Goal: Task Accomplishment & Management: Complete application form

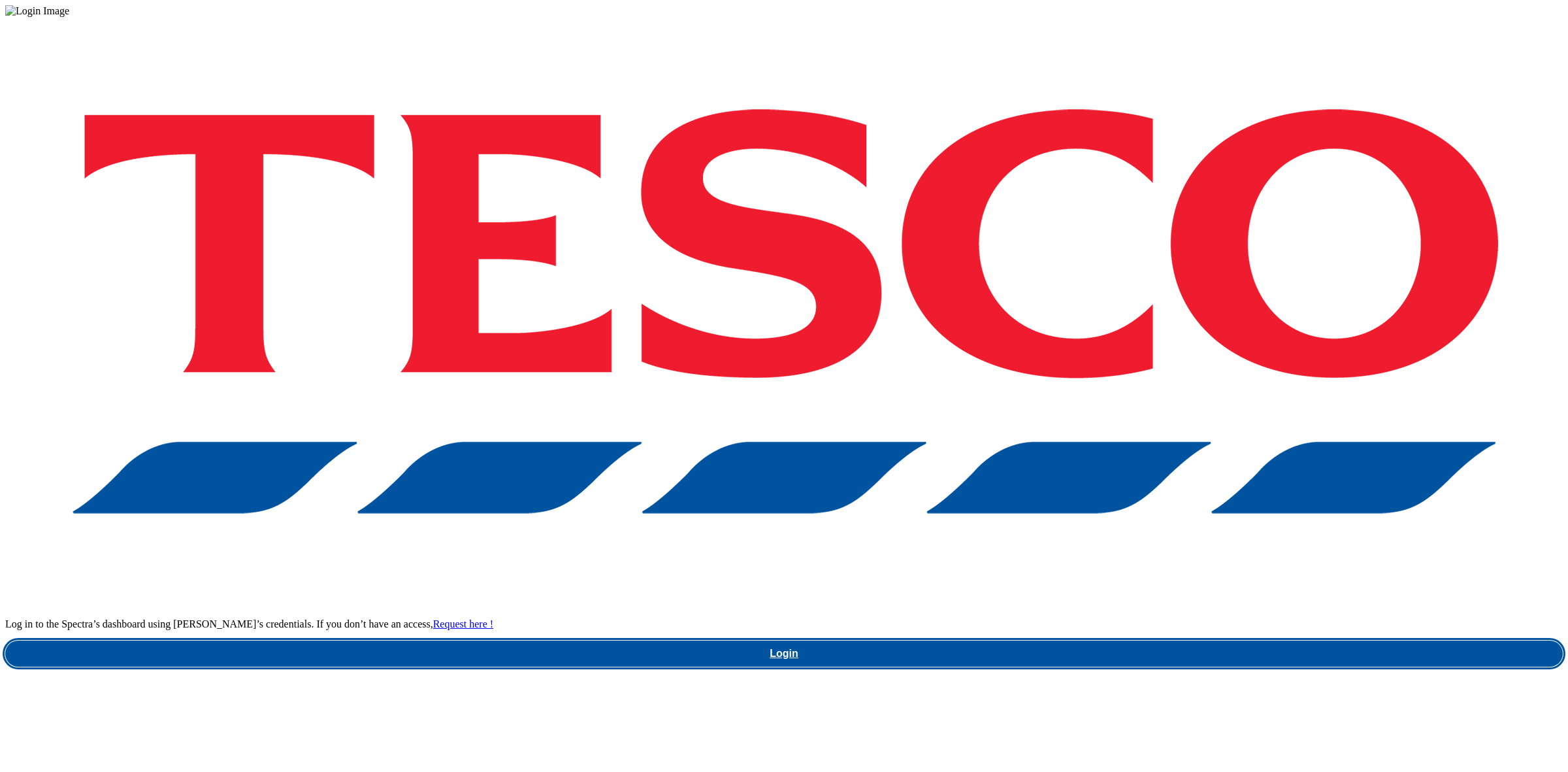
click at [1086, 640] on link "Login" at bounding box center [784, 653] width 1557 height 26
click at [1091, 640] on link "Login" at bounding box center [784, 653] width 1557 height 26
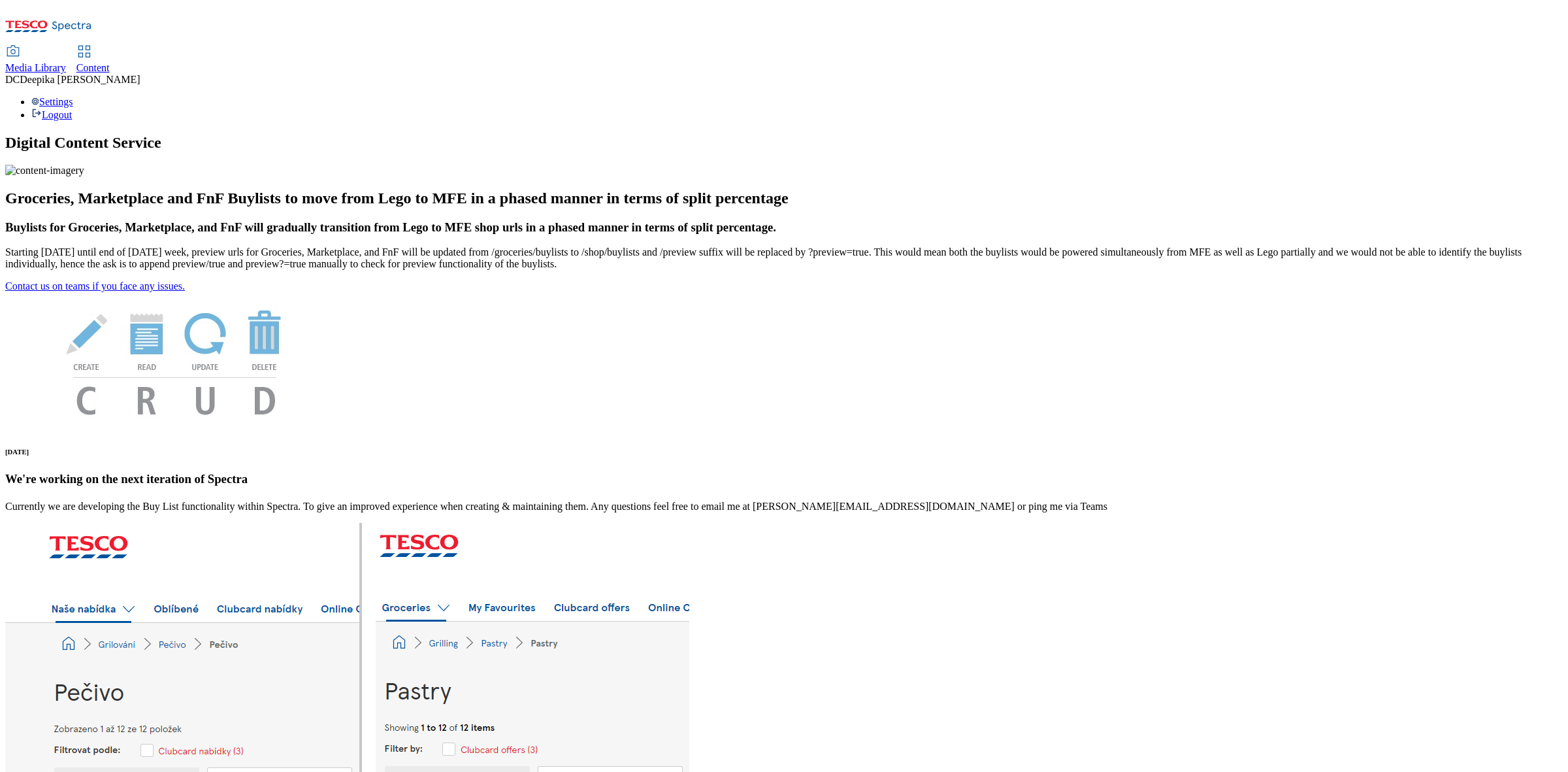
click at [110, 62] on span "Content" at bounding box center [93, 67] width 34 height 11
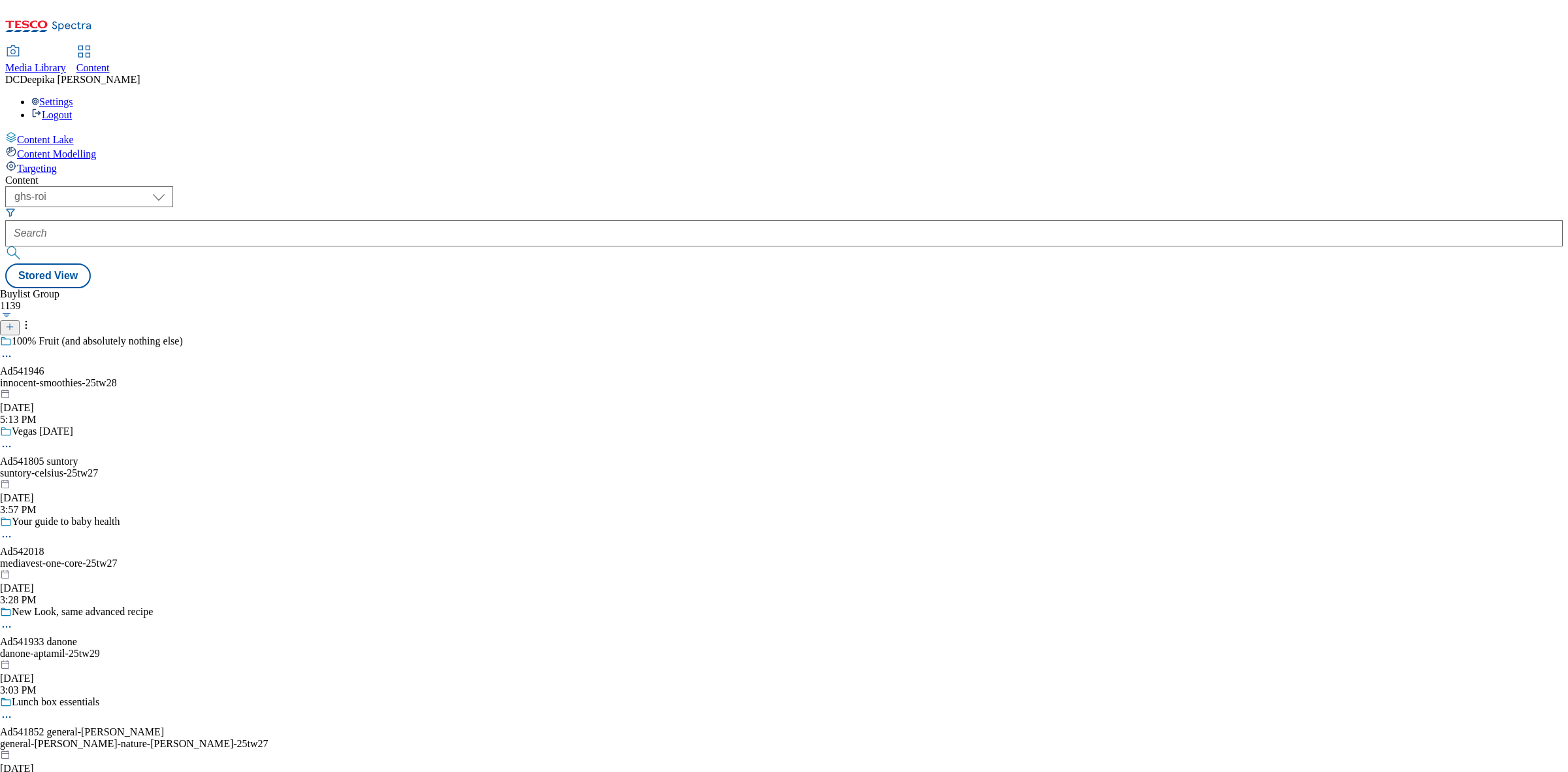
click at [945, 288] on div "Buylist Group 1139 100% Fruit (and absolutely nothing else) Ad541946 innocent-s…" at bounding box center [784, 288] width 1557 height 0
click at [173, 186] on select "ghs-roi ghs-uk" at bounding box center [89, 196] width 168 height 21
click at [169, 186] on select "ghs-roi ghs-uk" at bounding box center [89, 196] width 168 height 21
click at [629, 288] on div "Buylist Group 1139 100% Fruit (and absolutely nothing else) Ad541946 innocent-s…" at bounding box center [784, 288] width 1557 height 0
click at [14, 322] on icon at bounding box center [9, 326] width 9 height 9
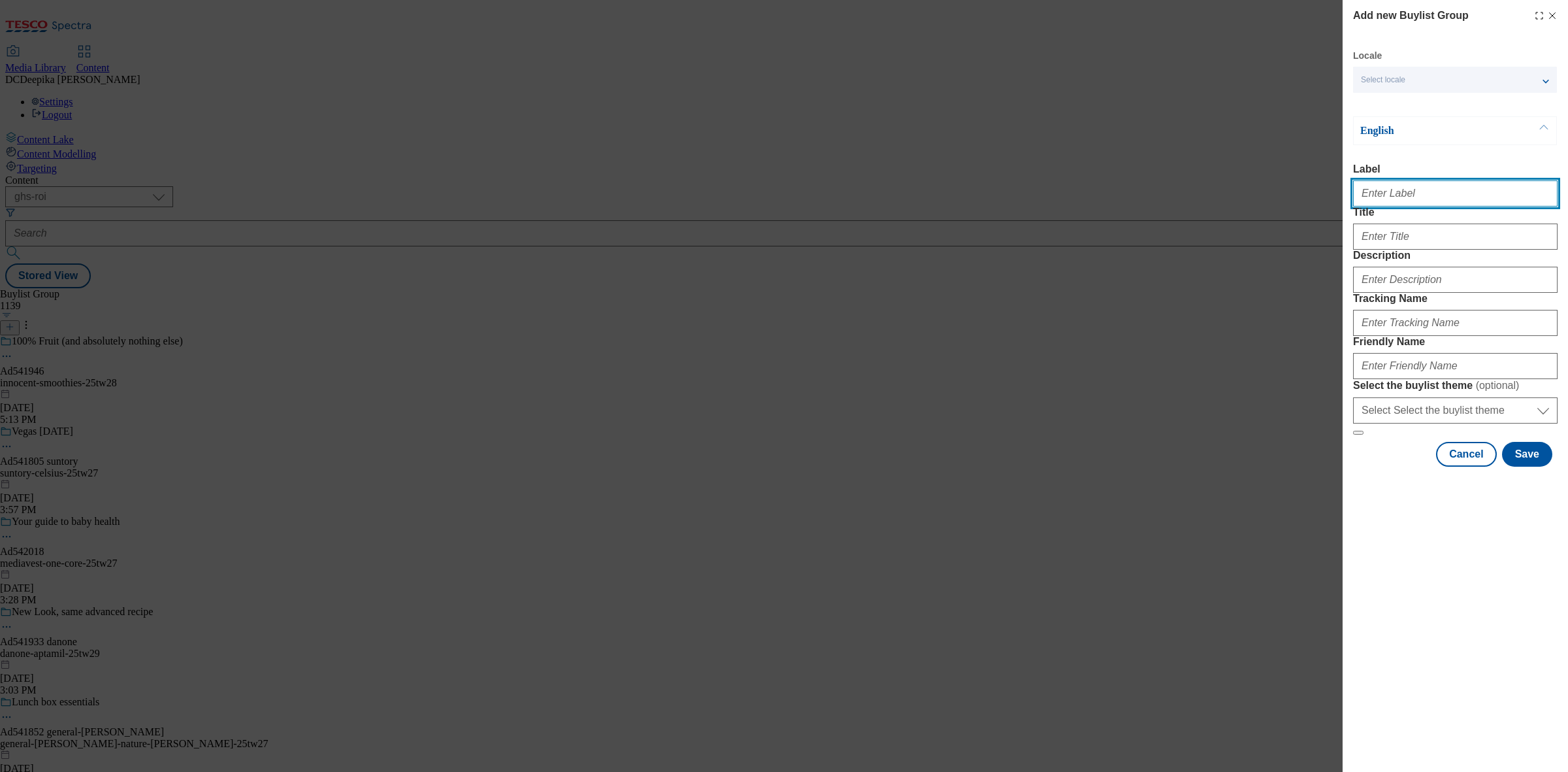
click at [1413, 202] on input "Label" at bounding box center [1456, 193] width 205 height 26
paste input "Ad541956"
type input "Ad541956"
click at [1407, 249] on div "Modal" at bounding box center [1456, 233] width 205 height 31
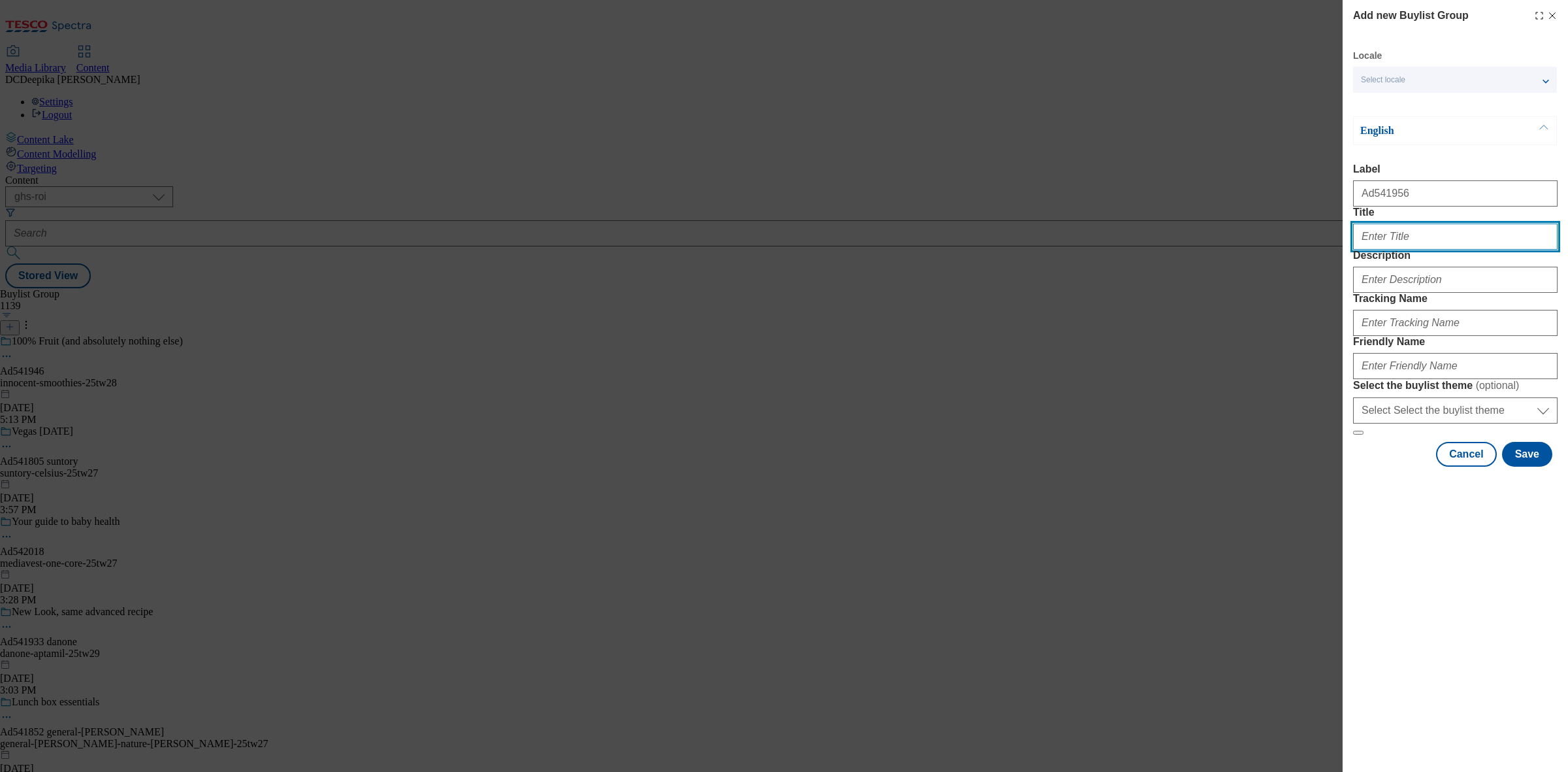
click at [1412, 249] on input "Title" at bounding box center [1456, 236] width 205 height 26
paste input "The soul of madrid"
type input "The soul of madrid"
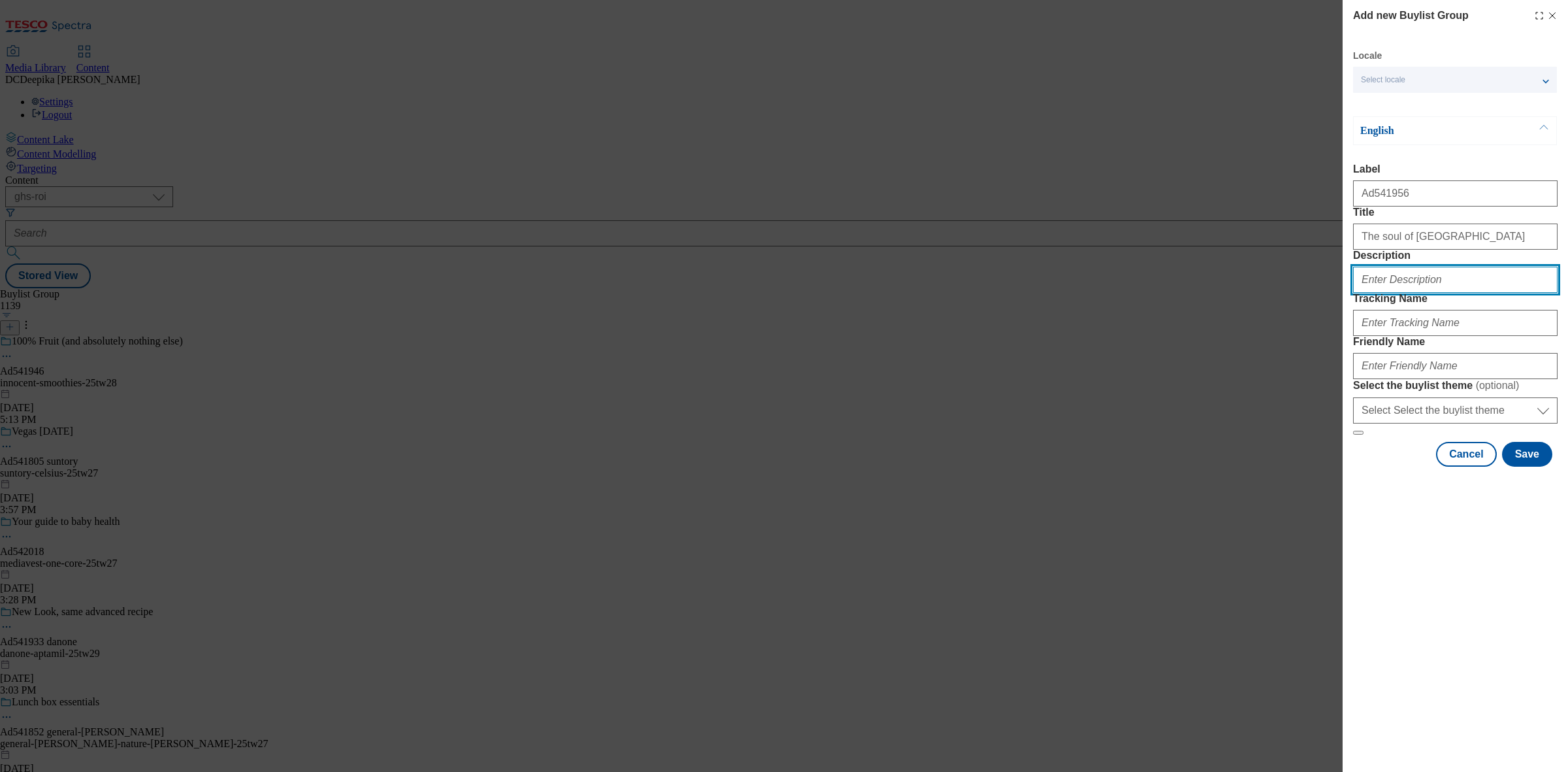
click at [1412, 293] on input "Description" at bounding box center [1456, 279] width 205 height 26
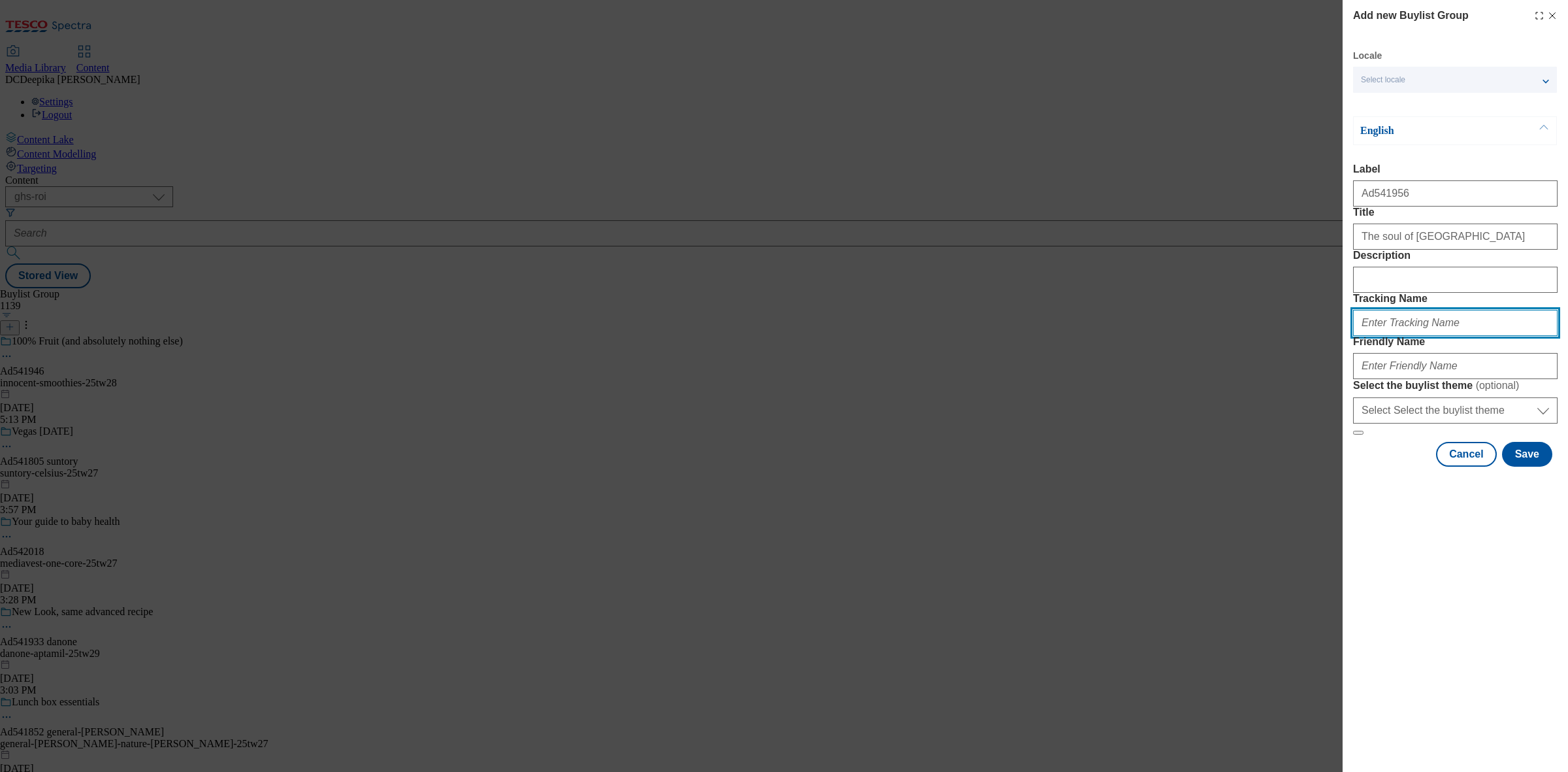
click at [1407, 336] on input "Tracking Name" at bounding box center [1456, 322] width 205 height 26
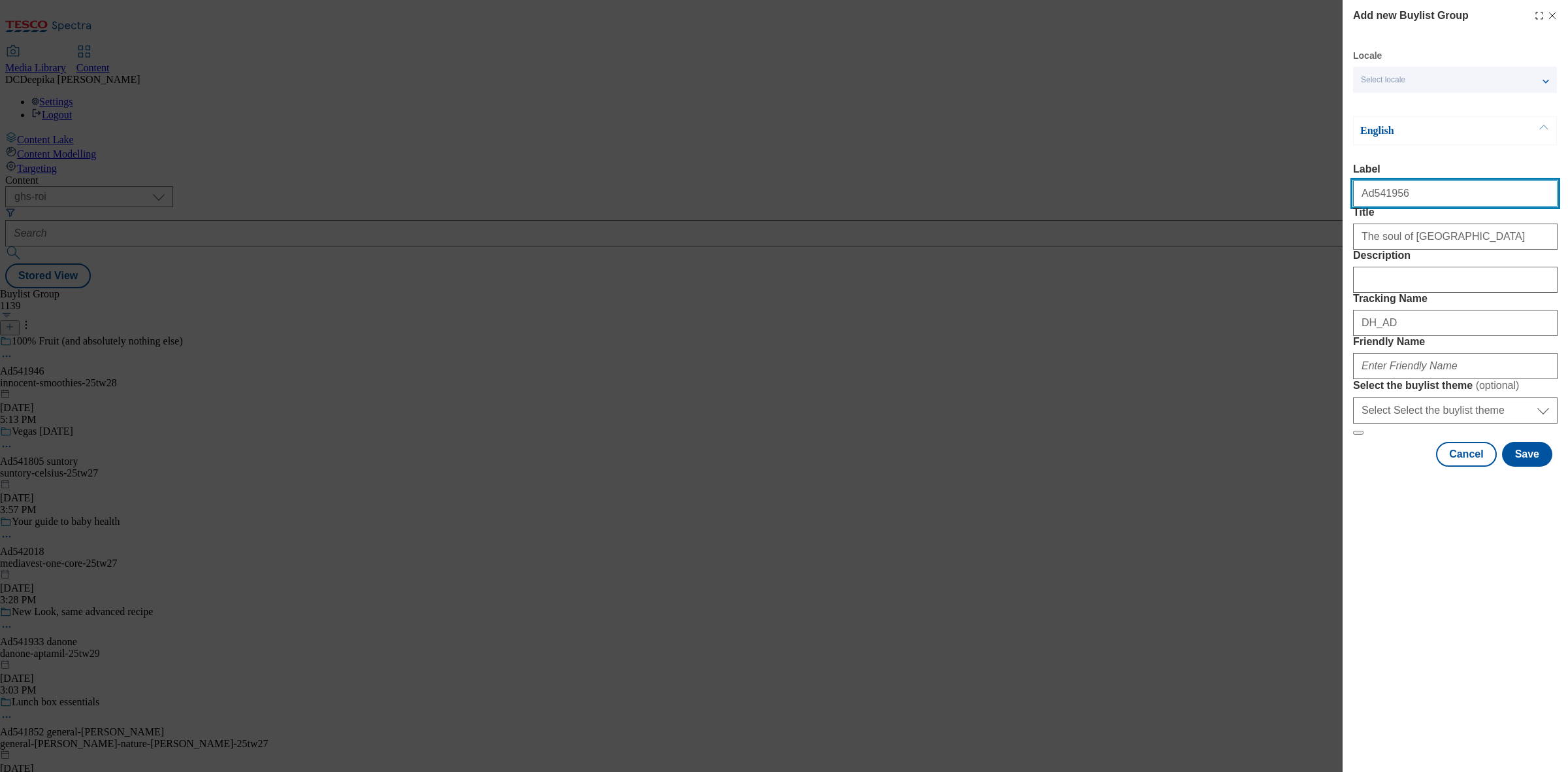
drag, startPoint x: 1388, startPoint y: 206, endPoint x: 1370, endPoint y: 209, distance: 18.2
click at [1370, 206] on input "Ad541956" at bounding box center [1456, 193] width 205 height 26
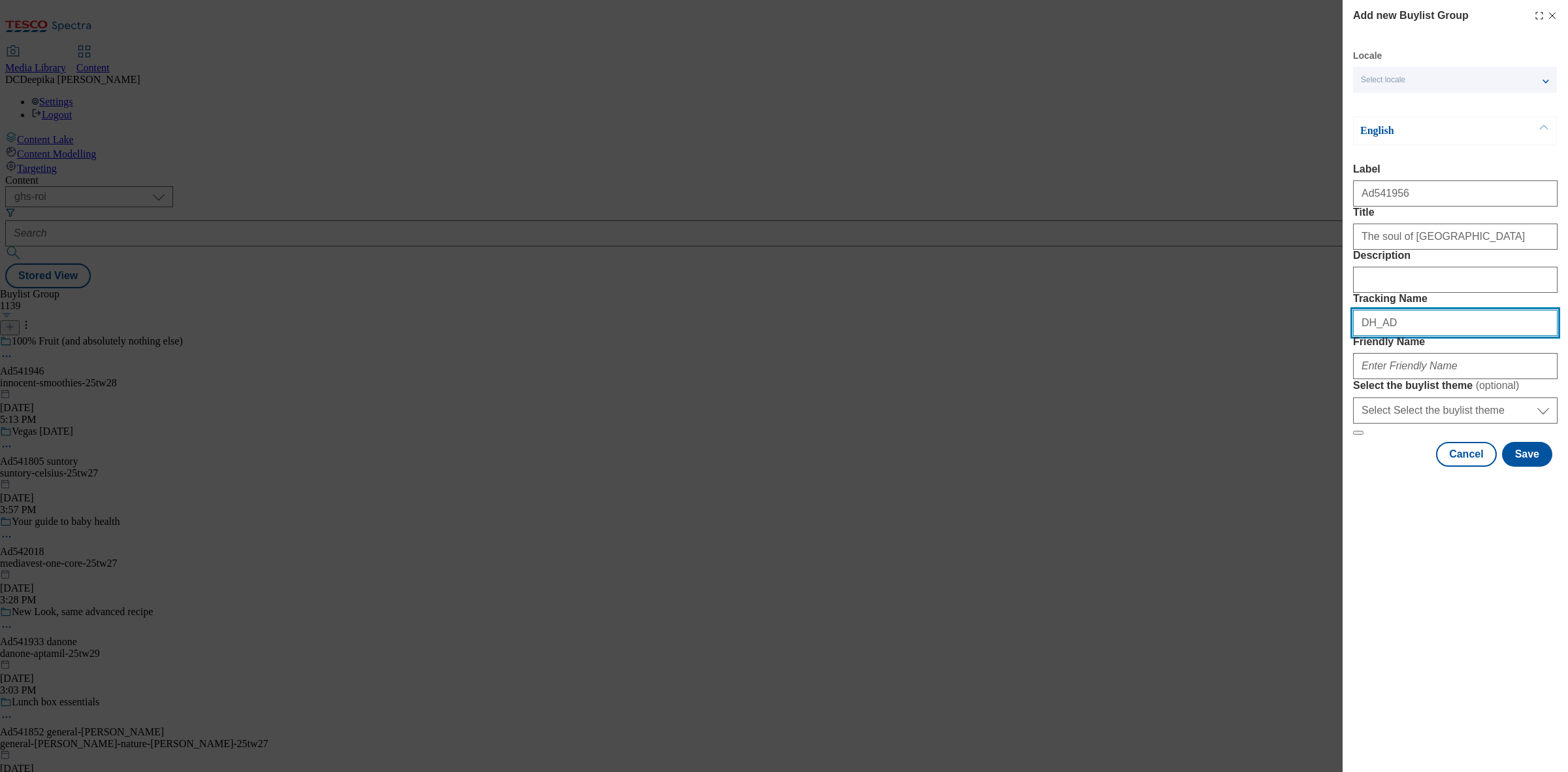
click at [1428, 336] on input "DH_AD" at bounding box center [1456, 322] width 205 height 26
paste input "541956"
type input "DH_AD541956"
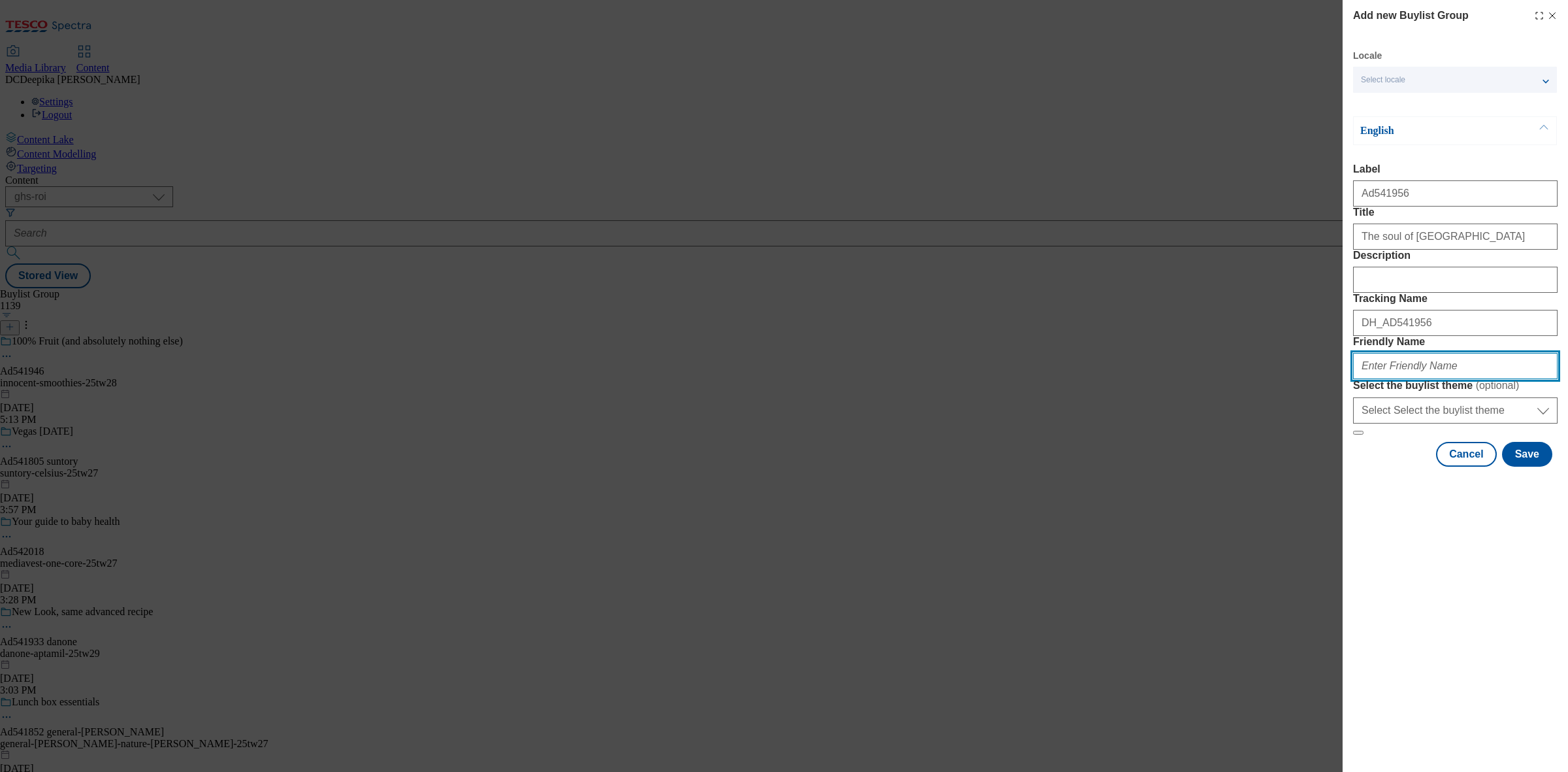
click at [1409, 379] on input "Friendly Name" at bounding box center [1456, 365] width 205 height 26
type input "M"
drag, startPoint x: 1427, startPoint y: 453, endPoint x: 1312, endPoint y: 506, distance: 126.6
click at [1223, 453] on div "Add new Buylist Group Locale Select locale English Welsh English Label Ad541956…" at bounding box center [784, 386] width 1568 height 772
paste input "heineken-madrid-25tw28"
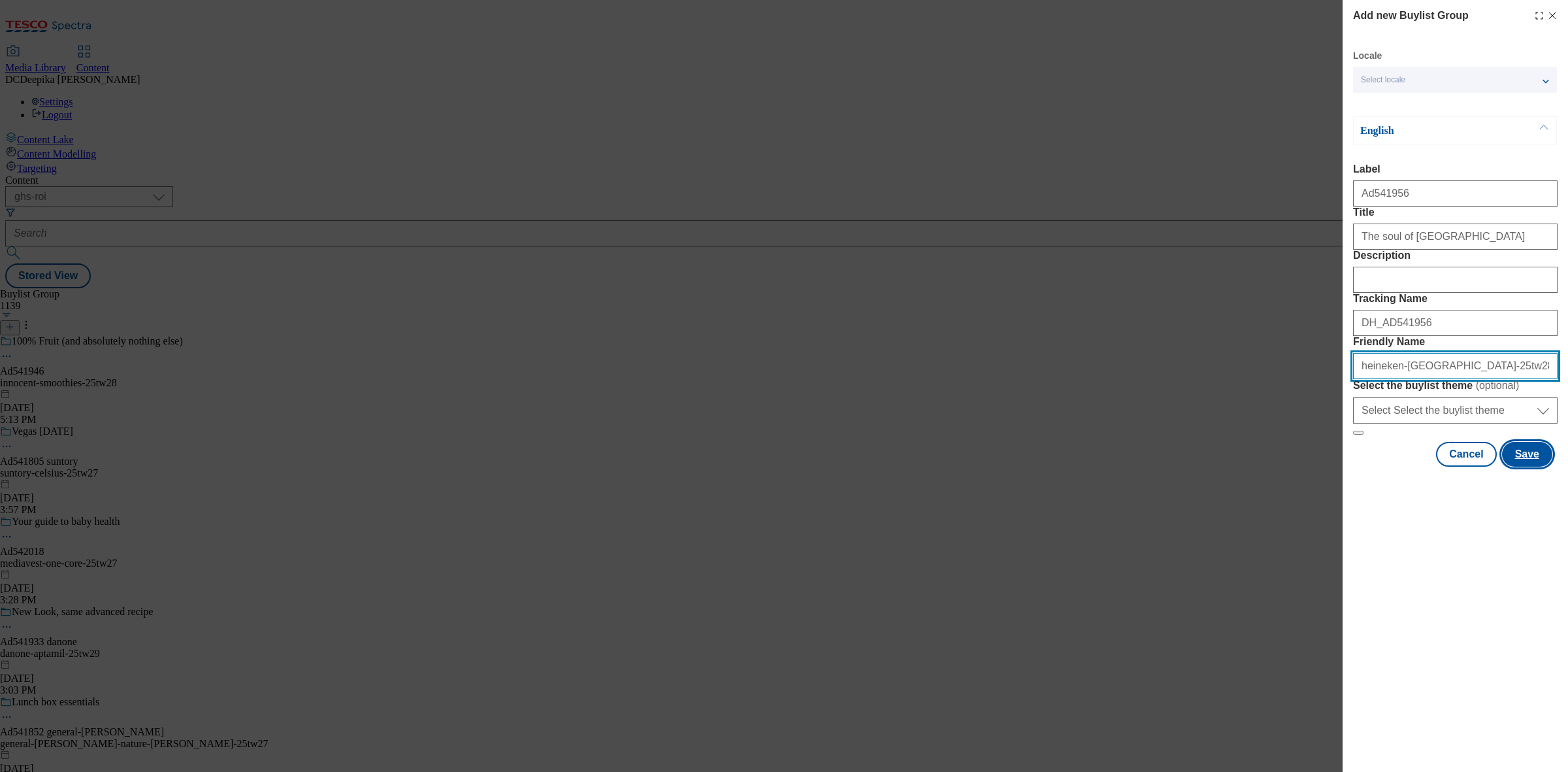
type input "heineken-madrid-25tw28"
click at [1529, 467] on button "Save" at bounding box center [1527, 454] width 50 height 25
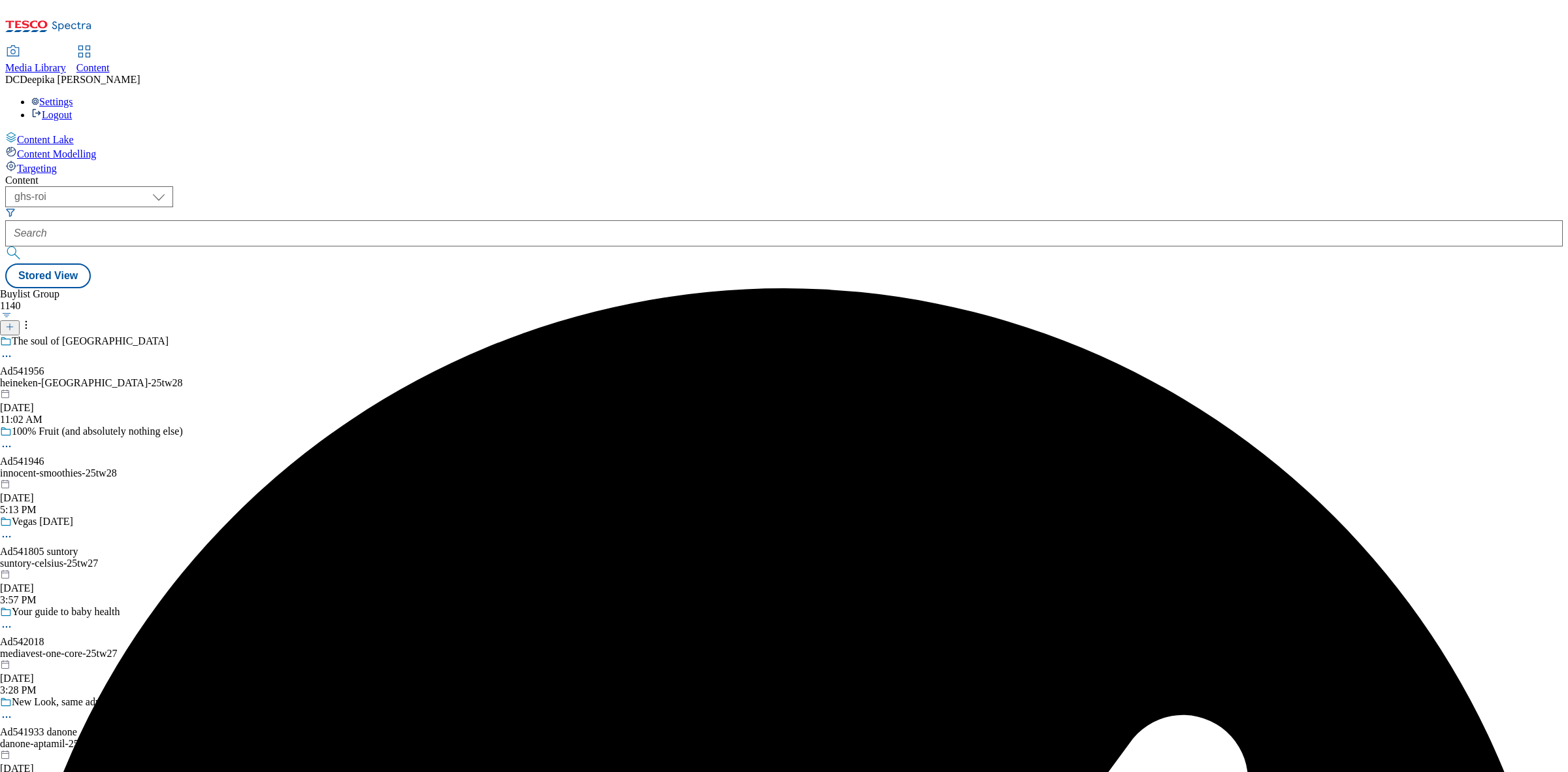
click at [268, 377] on div "heineken-madrid-25tw28" at bounding box center [134, 383] width 268 height 12
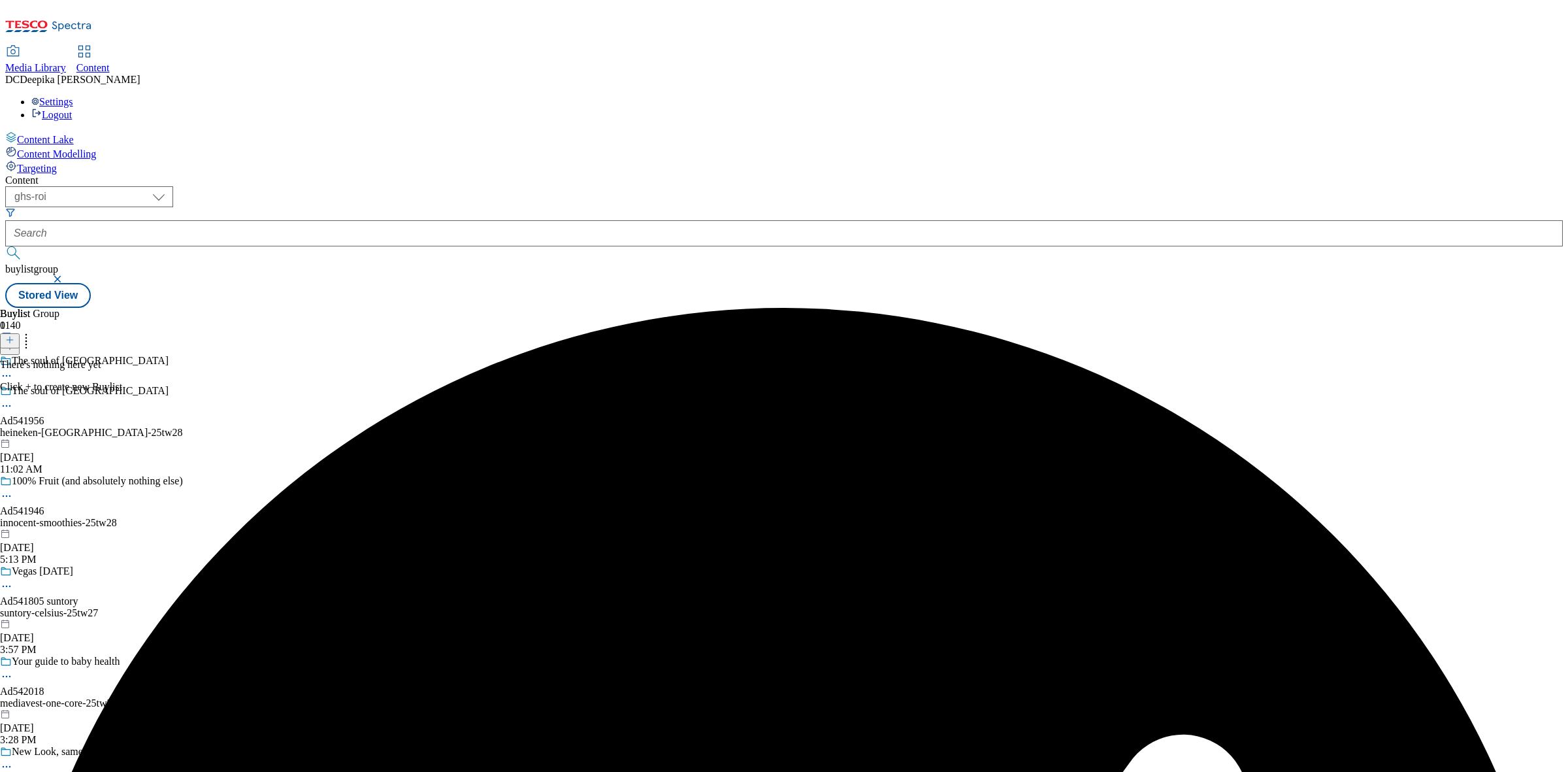
click at [14, 335] on icon at bounding box center [9, 339] width 9 height 9
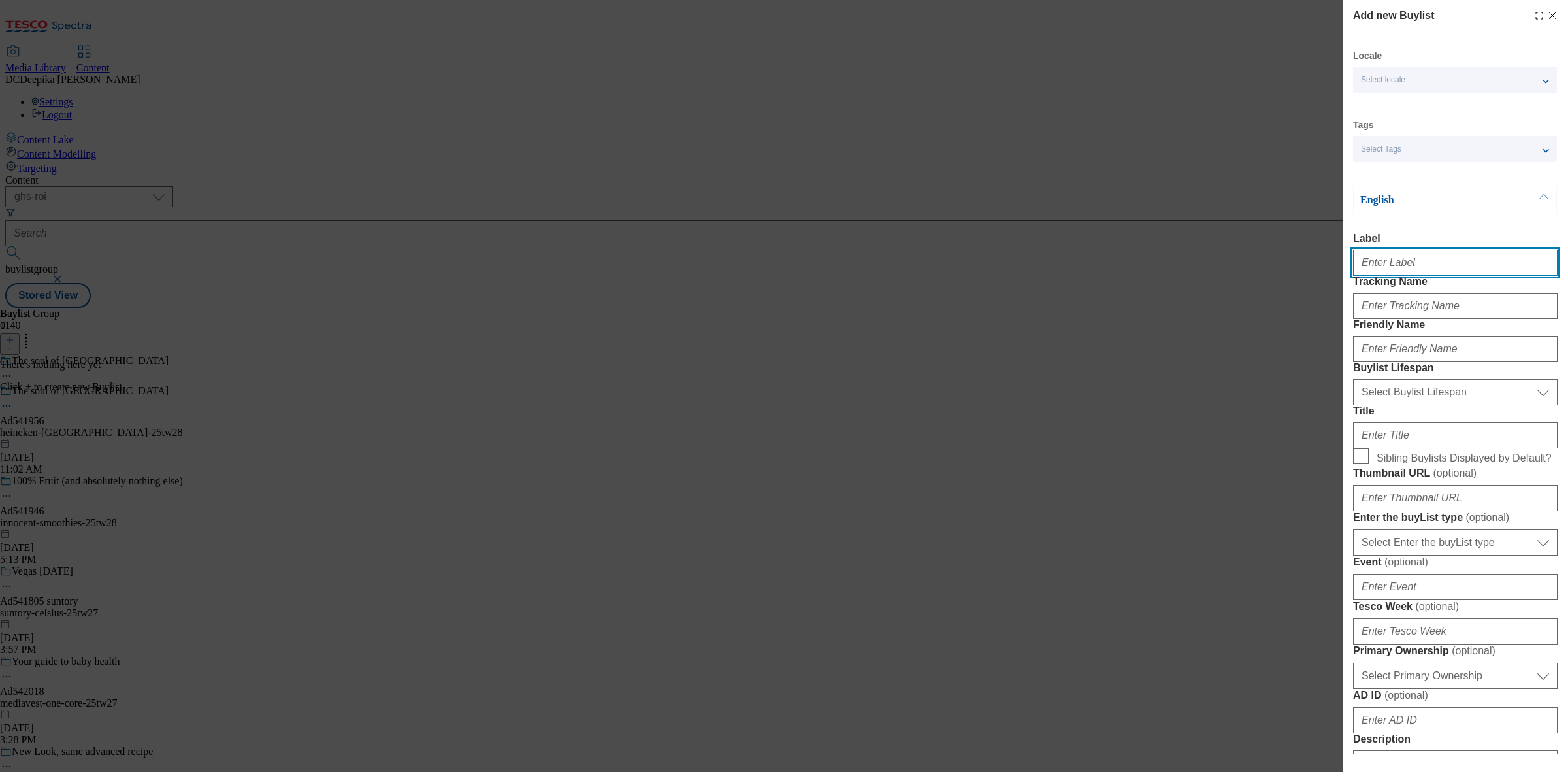
click at [1425, 267] on input "Label" at bounding box center [1456, 262] width 205 height 26
click at [1392, 255] on input "Label" at bounding box center [1456, 262] width 205 height 26
paste input "Ad541956"
type input "Ad541956"
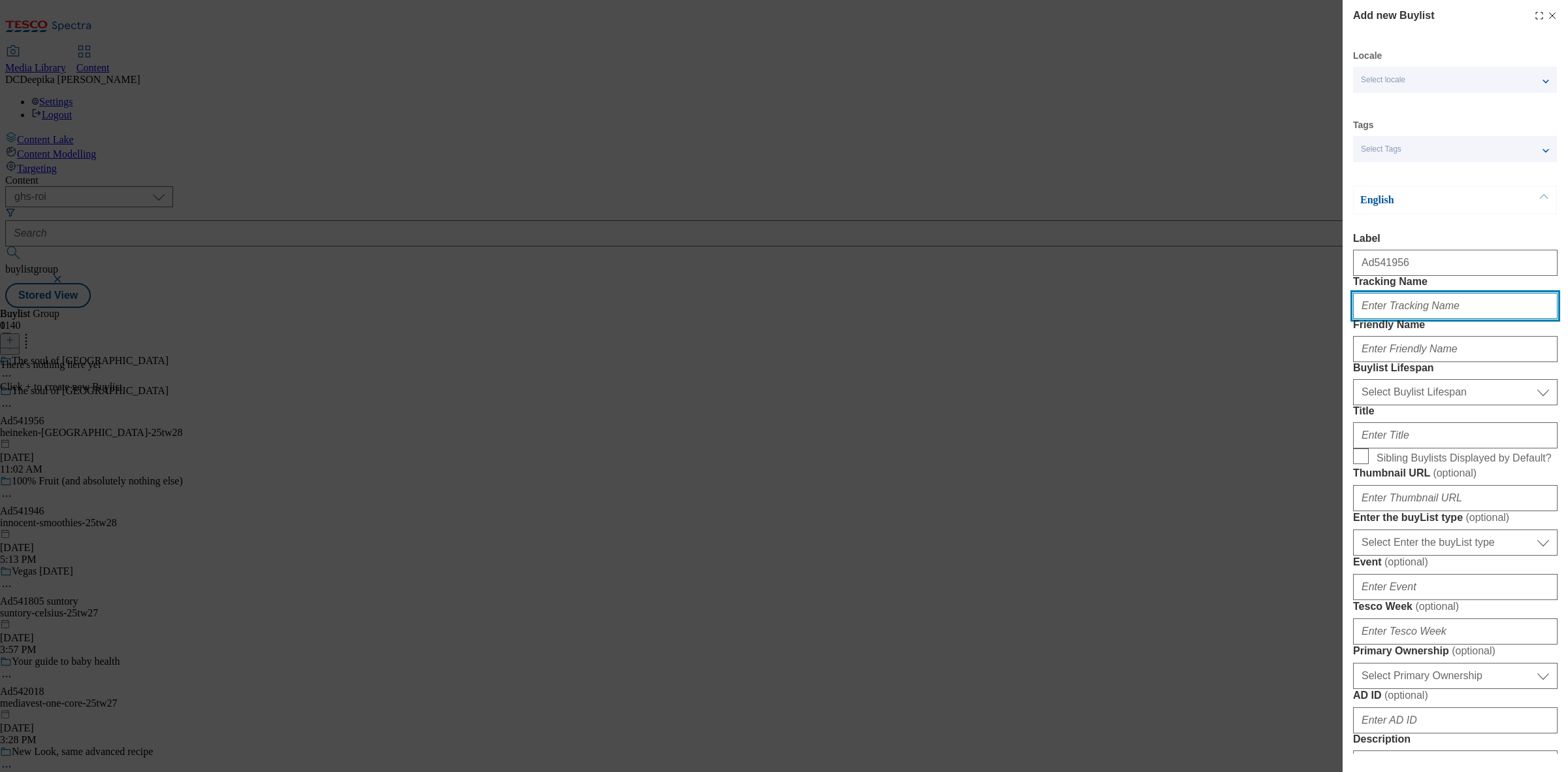
click at [1404, 319] on input "Tracking Name" at bounding box center [1456, 305] width 205 height 26
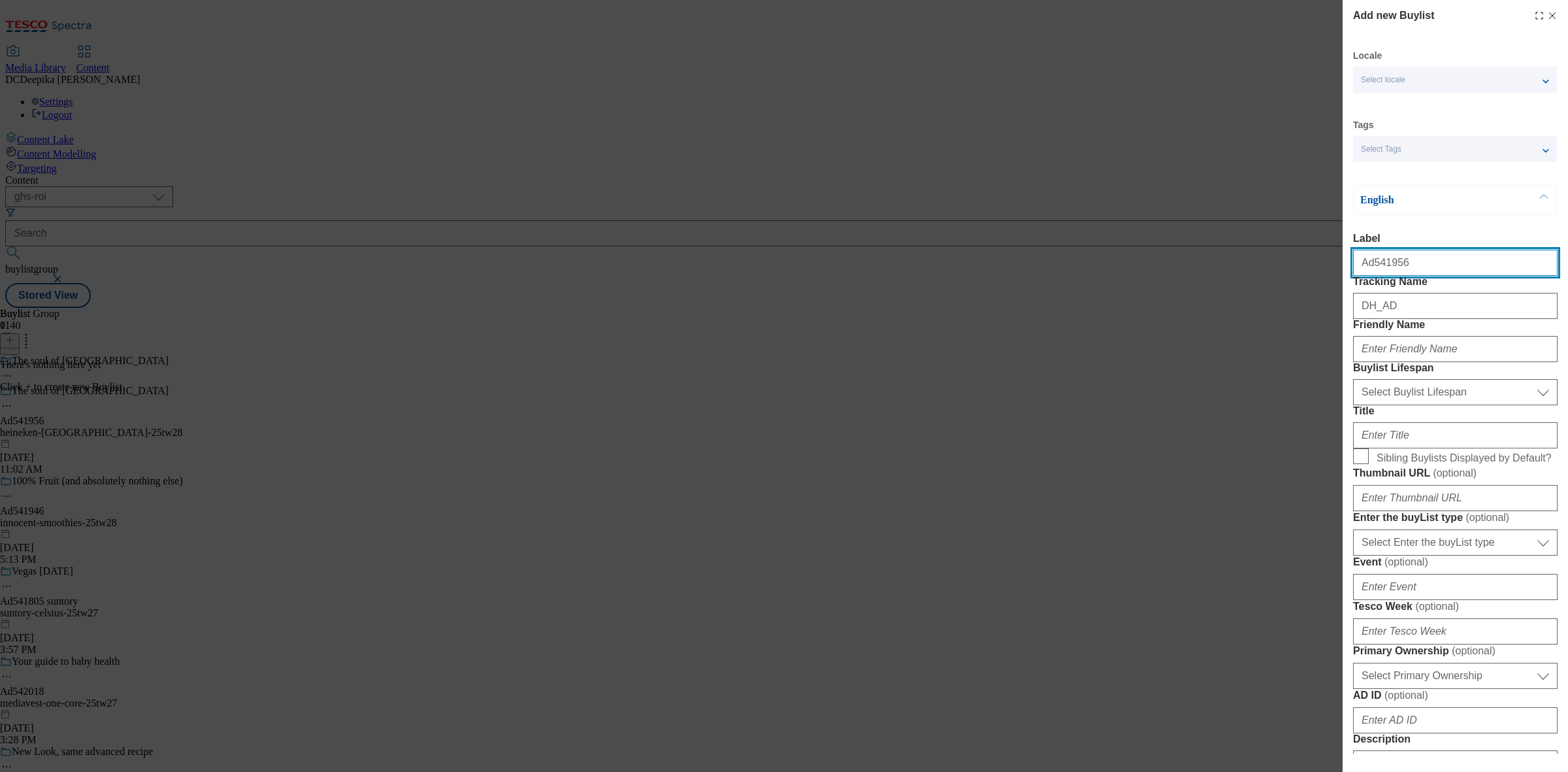
drag, startPoint x: 1411, startPoint y: 271, endPoint x: 1369, endPoint y: 279, distance: 42.8
click at [1369, 276] on input "Ad541956" at bounding box center [1456, 262] width 205 height 26
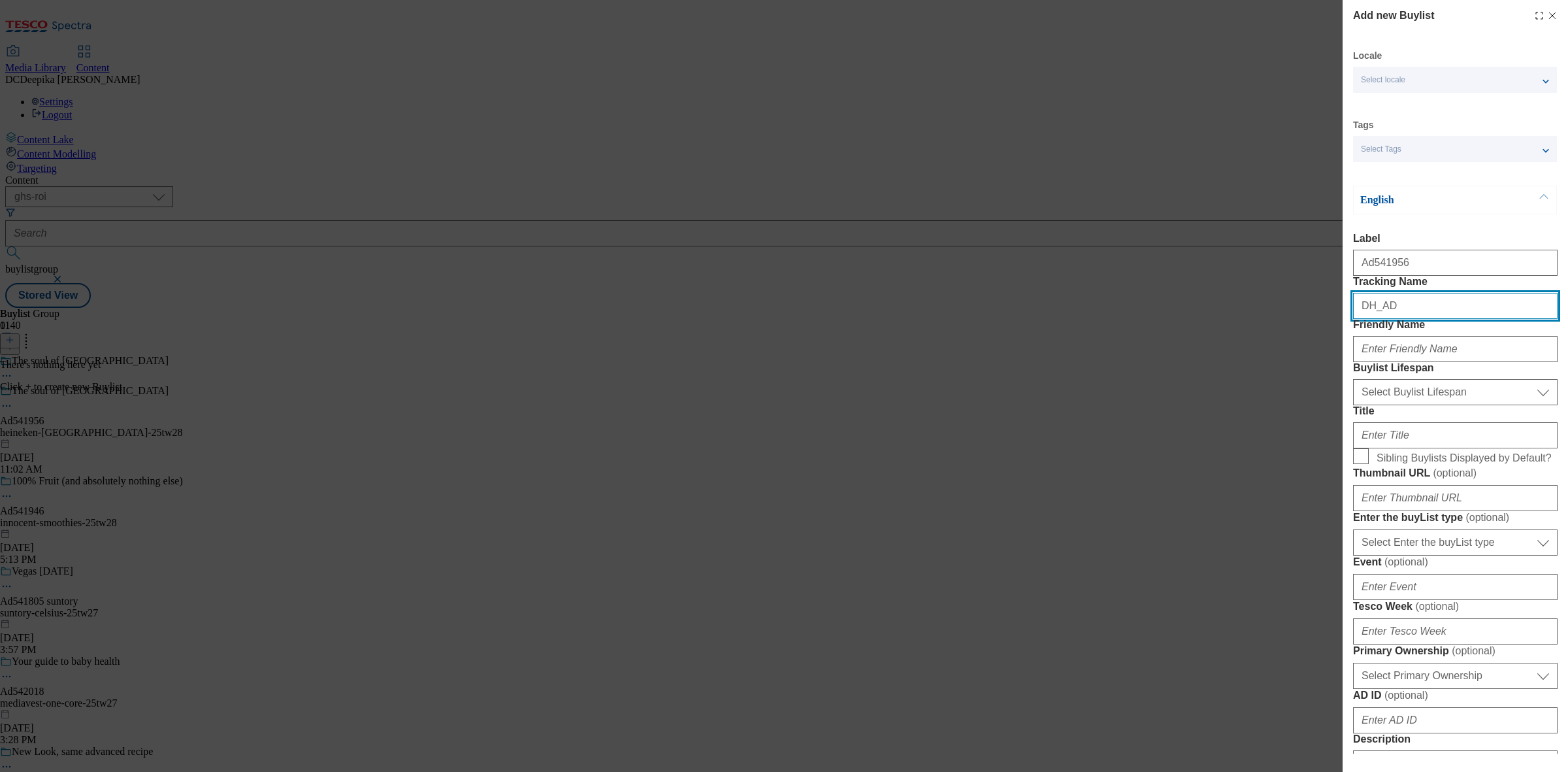
click at [1404, 319] on input "DH_AD" at bounding box center [1456, 305] width 205 height 26
paste input "541956"
type input "DH_AD541956"
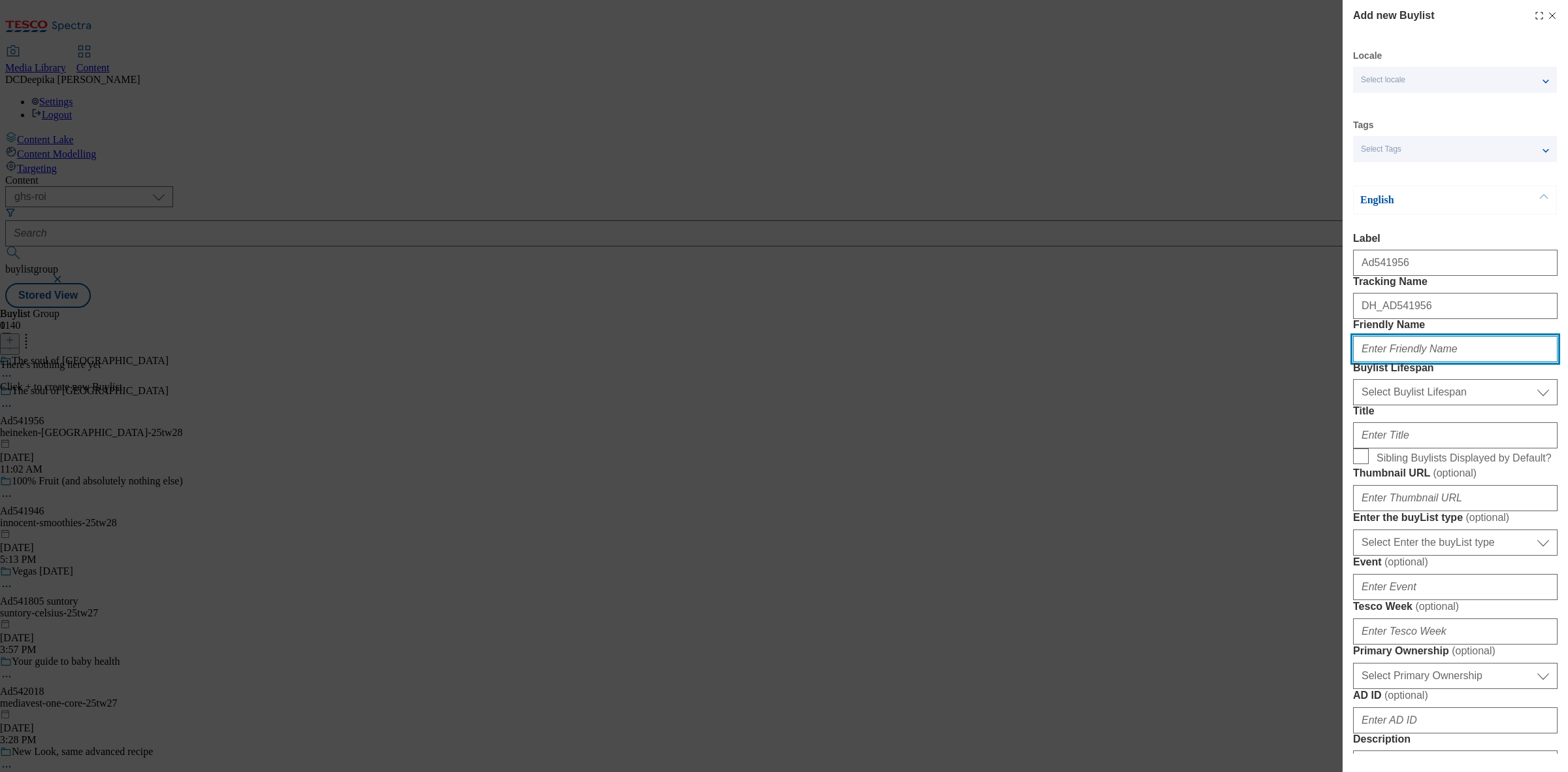
click at [1416, 362] on input "Friendly Name" at bounding box center [1456, 348] width 205 height 26
paste input "heineken"
type input "heineken"
click at [1451, 405] on select "Select Buylist Lifespan evergreen seasonal tactical" at bounding box center [1456, 392] width 205 height 26
select select "tactical"
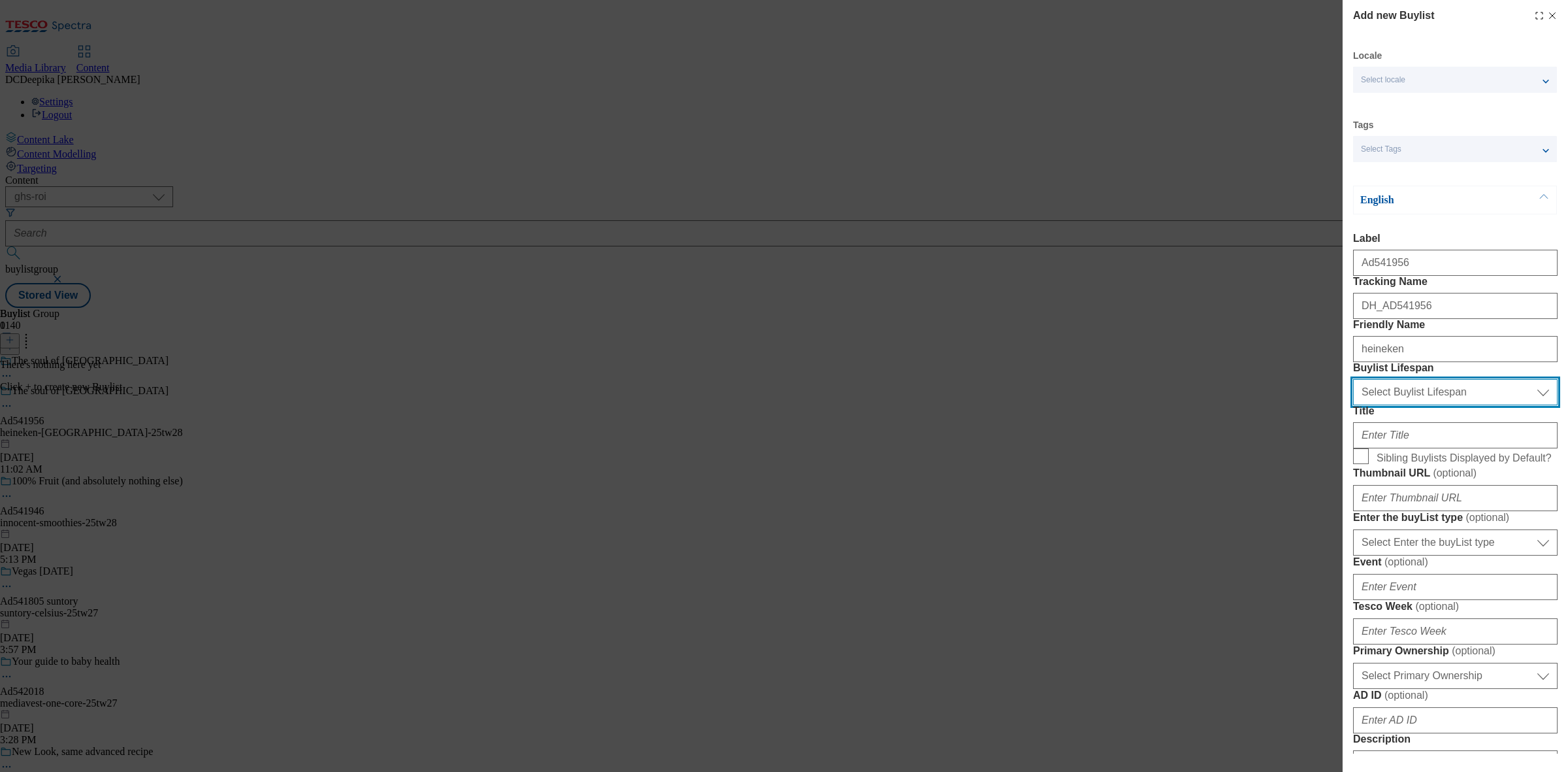
click at [1353, 405] on select "Select Buylist Lifespan evergreen seasonal tactical" at bounding box center [1456, 392] width 205 height 26
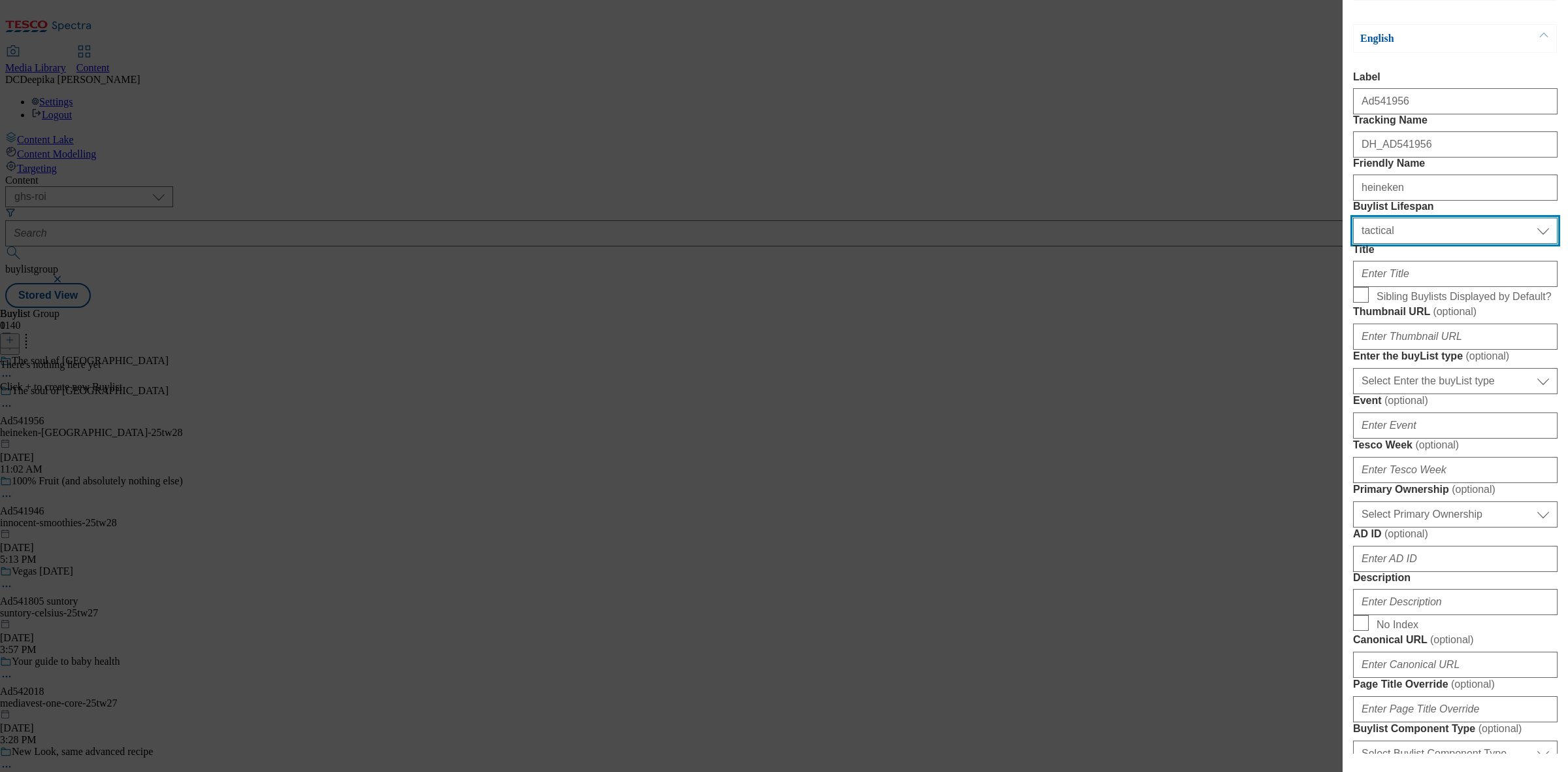
scroll to position [164, 0]
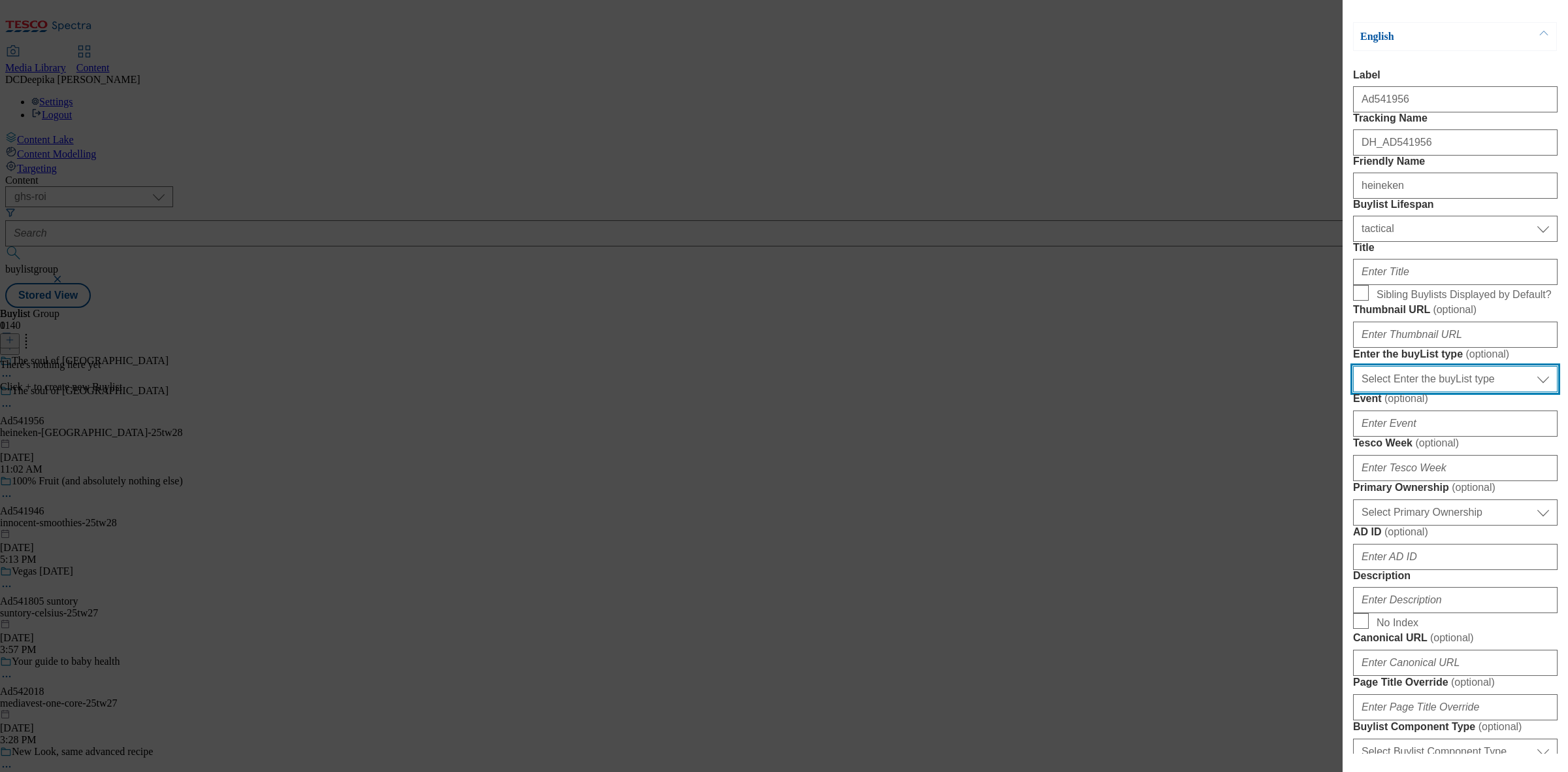
click at [1451, 392] on select "Select Enter the buyList type event supplier funded long term >4 weeks supplier…" at bounding box center [1456, 378] width 205 height 26
select select "supplier funded short term 1-3 weeks"
click at [1353, 392] on select "Select Enter the buyList type event supplier funded long term >4 weeks supplier…" at bounding box center [1456, 378] width 205 height 26
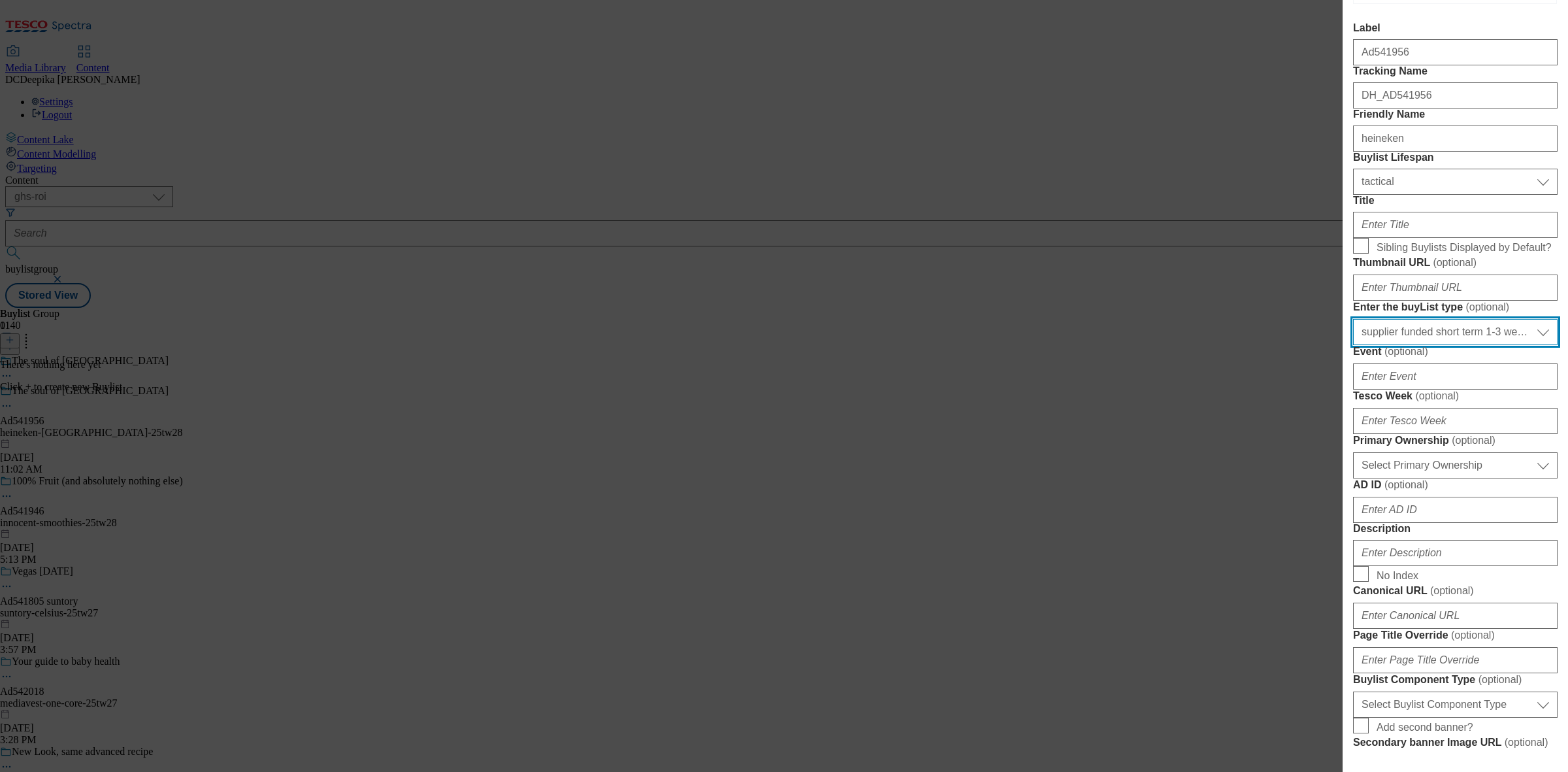
scroll to position [245, 0]
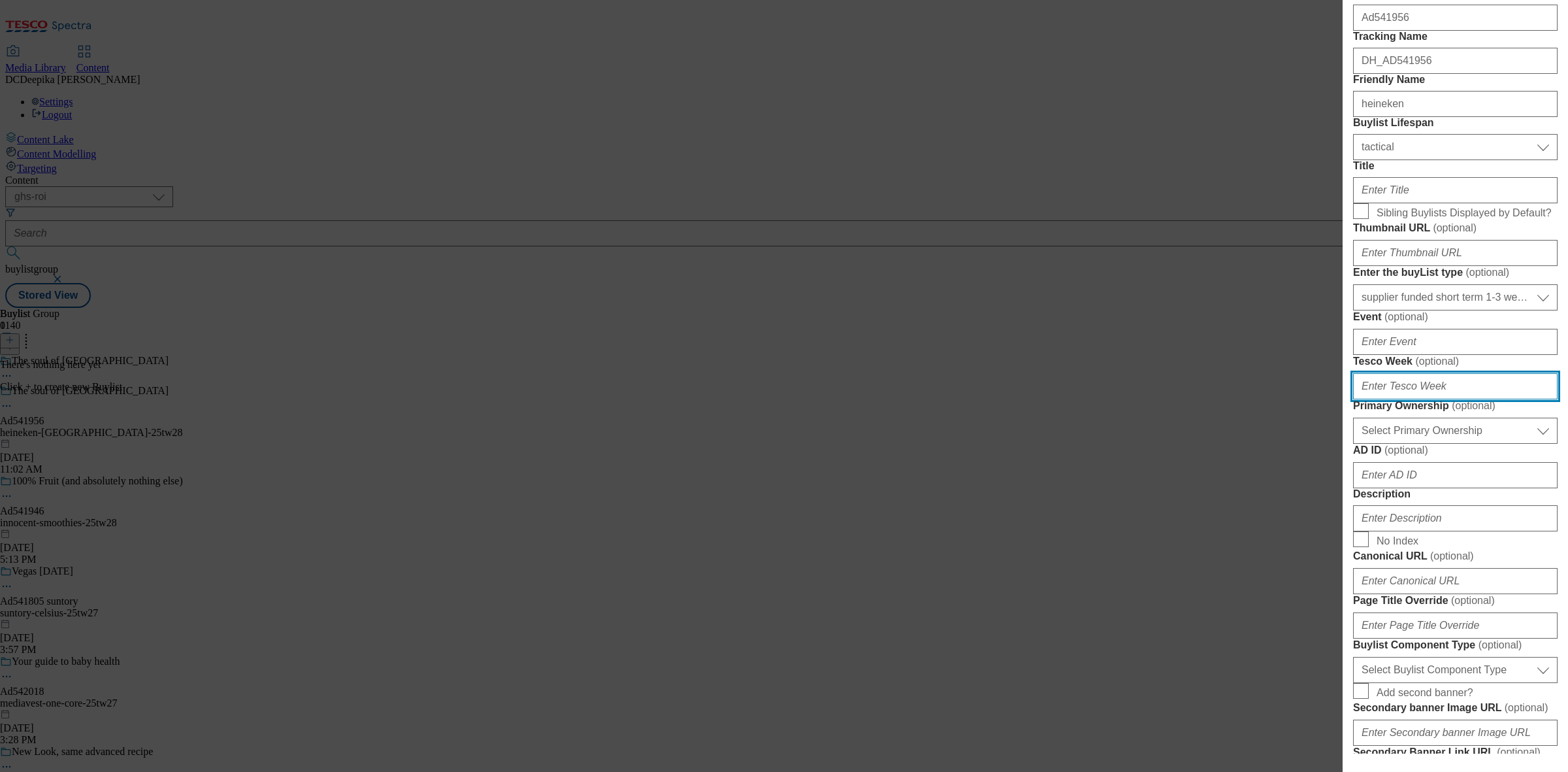
click at [1422, 399] on input "Tesco Week ( optional )" at bounding box center [1456, 386] width 205 height 26
type input "28"
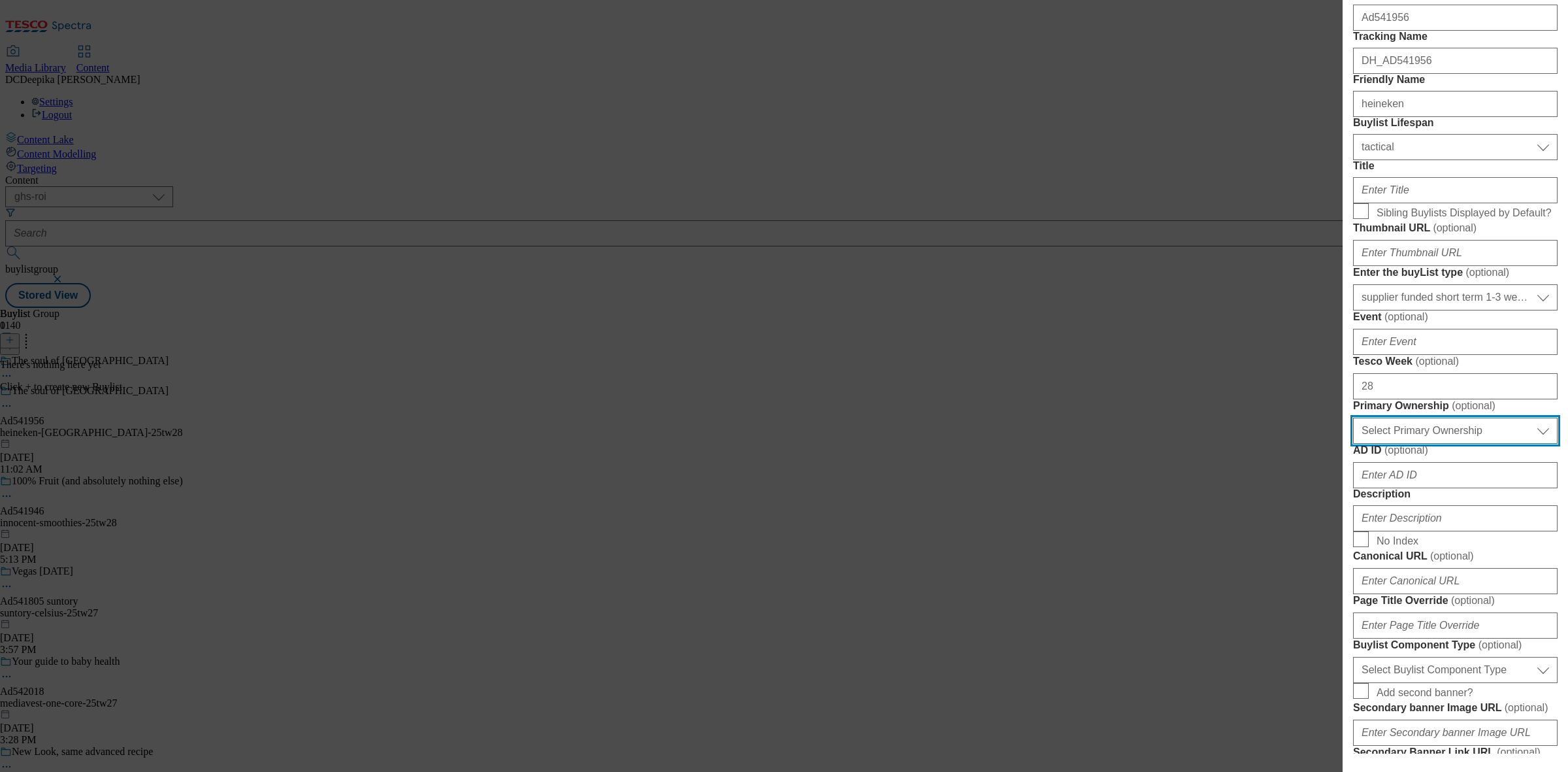
click at [1438, 444] on select "Select Primary Ownership tesco dunnhumby" at bounding box center [1456, 430] width 205 height 26
select select "dunnhumby"
click at [1353, 444] on select "Select Primary Ownership tesco dunnhumby" at bounding box center [1456, 430] width 205 height 26
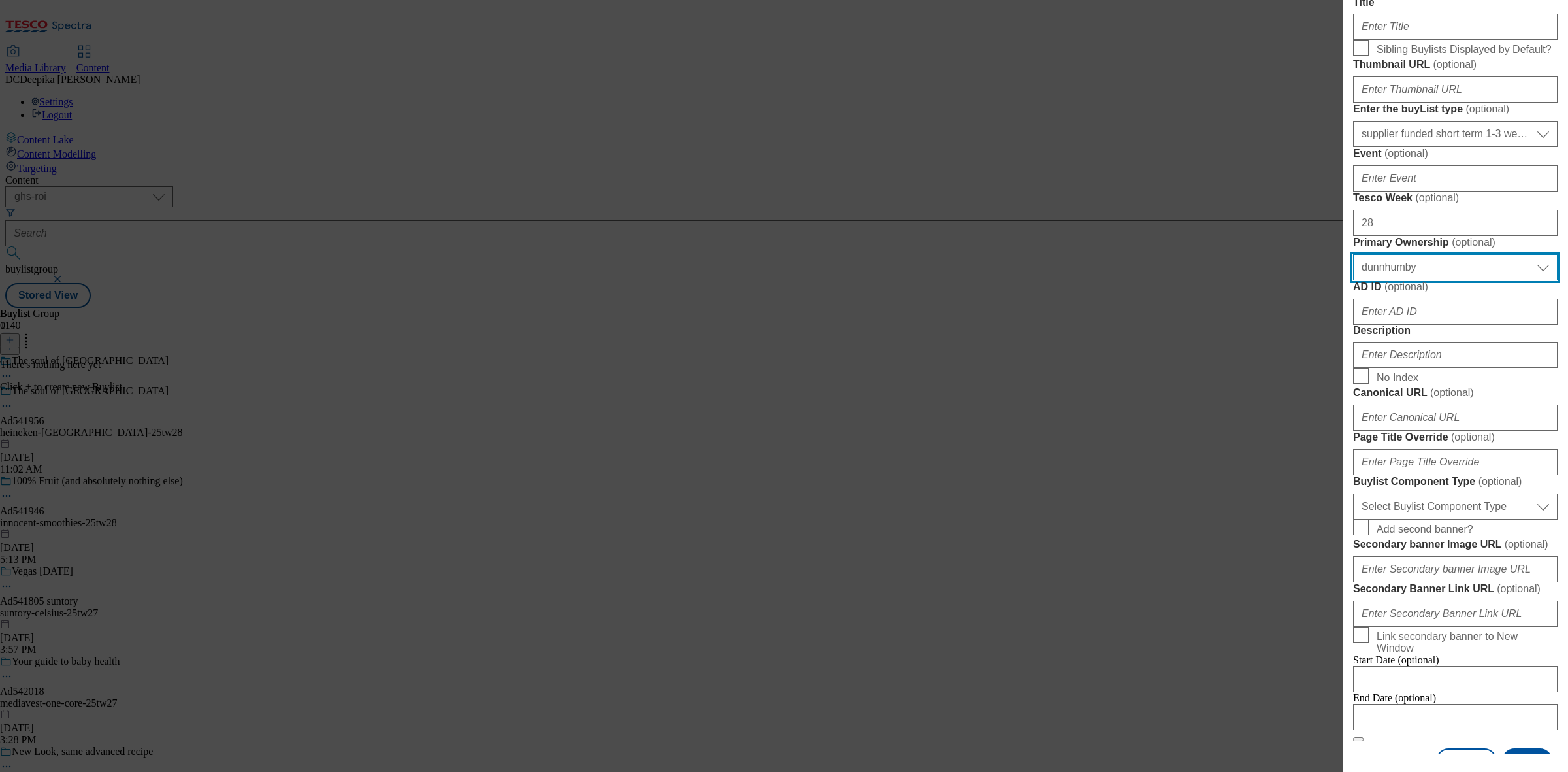
scroll to position [164, 0]
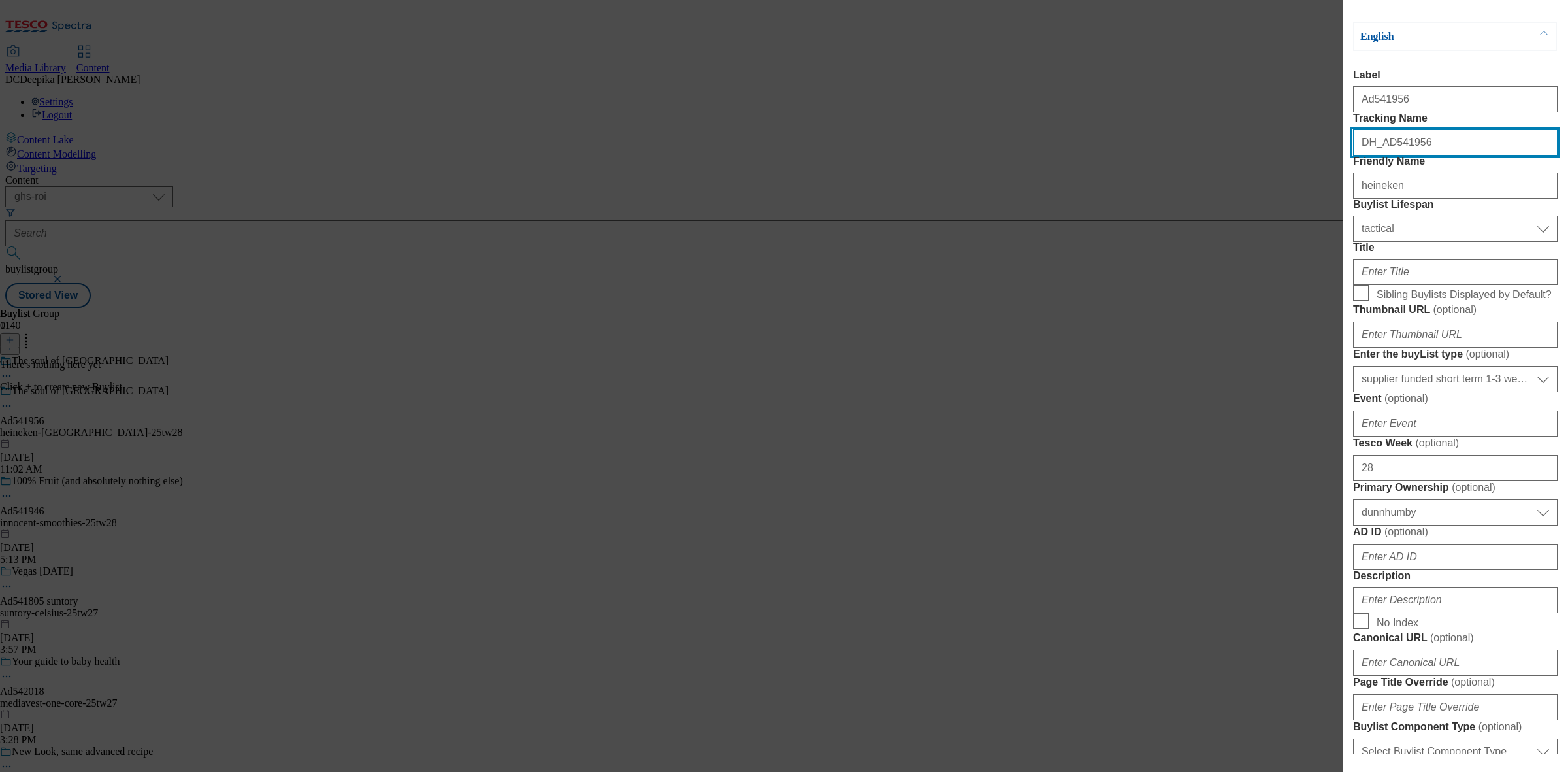
drag, startPoint x: 1416, startPoint y: 170, endPoint x: 1383, endPoint y: 181, distance: 34.8
click at [1383, 155] on input "DH_AD541956" at bounding box center [1456, 142] width 205 height 26
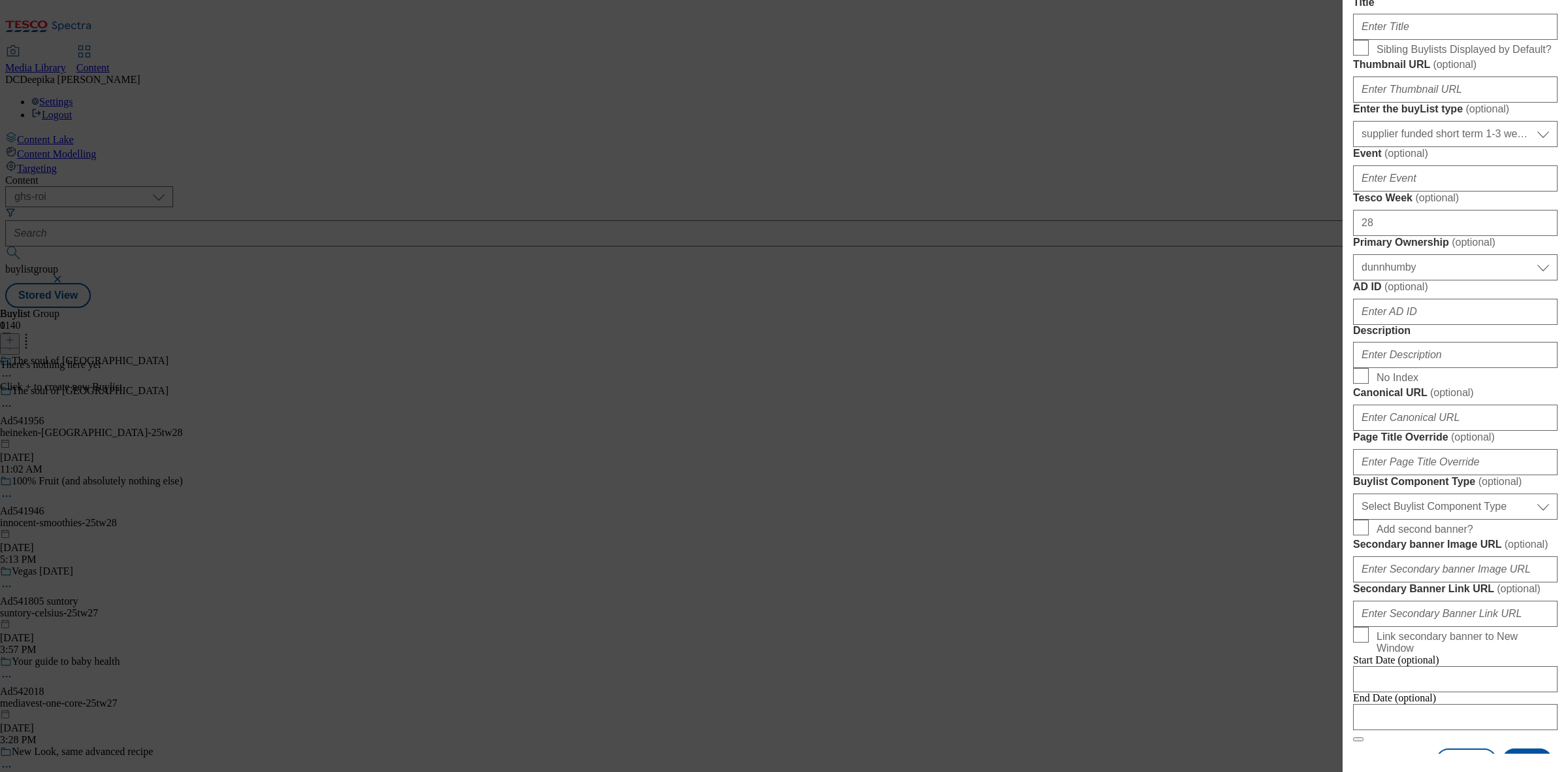
scroll to position [490, 0]
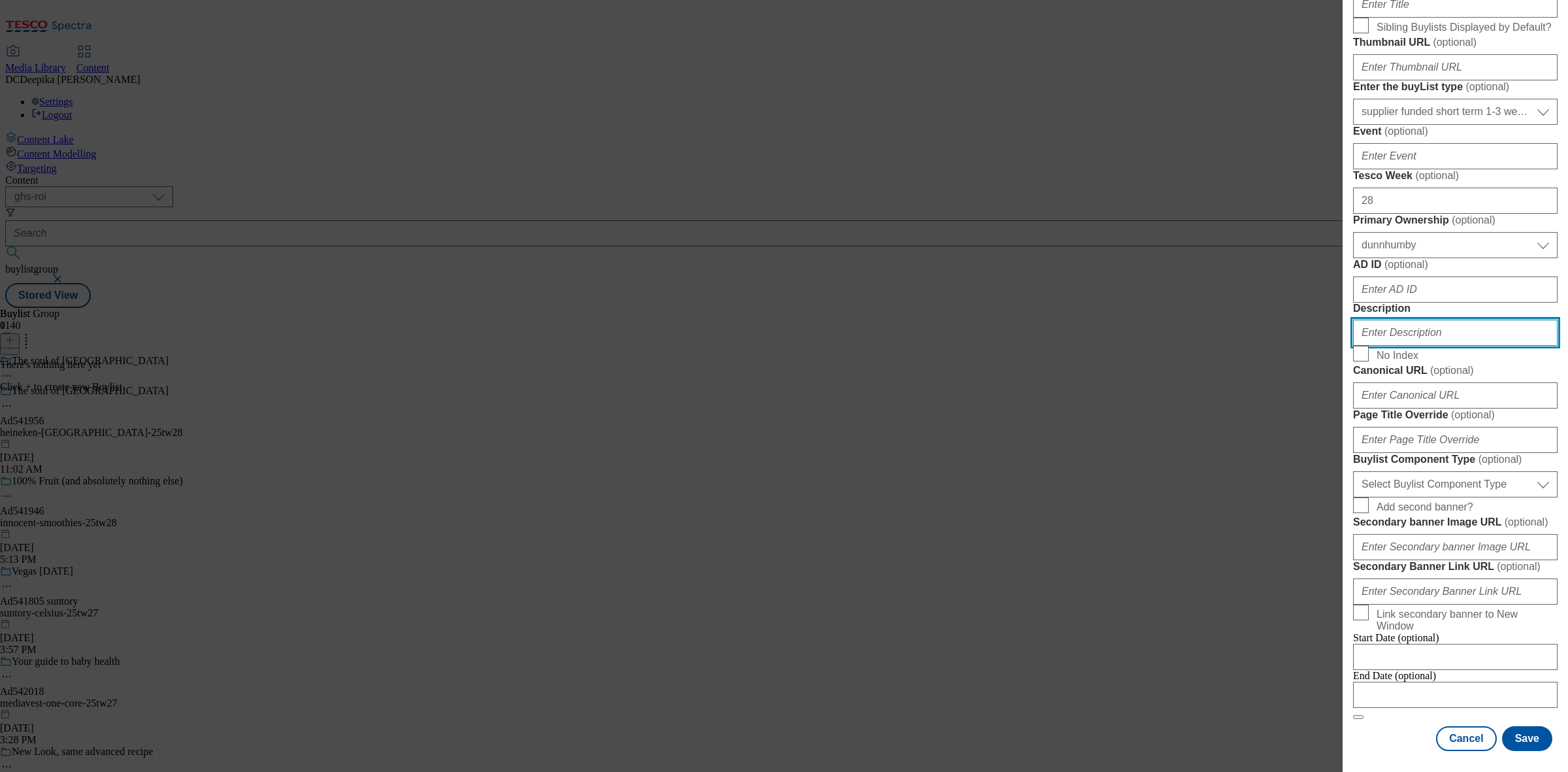
click at [1421, 346] on input "Description" at bounding box center [1456, 332] width 205 height 26
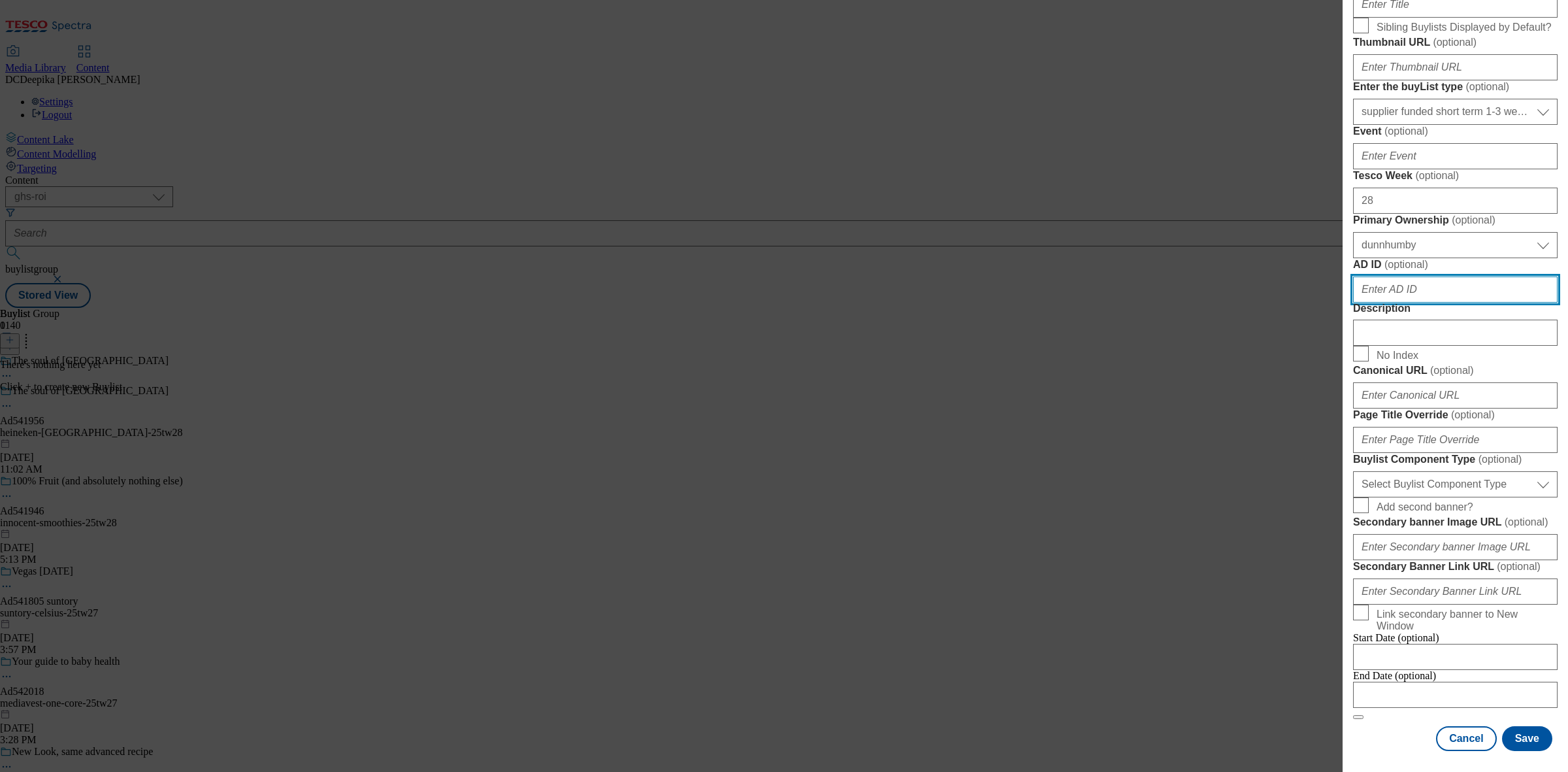
click at [1405, 303] on input "AD ID ( optional )" at bounding box center [1456, 289] width 205 height 26
paste input "541956"
type input "541956"
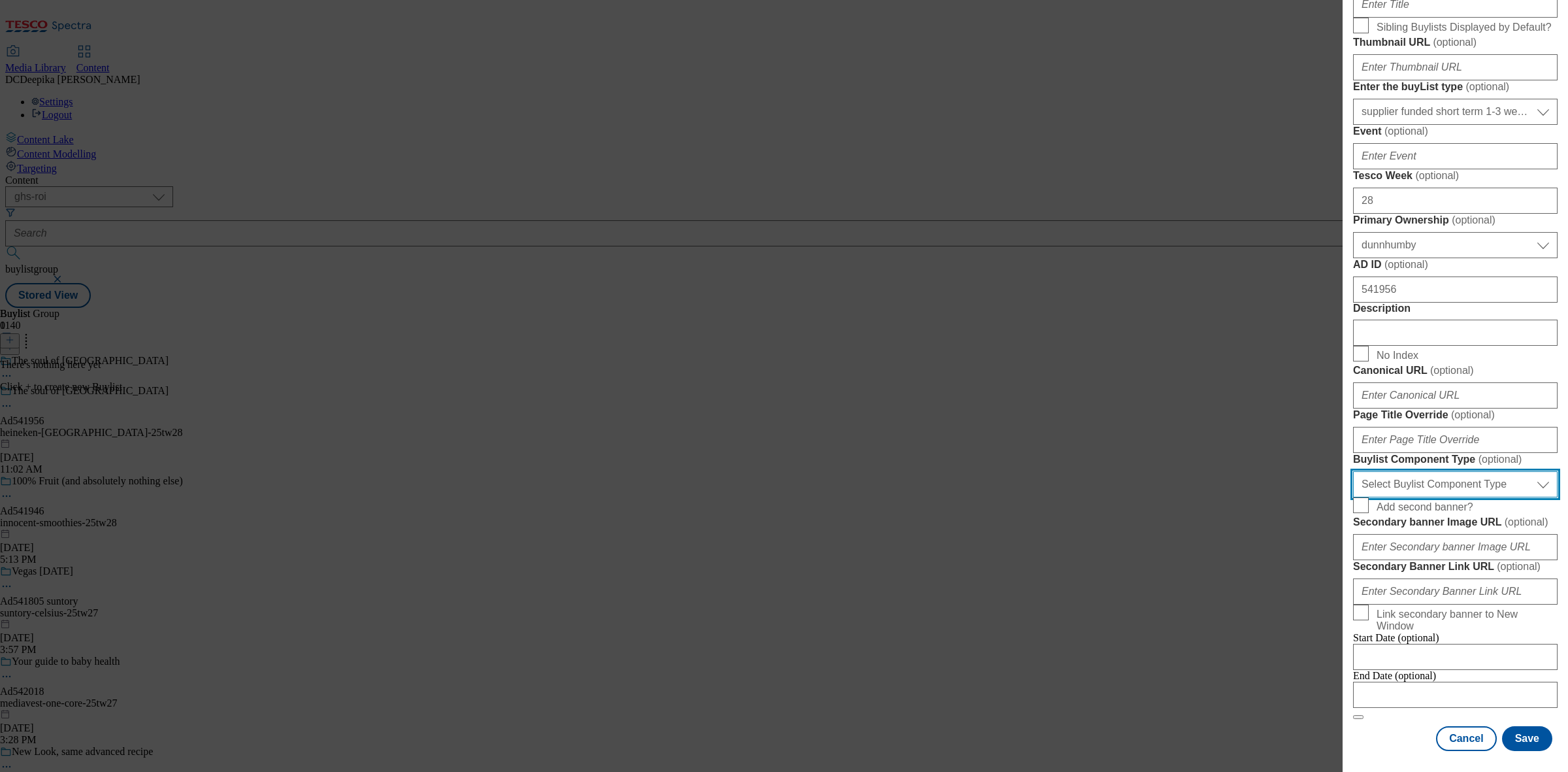
click at [1413, 498] on select "Select Buylist Component Type Banner Competition Header Meal" at bounding box center [1456, 483] width 205 height 26
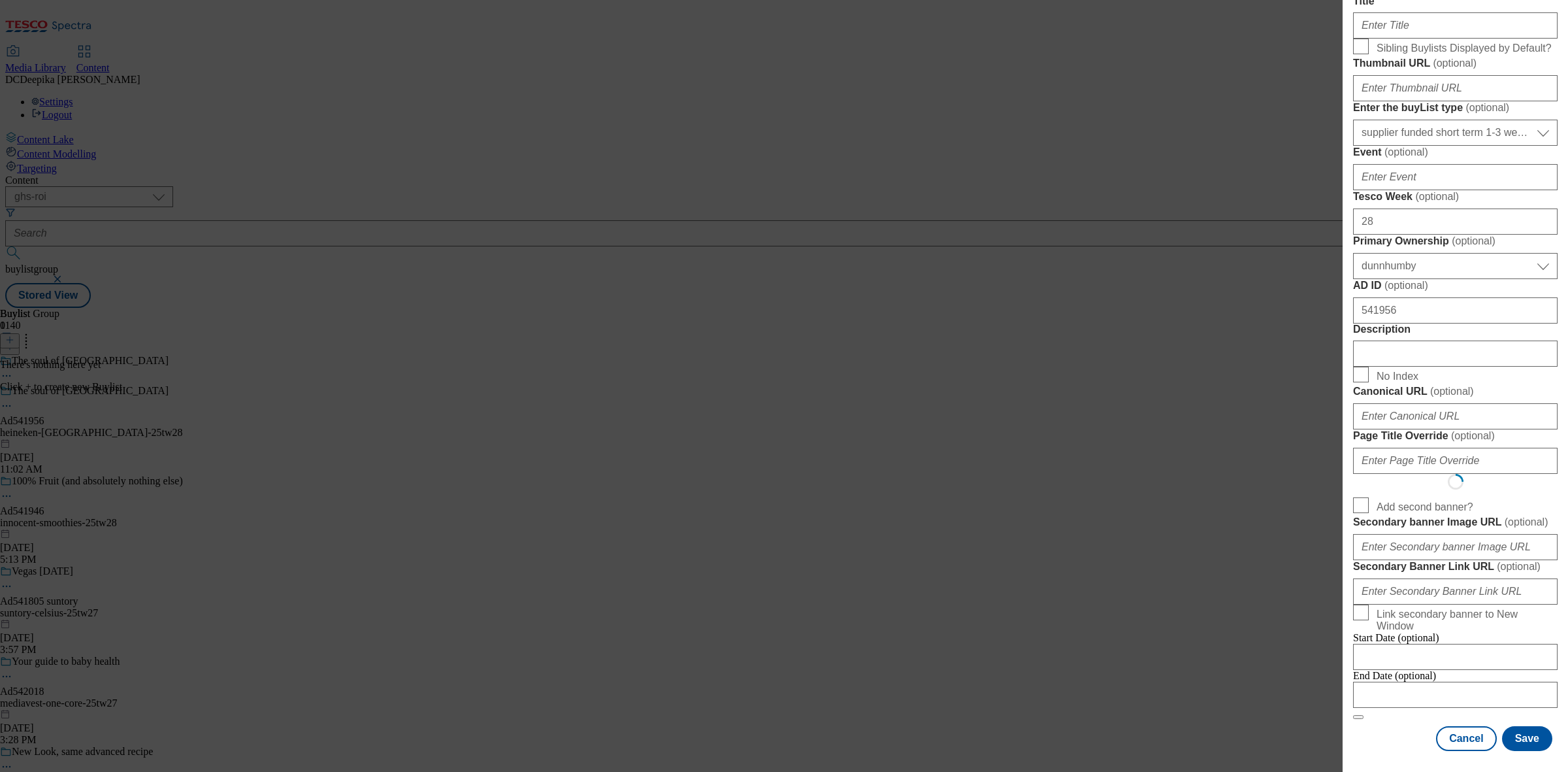
select select "Banner"
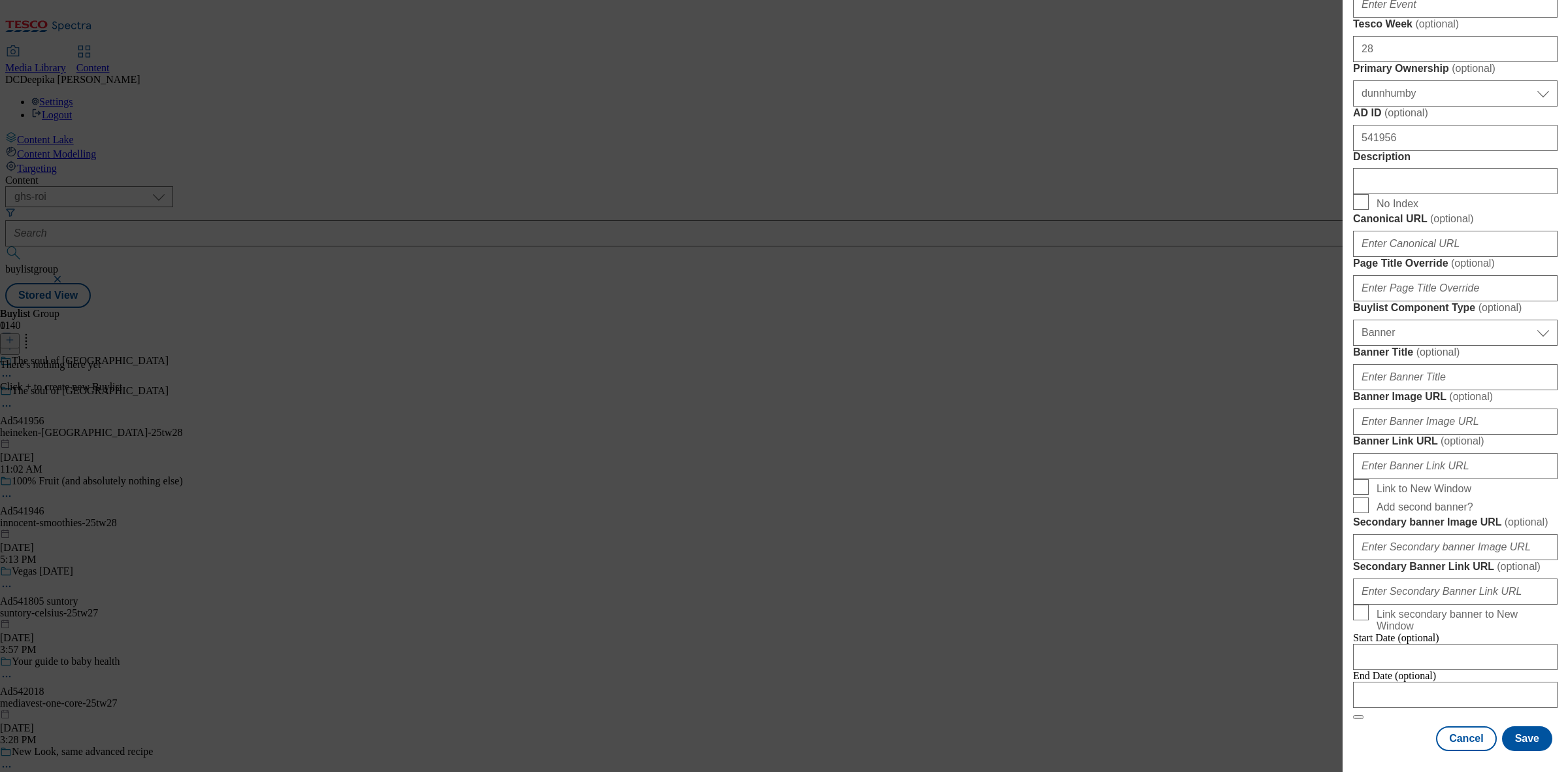
scroll to position [1151, 0]
click at [1455, 681] on input "Modal" at bounding box center [1456, 694] width 205 height 26
select select "2025"
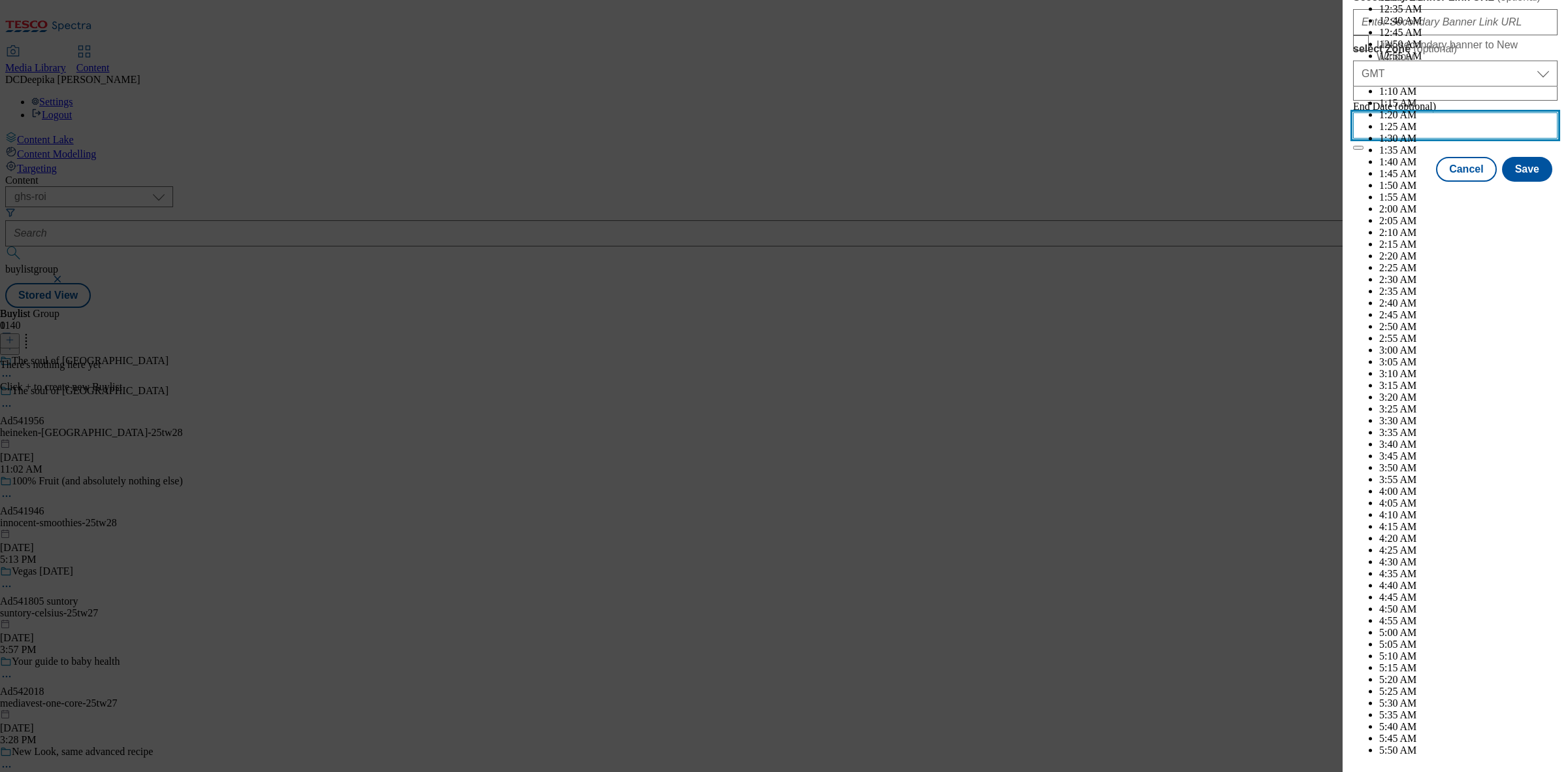
scroll to position [3200, 0]
select select "December"
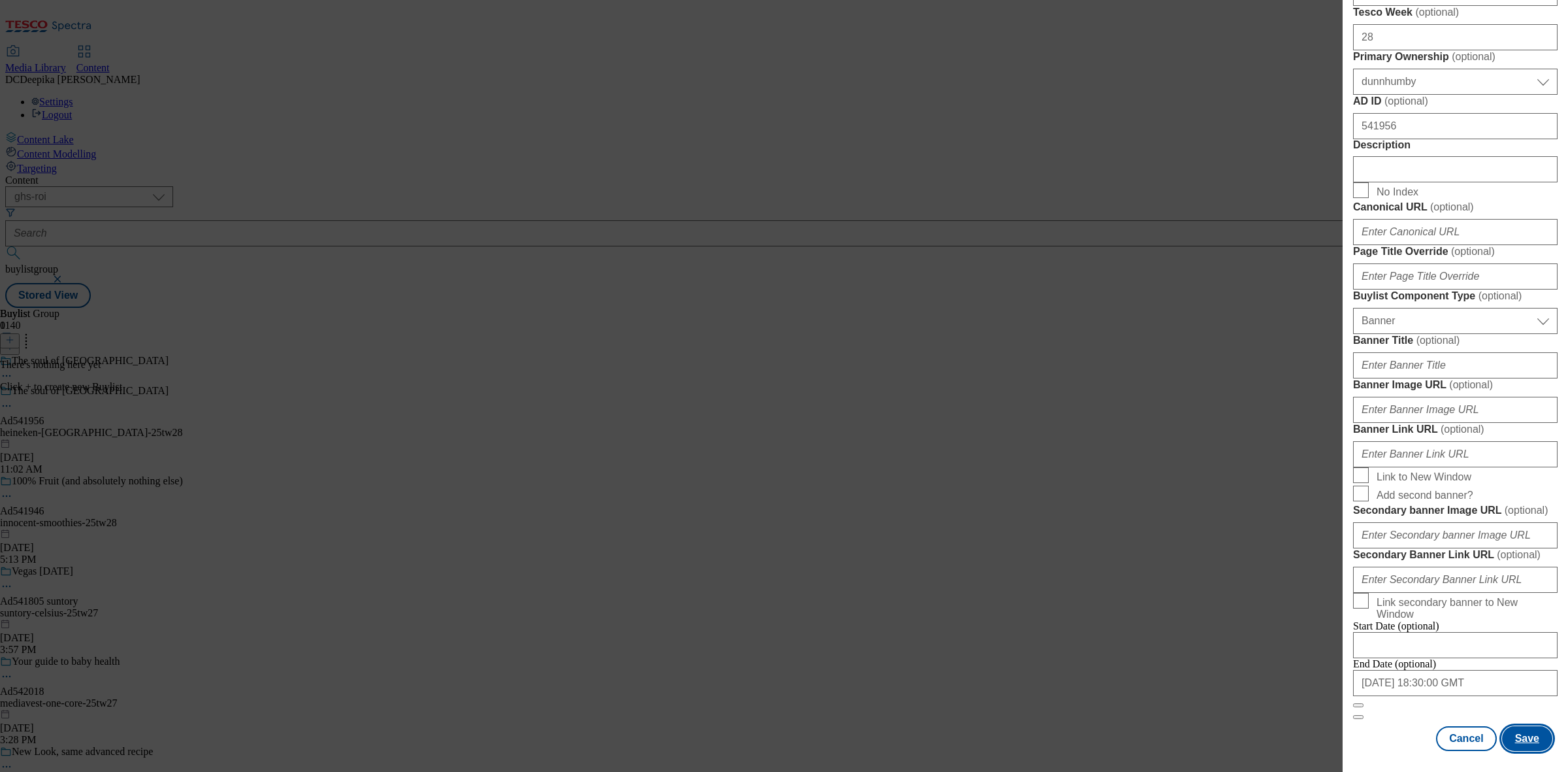
click at [1527, 733] on button "Save" at bounding box center [1527, 738] width 50 height 25
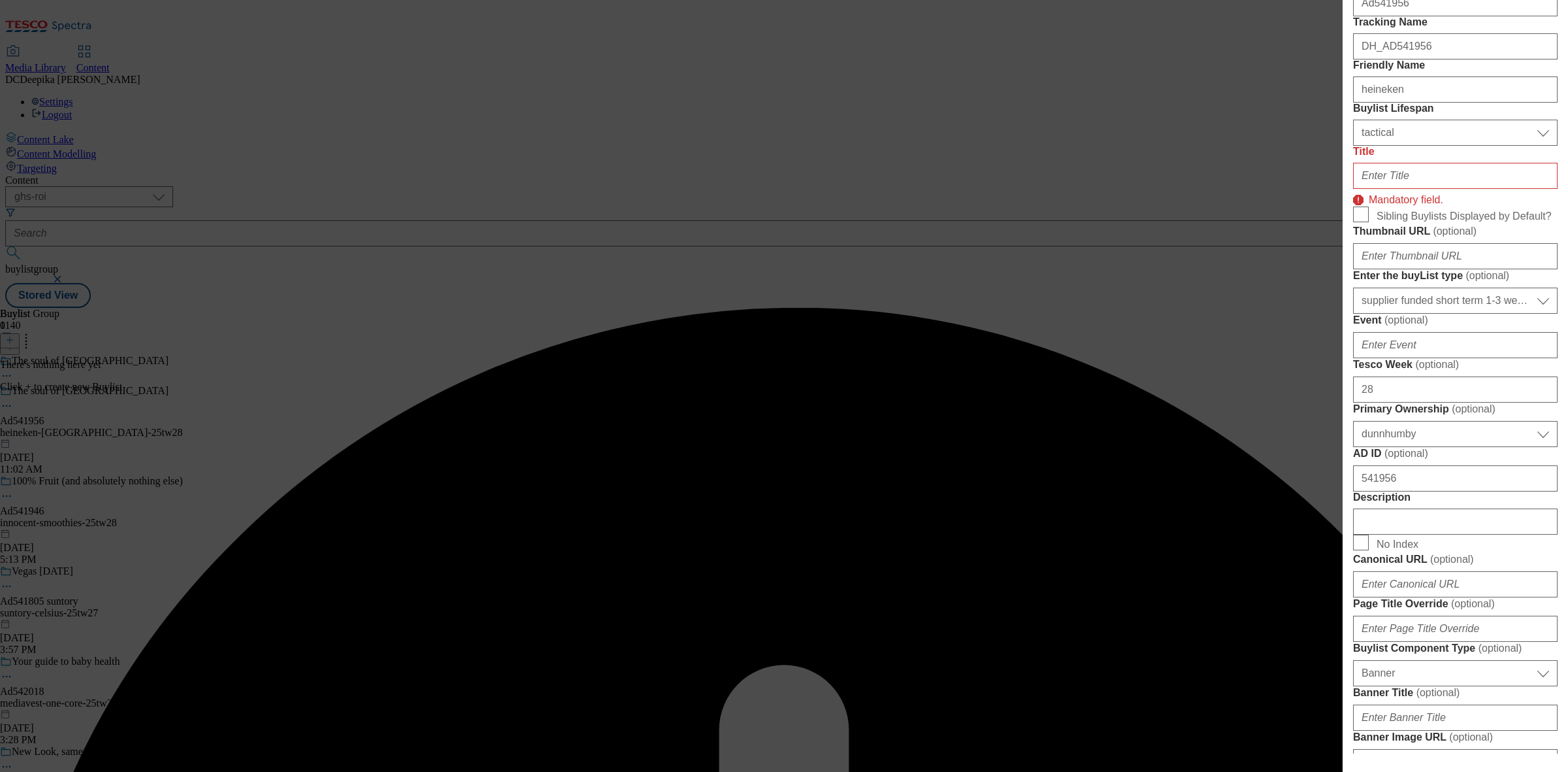
scroll to position [187, 0]
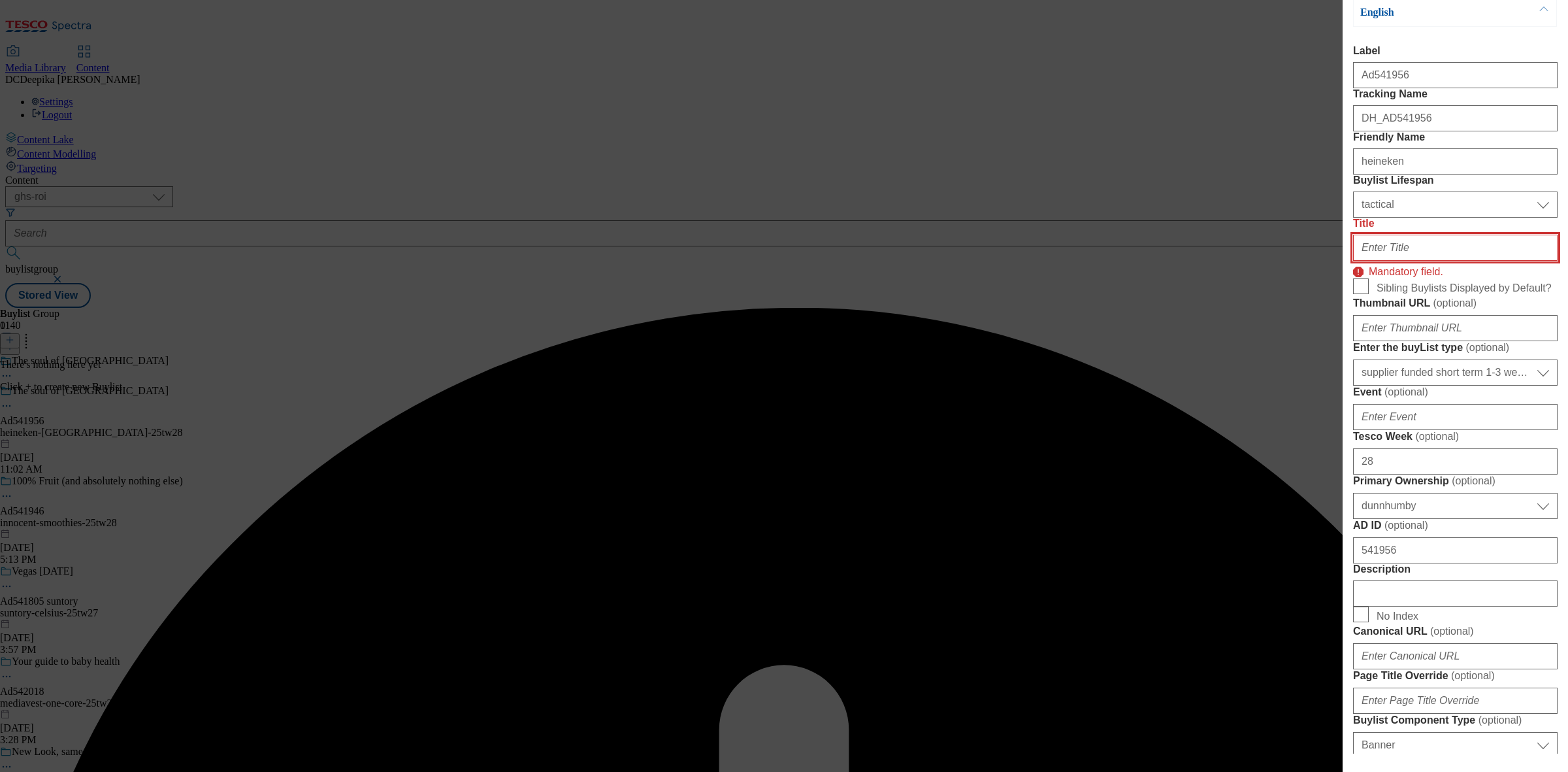
click at [1421, 261] on input "Title" at bounding box center [1456, 248] width 205 height 26
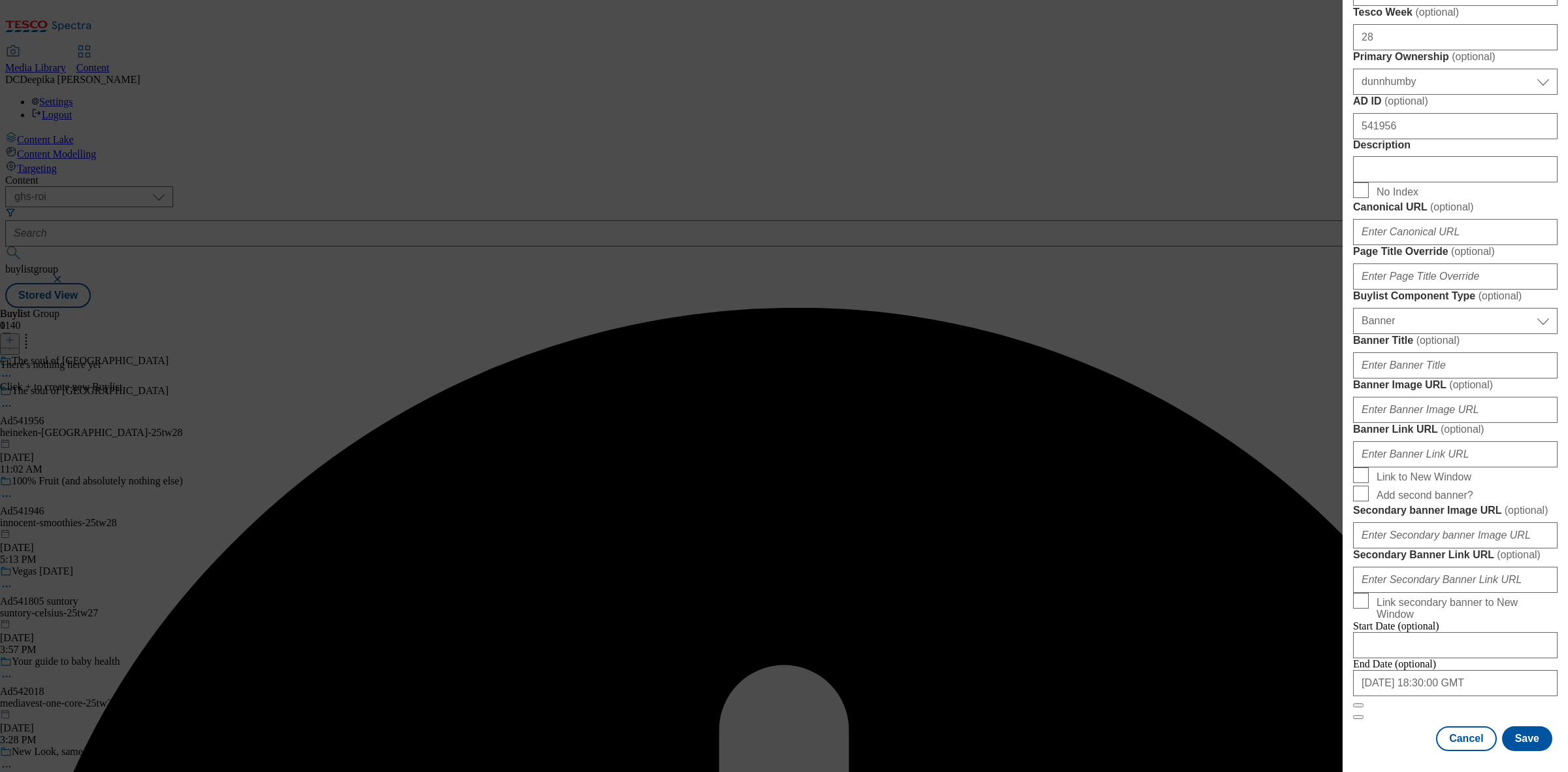
scroll to position [1151, 0]
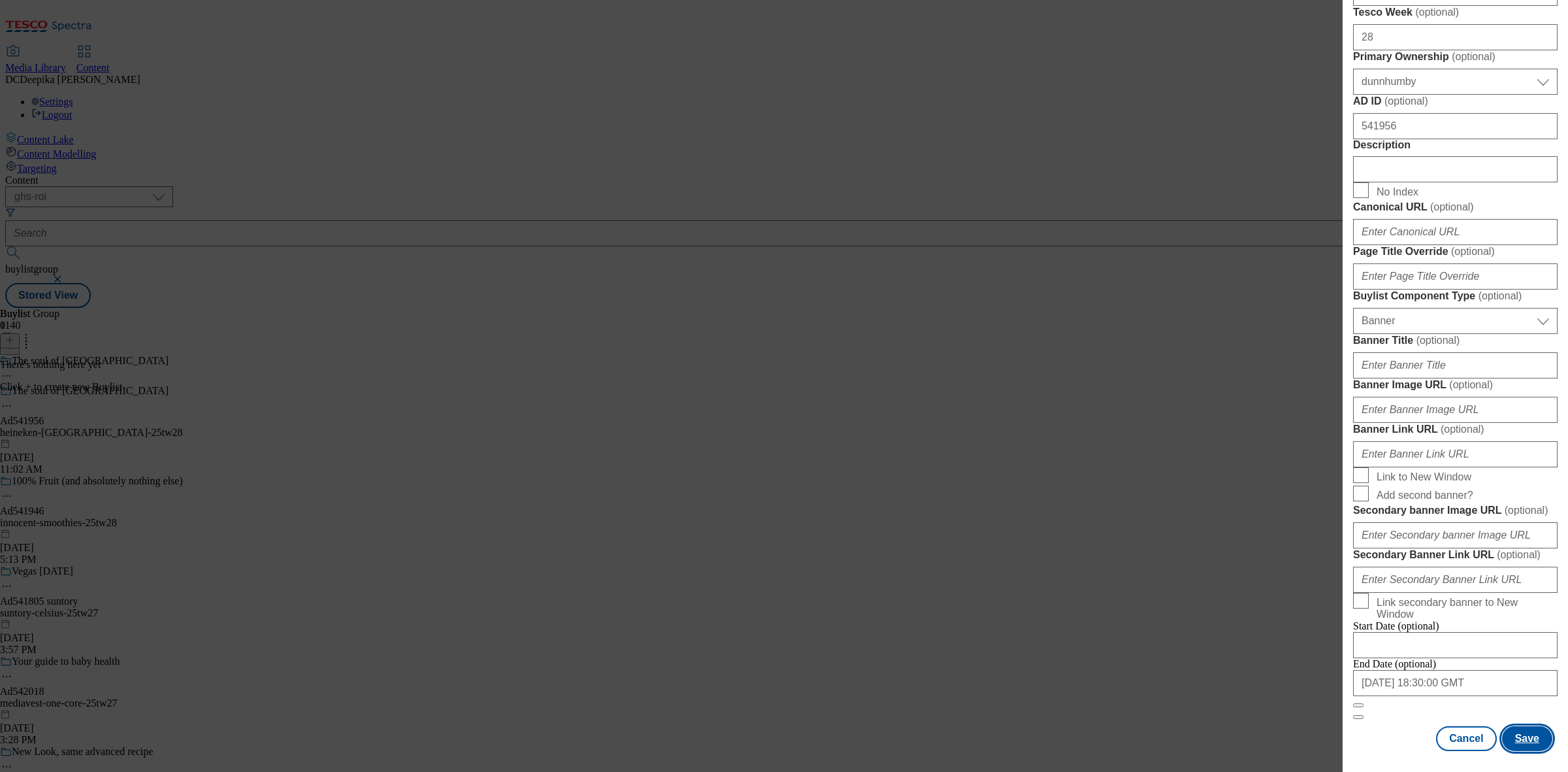
click at [1530, 727] on button "Save" at bounding box center [1527, 738] width 50 height 25
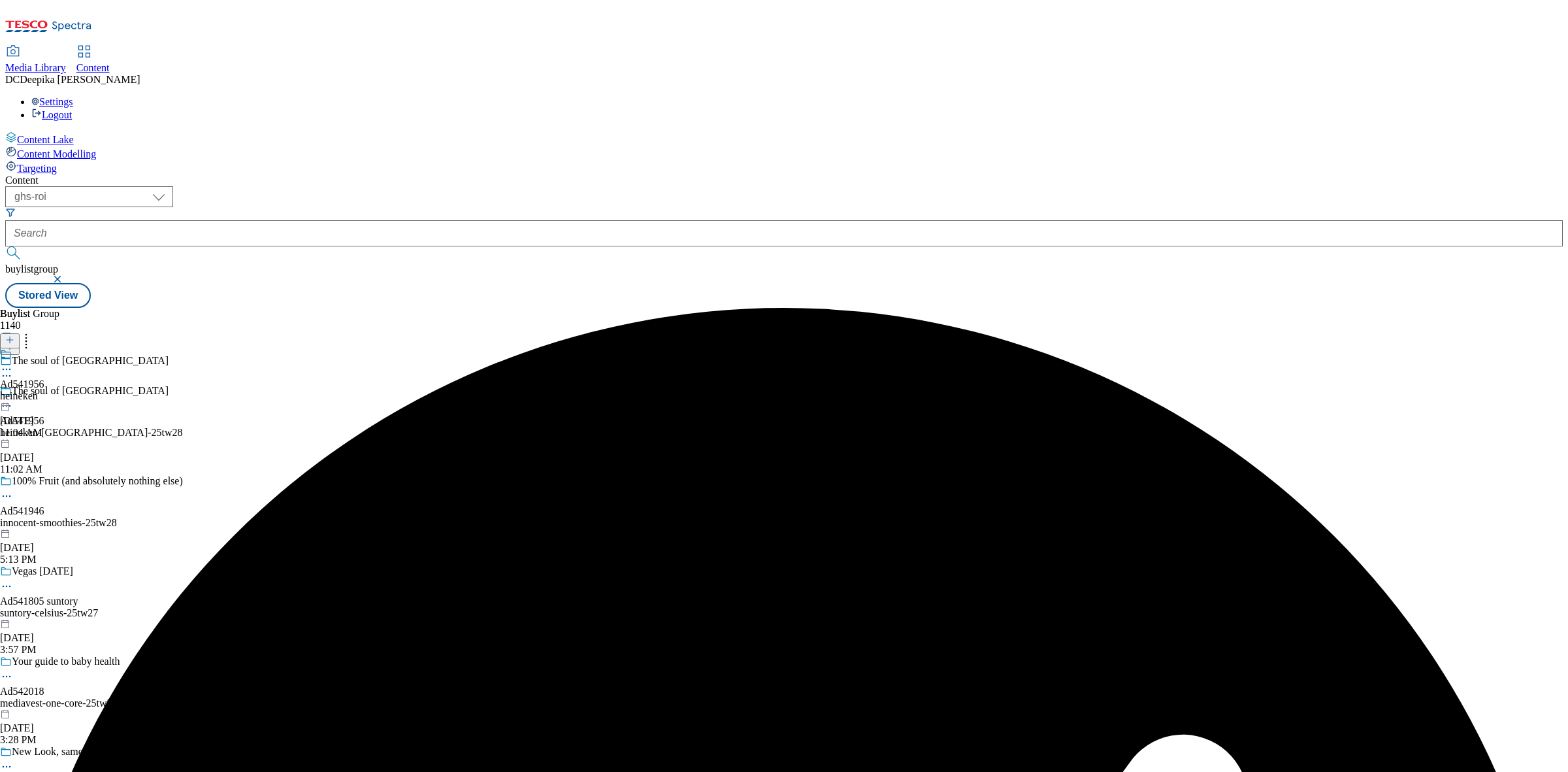
click at [44, 390] on div "heineken" at bounding box center [22, 396] width 44 height 12
click at [14, 335] on icon at bounding box center [9, 339] width 9 height 9
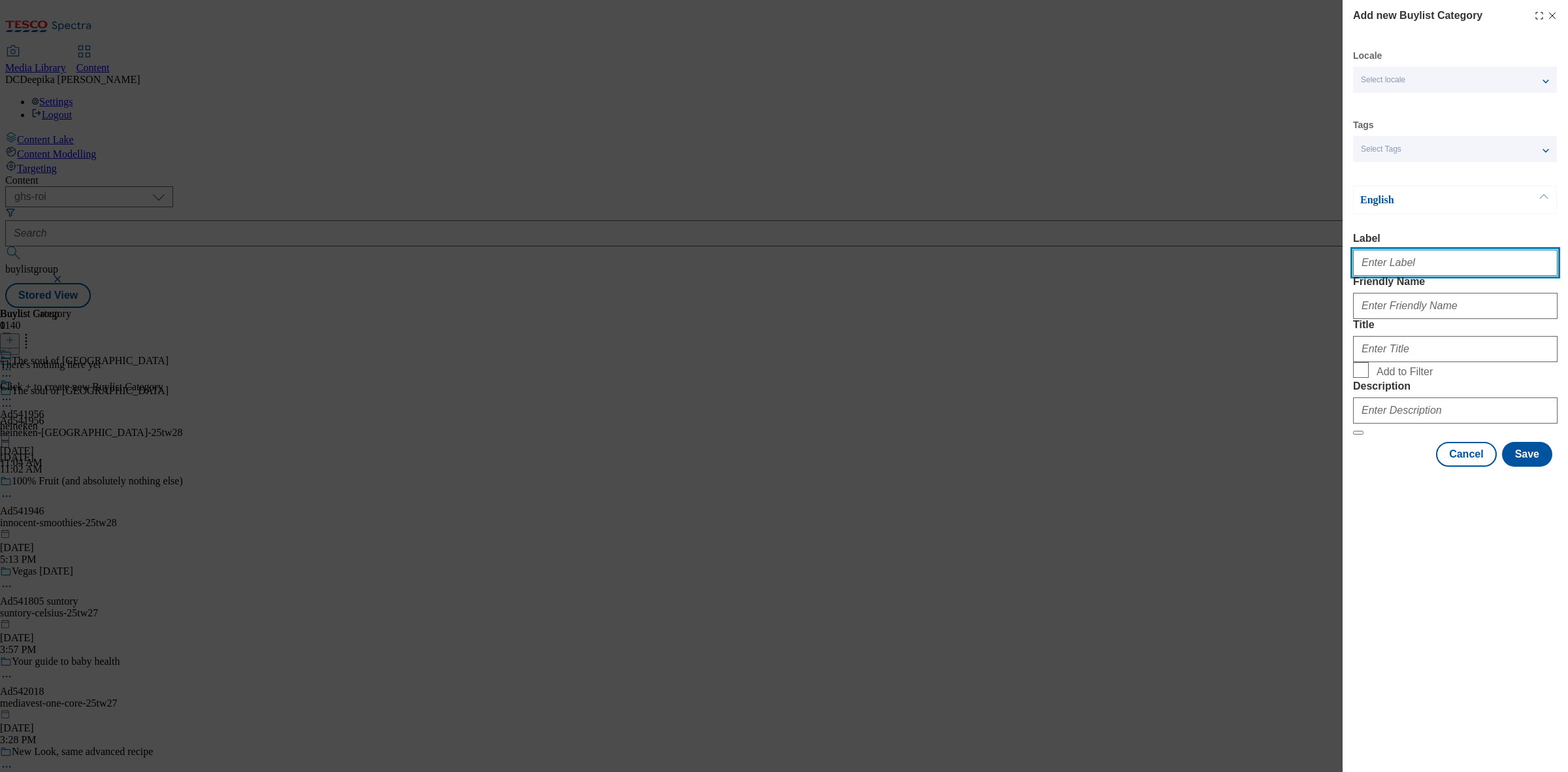
click at [1402, 264] on input "Label" at bounding box center [1456, 262] width 205 height 26
paste input "Ad541956"
type input "Ad541956"
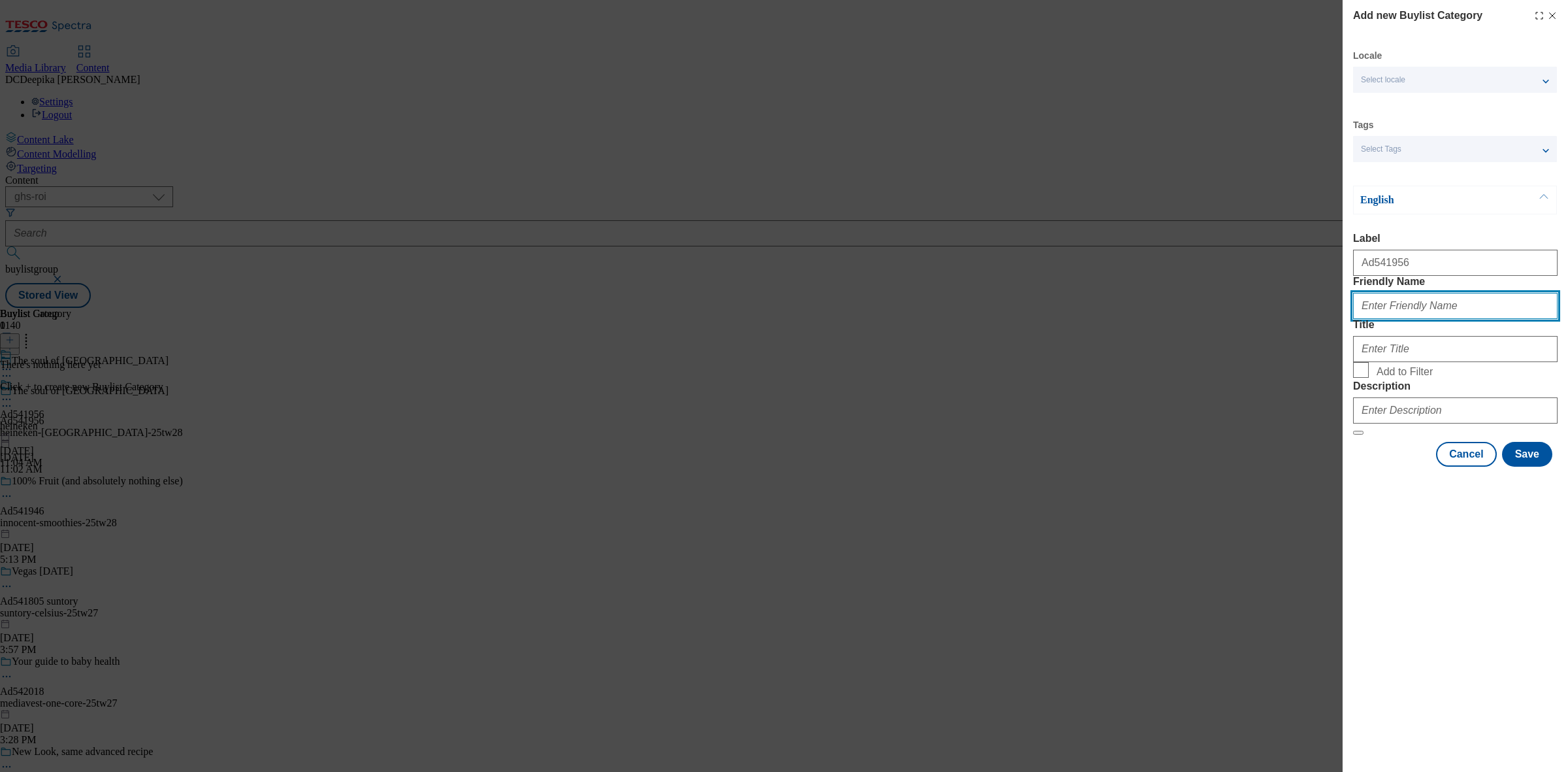
click at [1408, 319] on input "Friendly Name" at bounding box center [1456, 305] width 205 height 26
paste input "heineken-madrid"
type input "heineken-madrid"
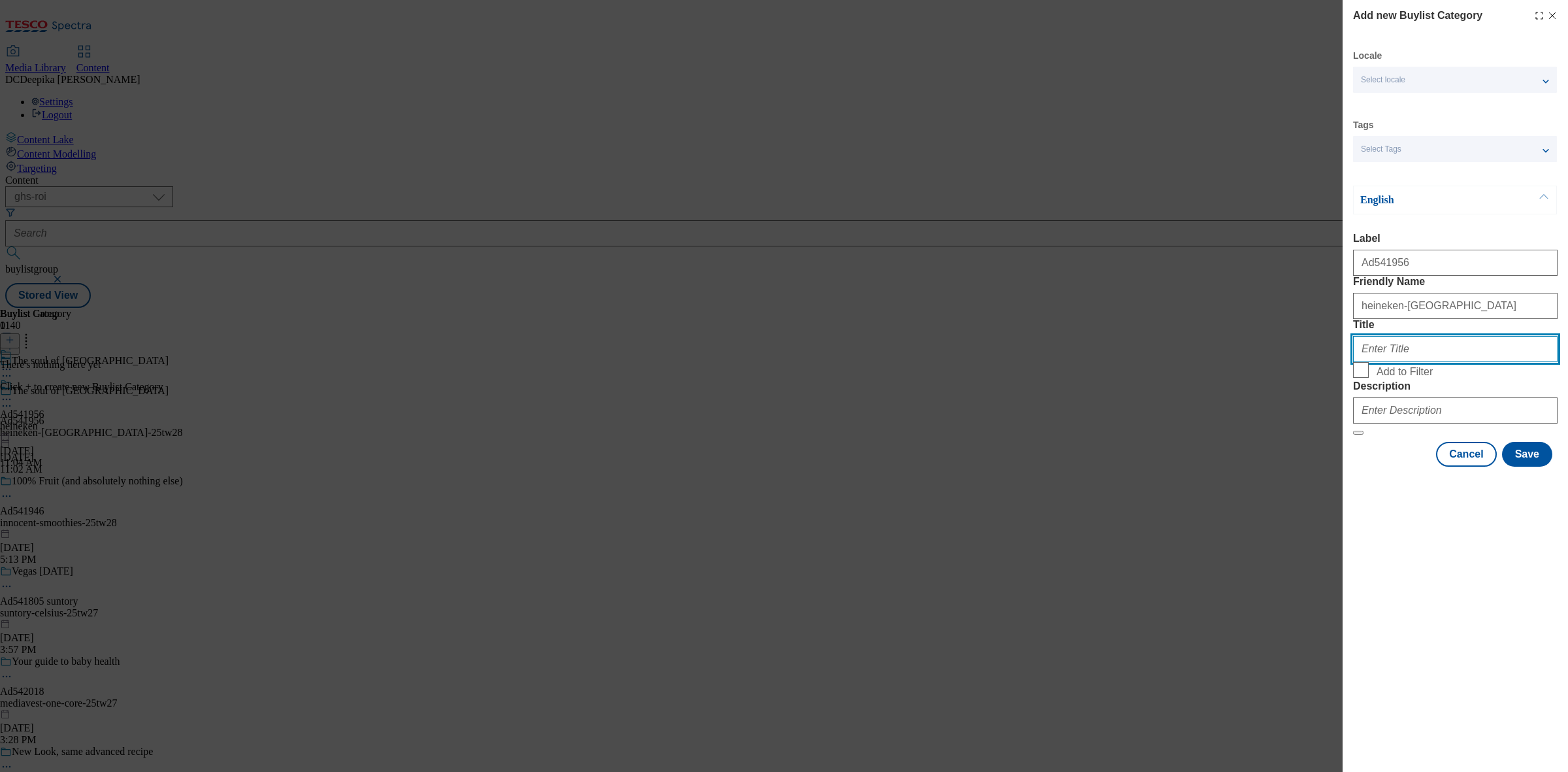
click at [1447, 362] on input "Title" at bounding box center [1456, 348] width 205 height 26
paste input "Heineken ROI"
type input "Heineken"
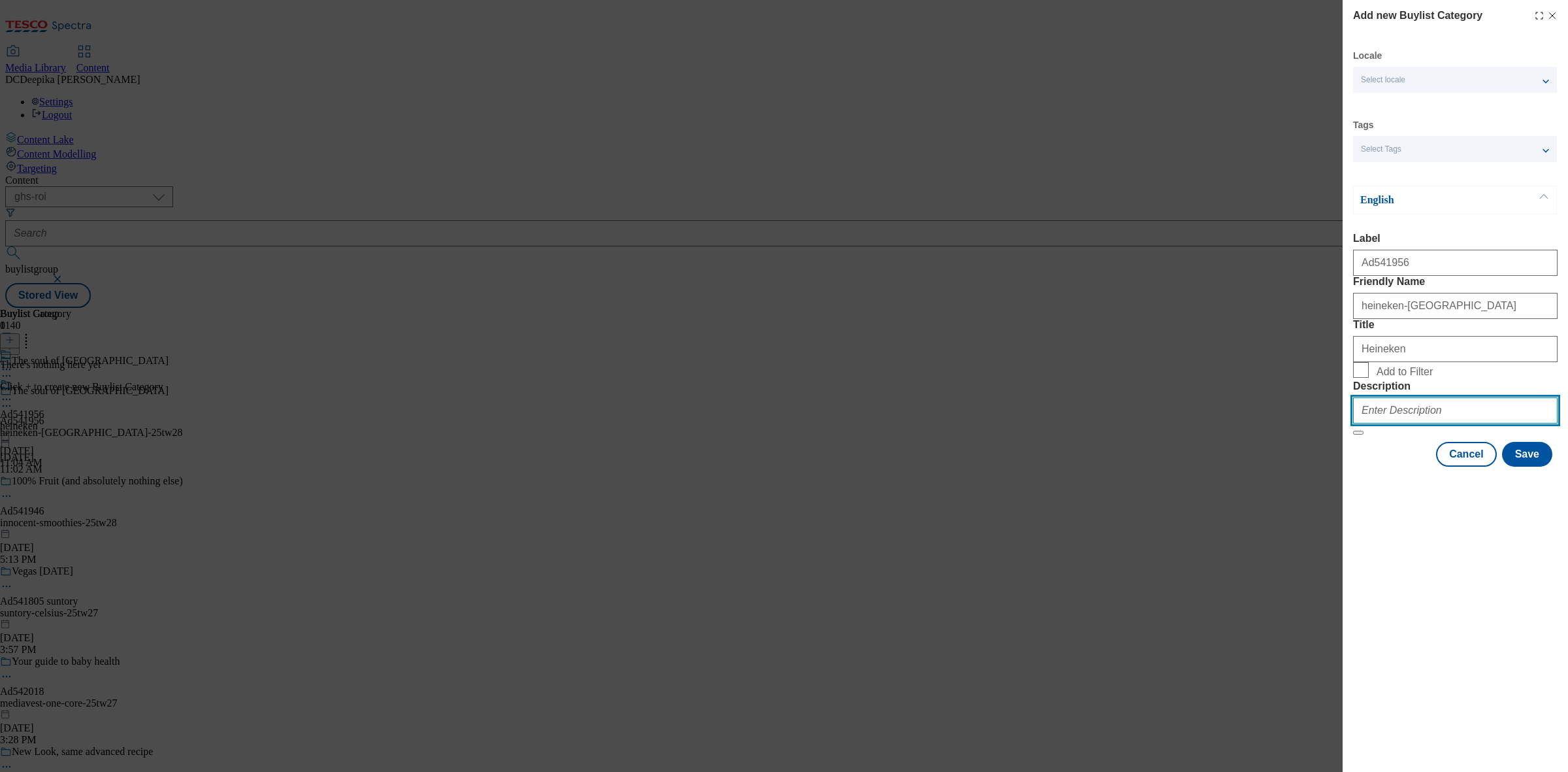
click at [1421, 424] on input "Description" at bounding box center [1456, 409] width 205 height 26
click at [1513, 467] on button "Save" at bounding box center [1527, 454] width 50 height 25
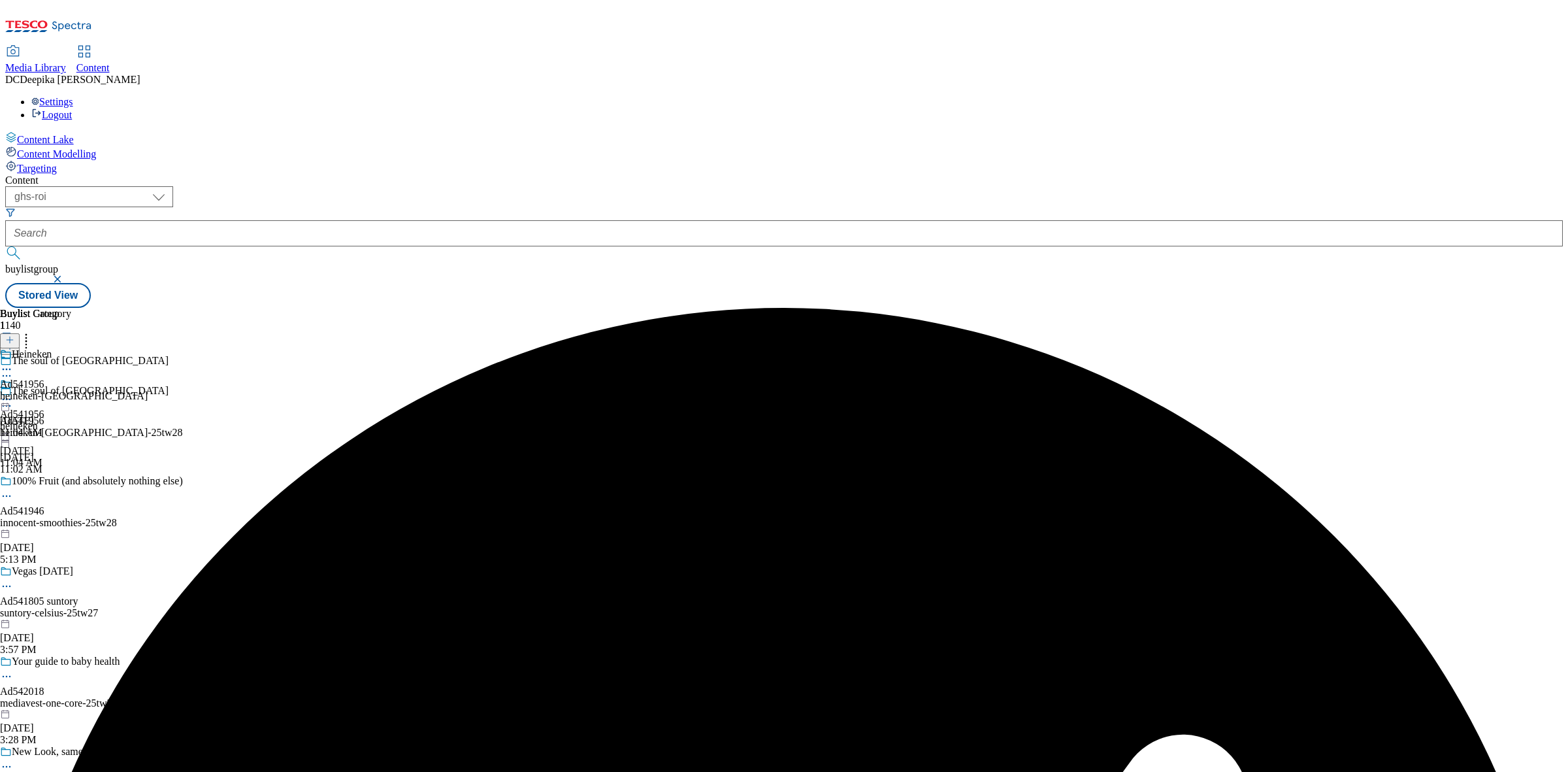
click at [148, 390] on div "heineken-madrid" at bounding box center [74, 396] width 148 height 12
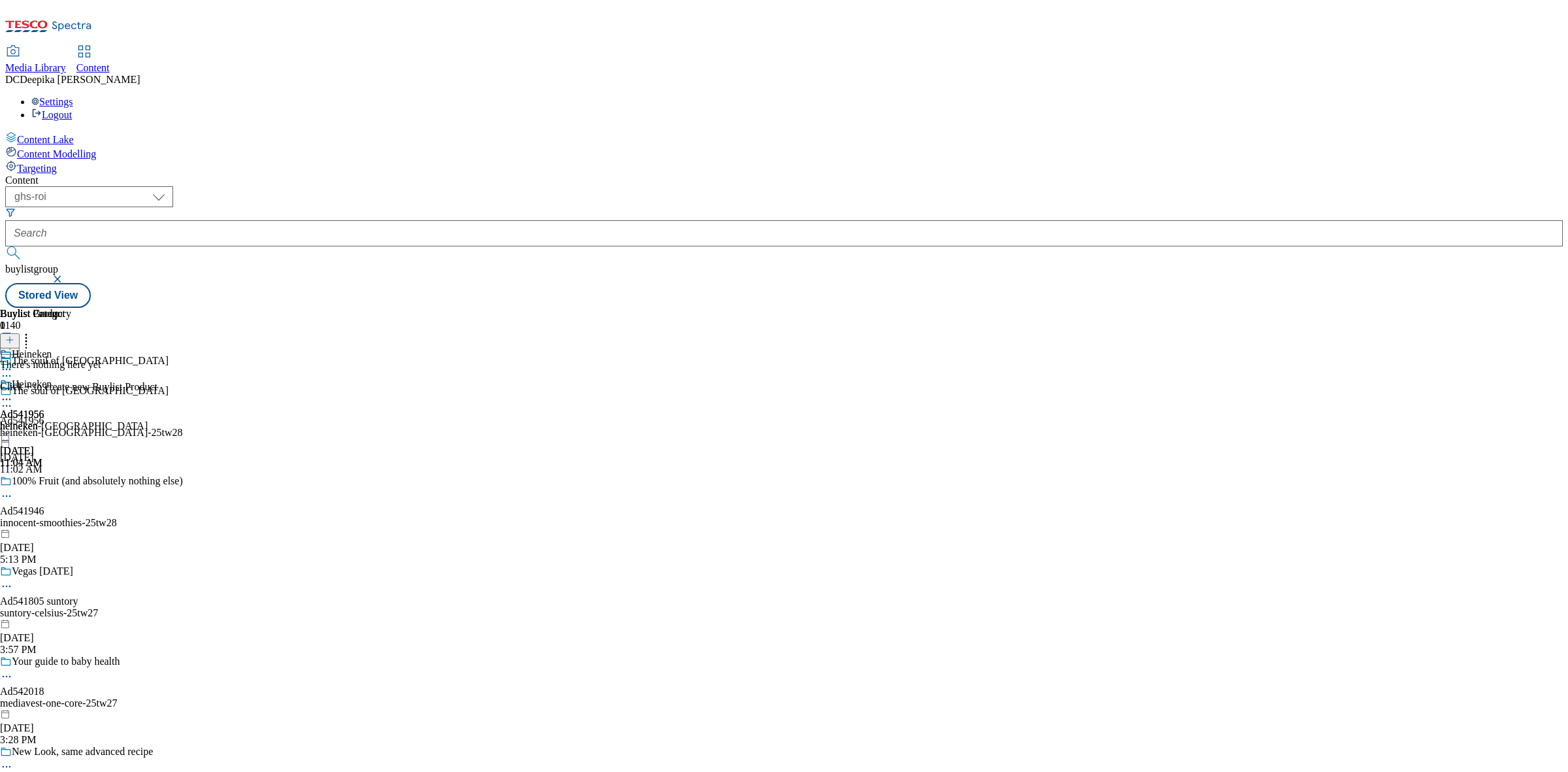
click at [14, 335] on icon at bounding box center [9, 339] width 9 height 9
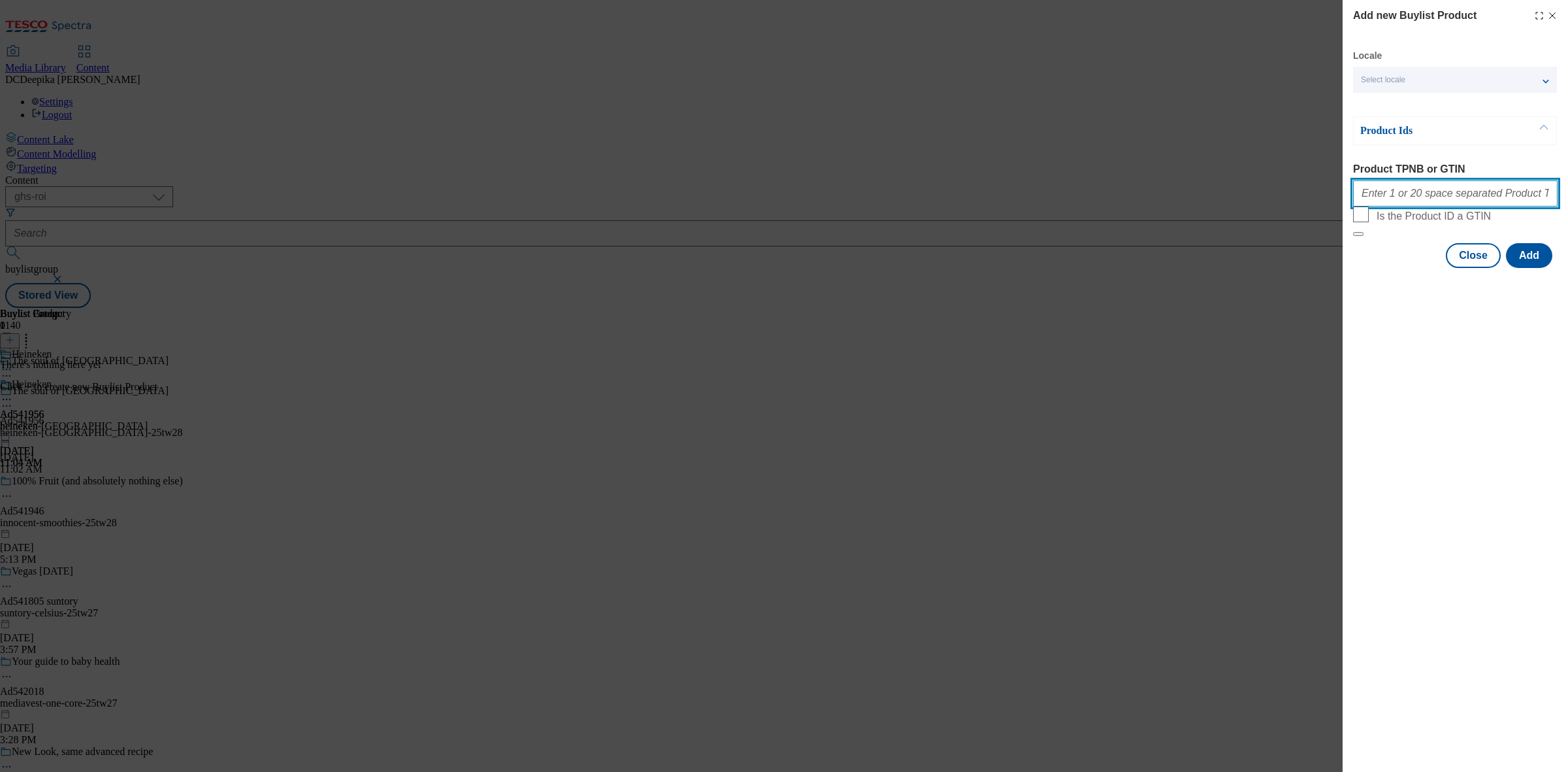
click at [1403, 203] on input "Product TPNB or GTIN" at bounding box center [1456, 193] width 205 height 26
paste input "87540558 87541920 87542124 87584137 87588640 87585165, 87540558 87541920 875421…"
type input "87540558 87541920 87542124 87584137 87588640 87585165, 87540558 87541920 875421…"
click at [1545, 268] on button "Add" at bounding box center [1529, 256] width 46 height 25
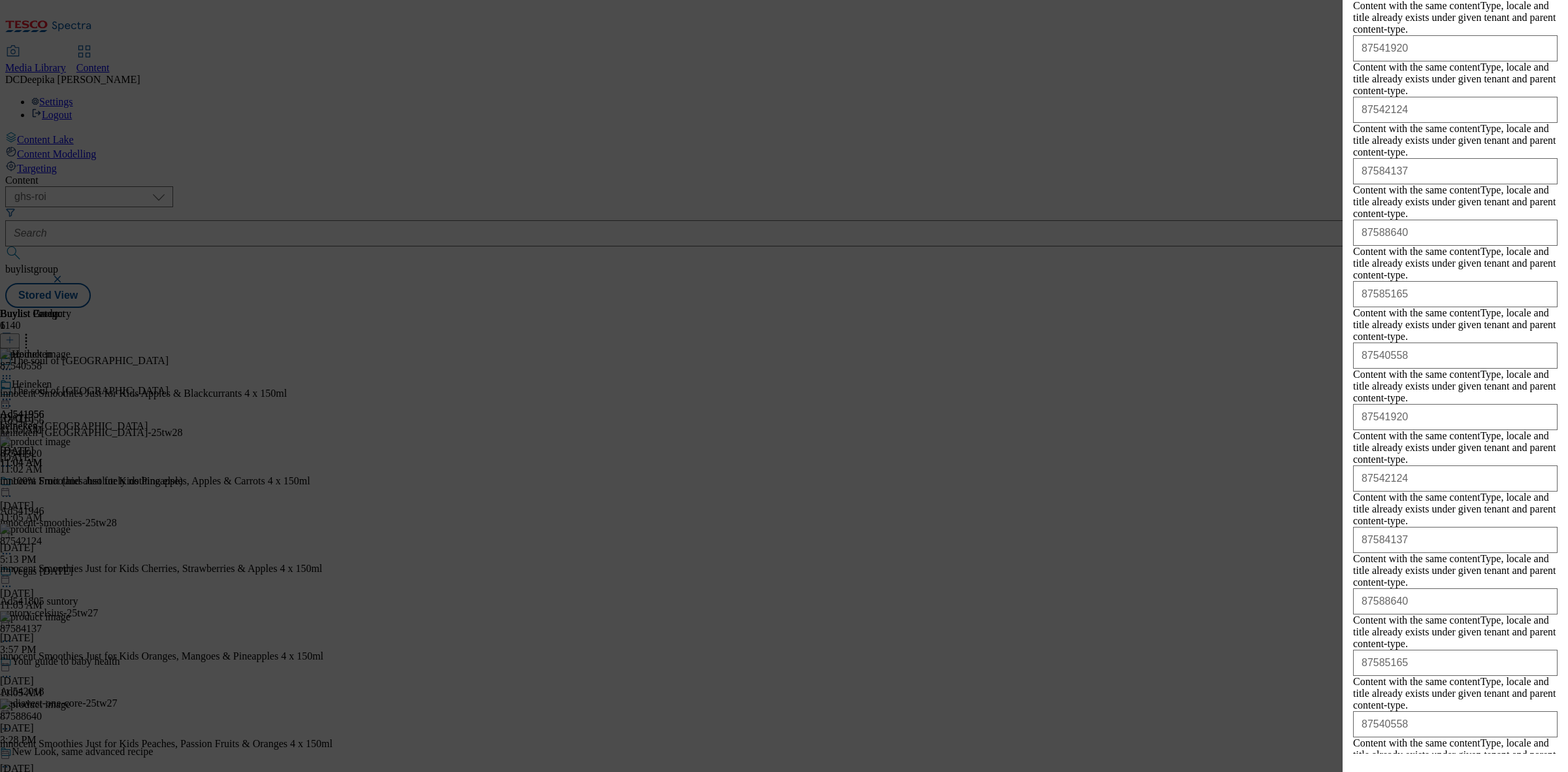
scroll to position [550, 0]
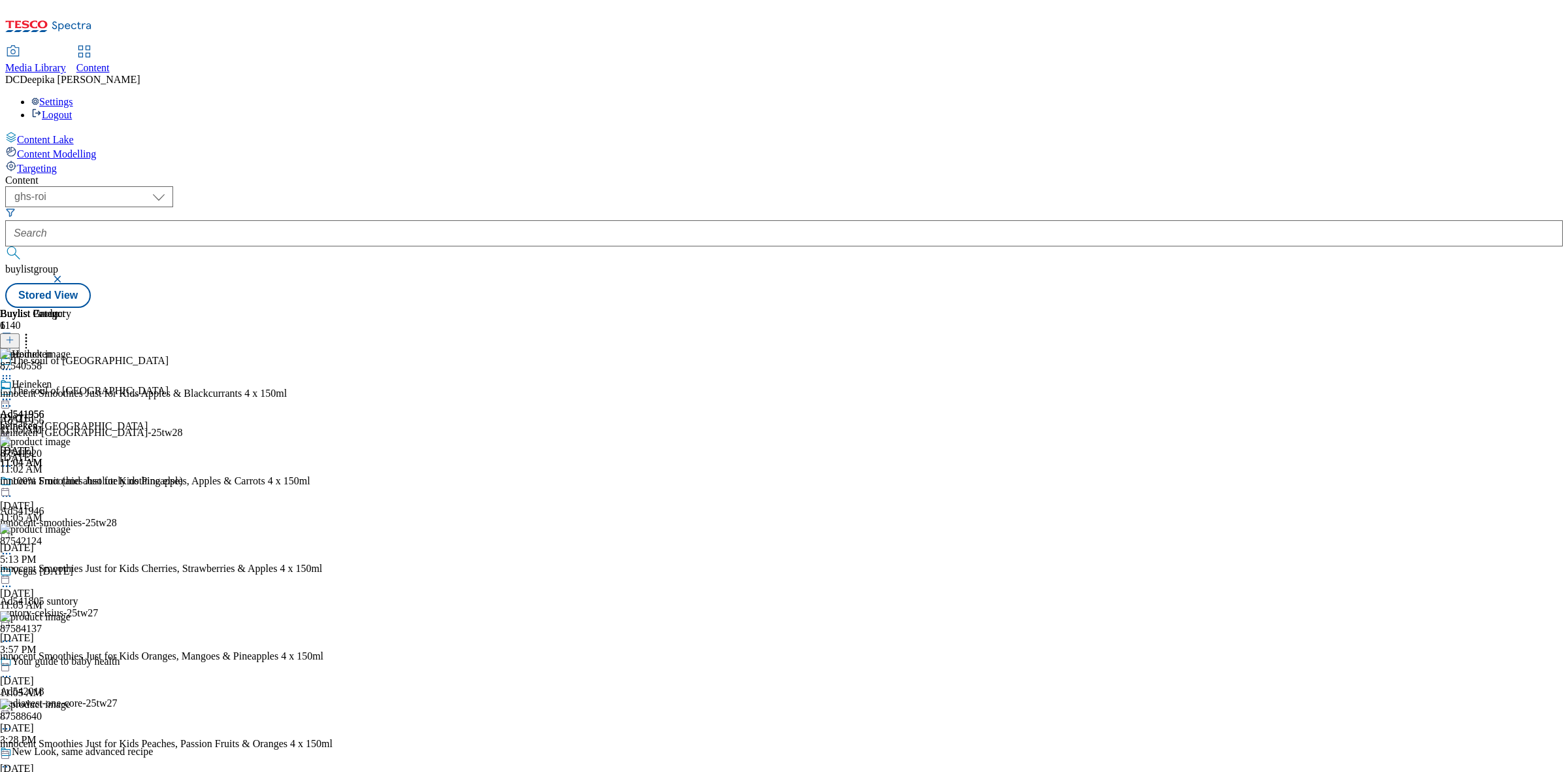
click at [1229, 308] on div "Buylist Group 1140 The soul of madrid The soul of madrid Ad541956 heineken-madr…" at bounding box center [784, 308] width 1557 height 0
click at [14, 335] on icon at bounding box center [9, 339] width 9 height 9
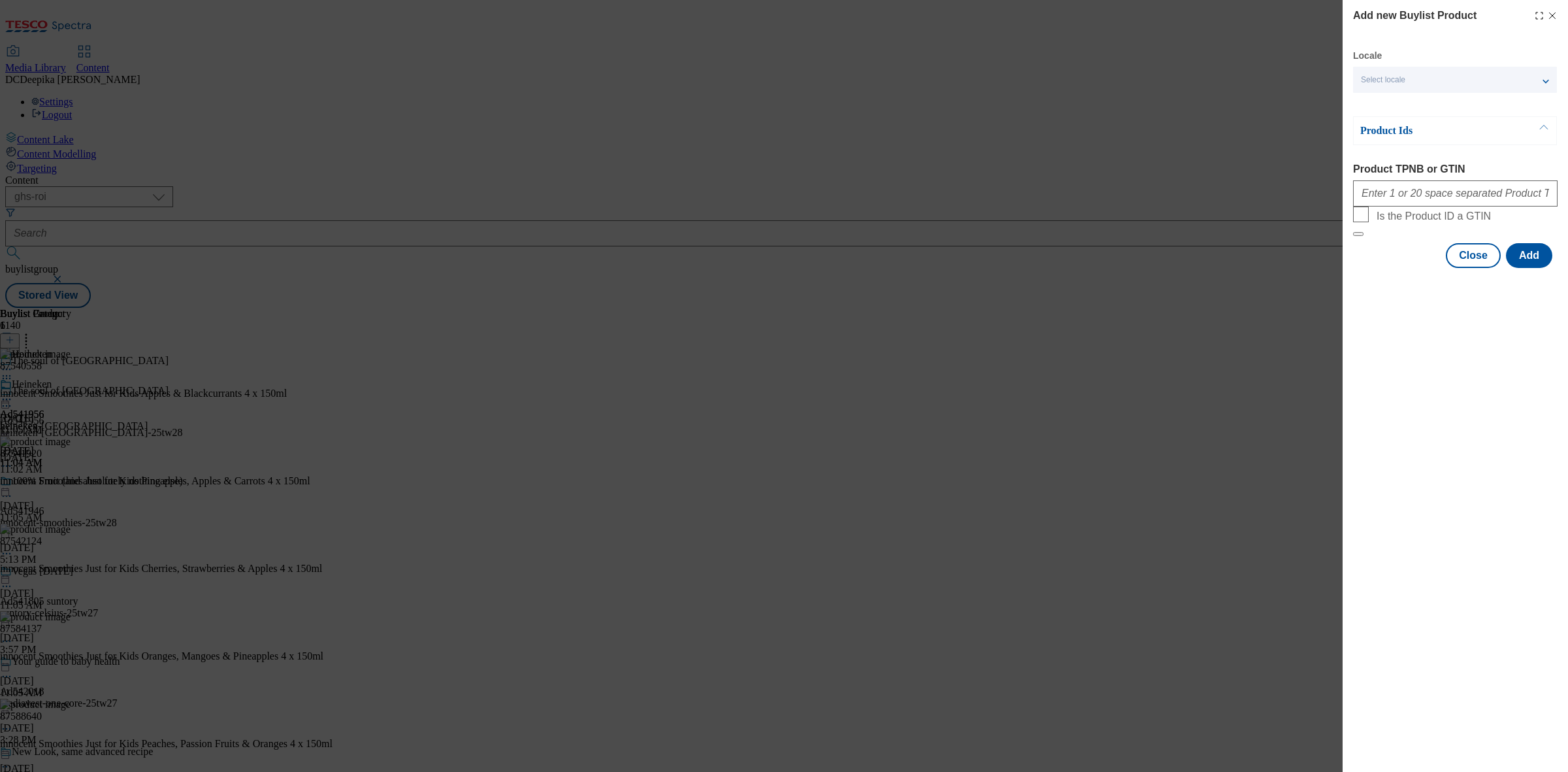
click at [1196, 243] on div "Add new Buylist Product Locale Select locale English Welsh Product Ids Product …" at bounding box center [784, 386] width 1568 height 772
click at [1460, 268] on button "Close" at bounding box center [1472, 256] width 55 height 25
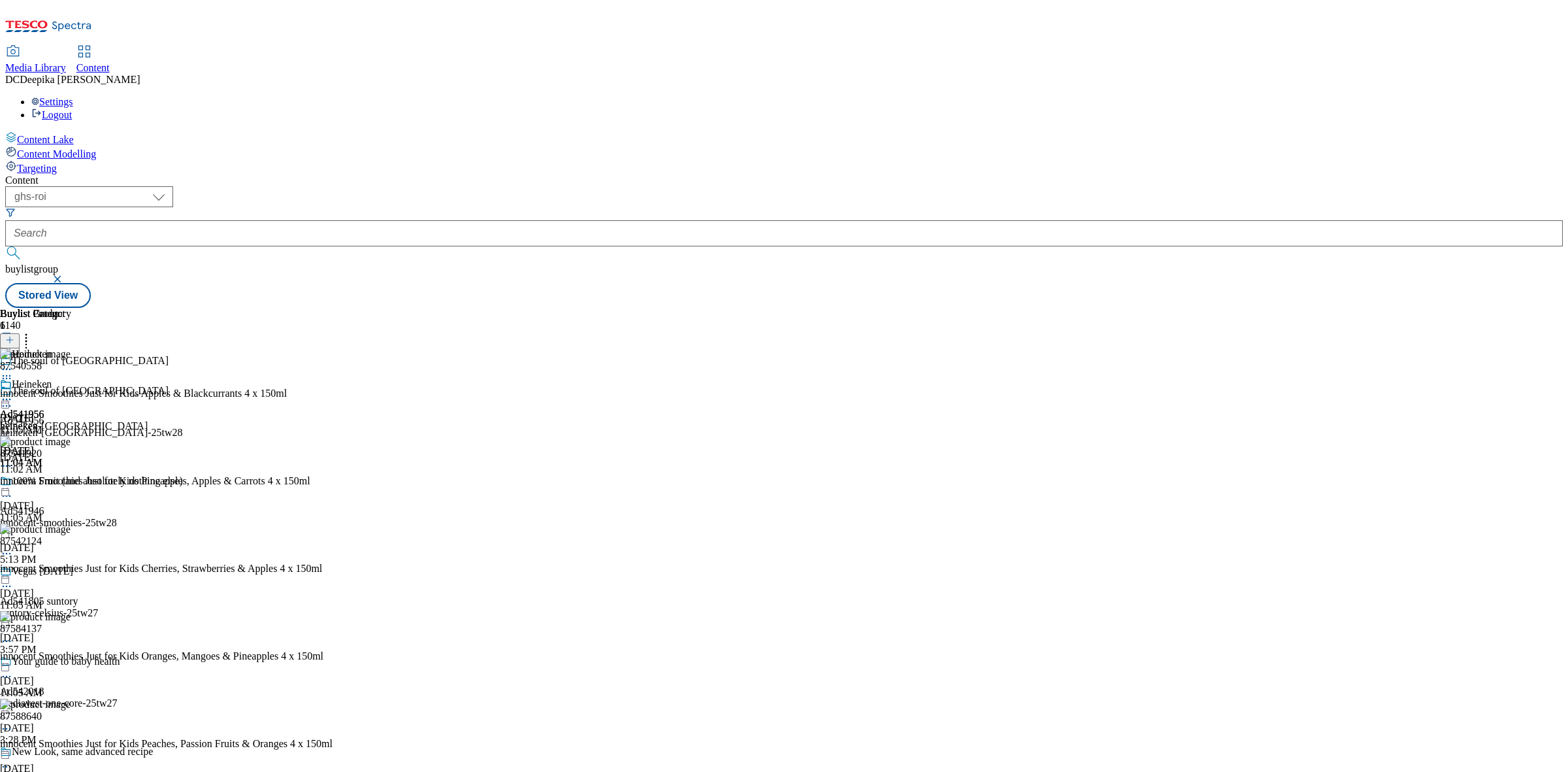
click at [13, 393] on icon at bounding box center [7, 399] width 13 height 13
click at [19, 333] on button at bounding box center [9, 341] width 19 height 15
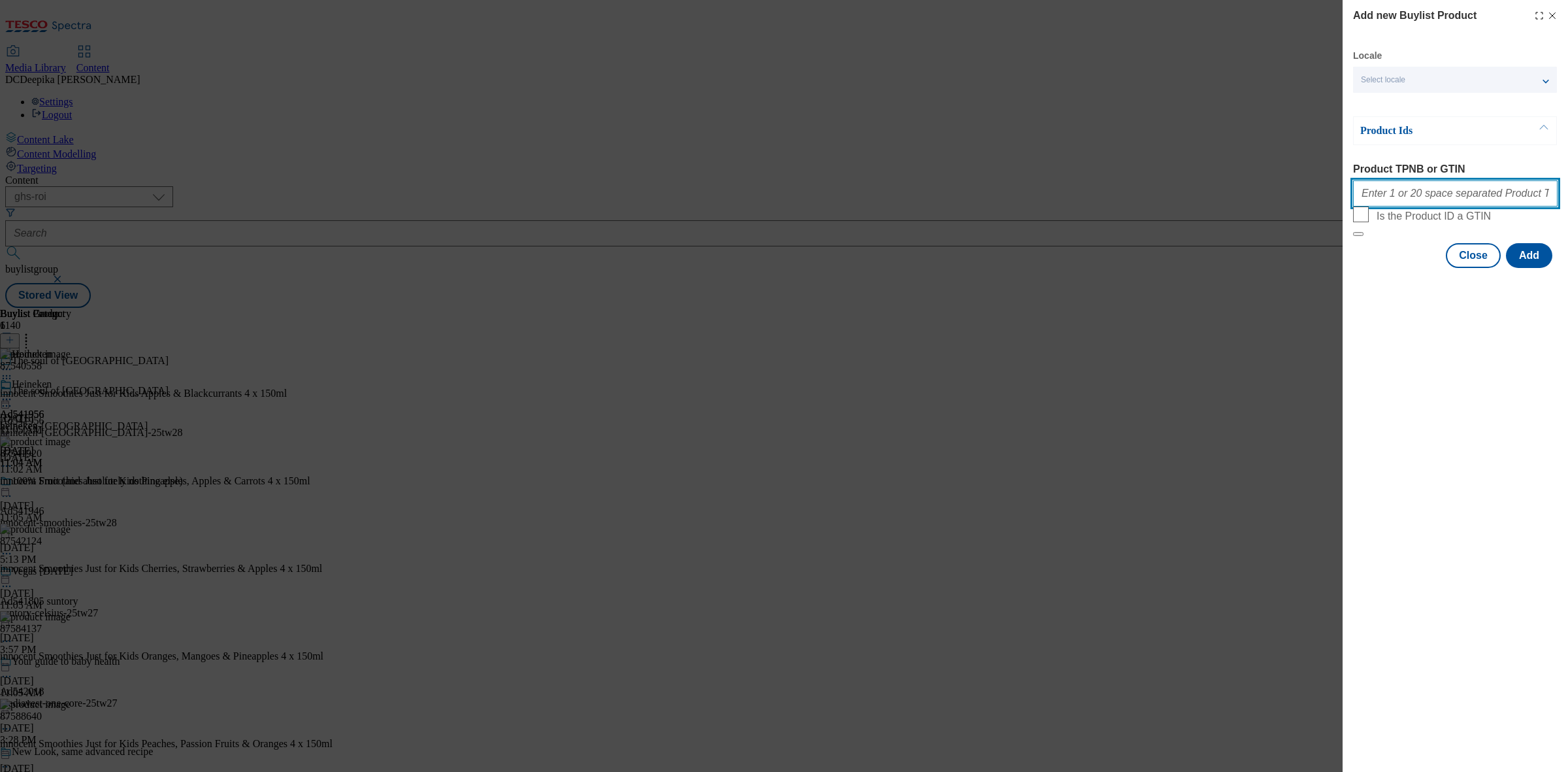
click at [1475, 201] on input "Product TPNB or GTIN" at bounding box center [1456, 193] width 205 height 26
paste input "93540889 90511589 89988630 89978417 89471890, 93540889 90511589 89988630 899784…"
type input "93540889 90511589 89988630 89978417 89471890, 93540889 90511589 89988630 899784…"
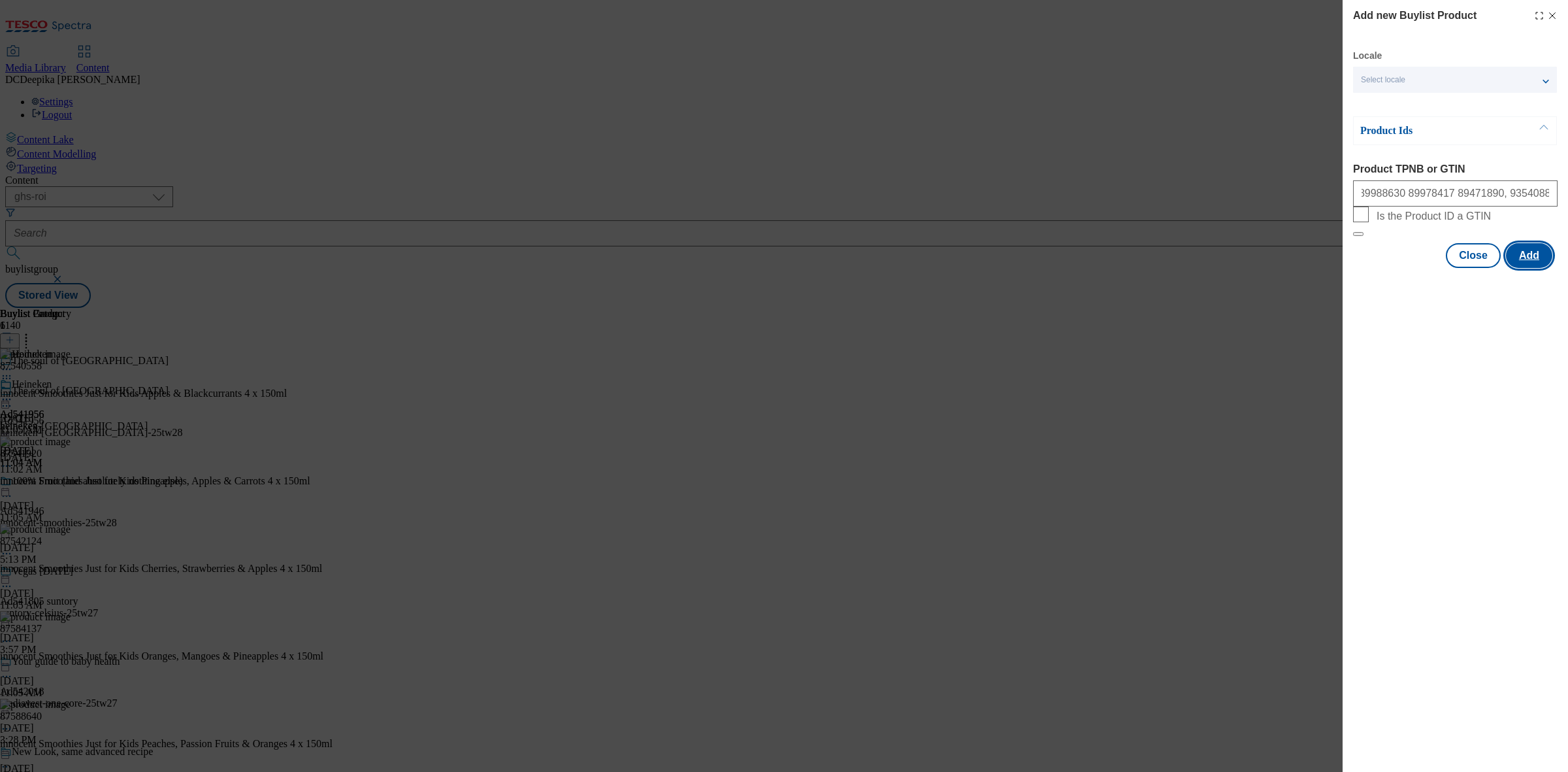
click at [1526, 268] on button "Add" at bounding box center [1529, 256] width 46 height 25
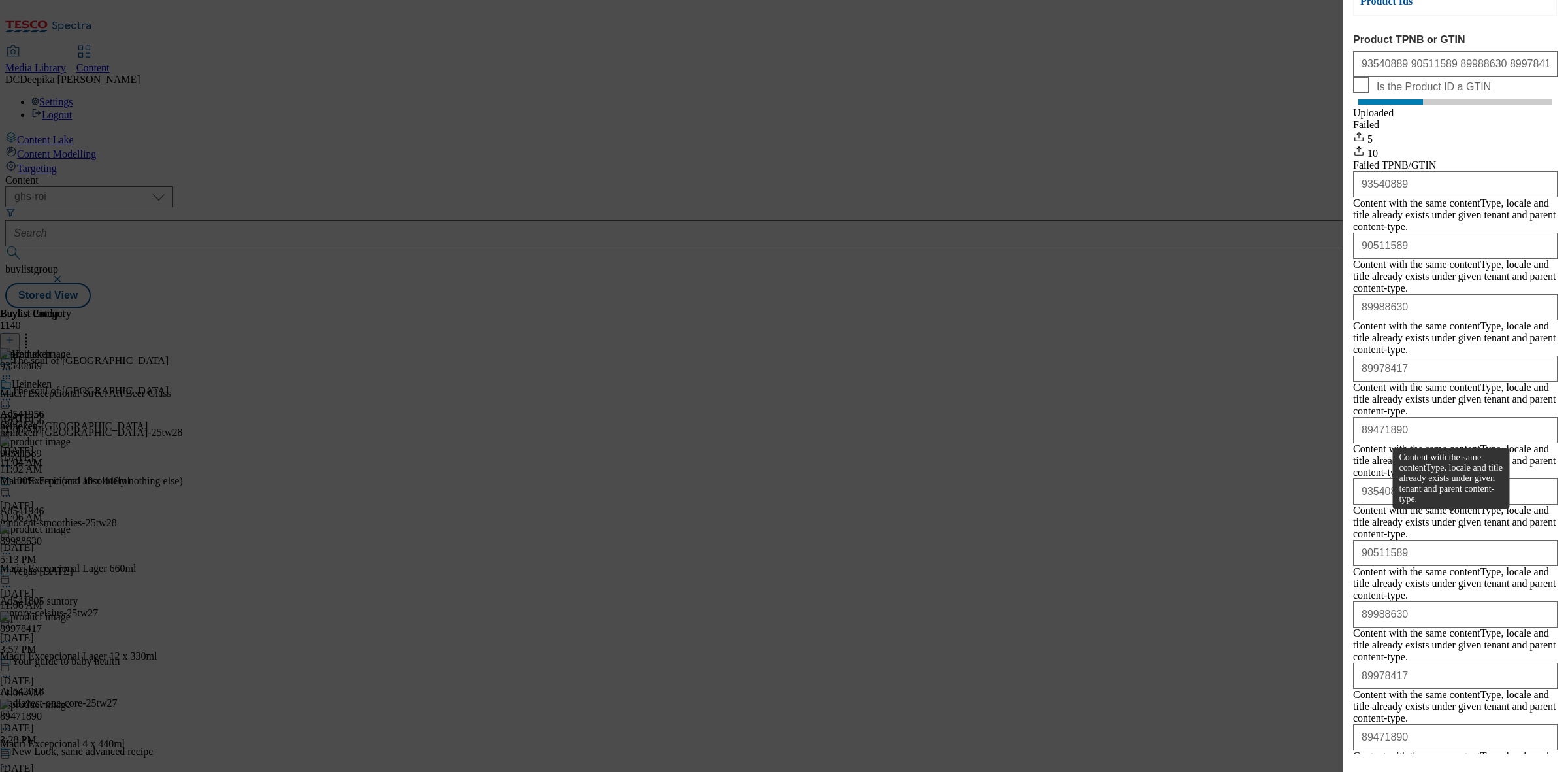
scroll to position [135, 0]
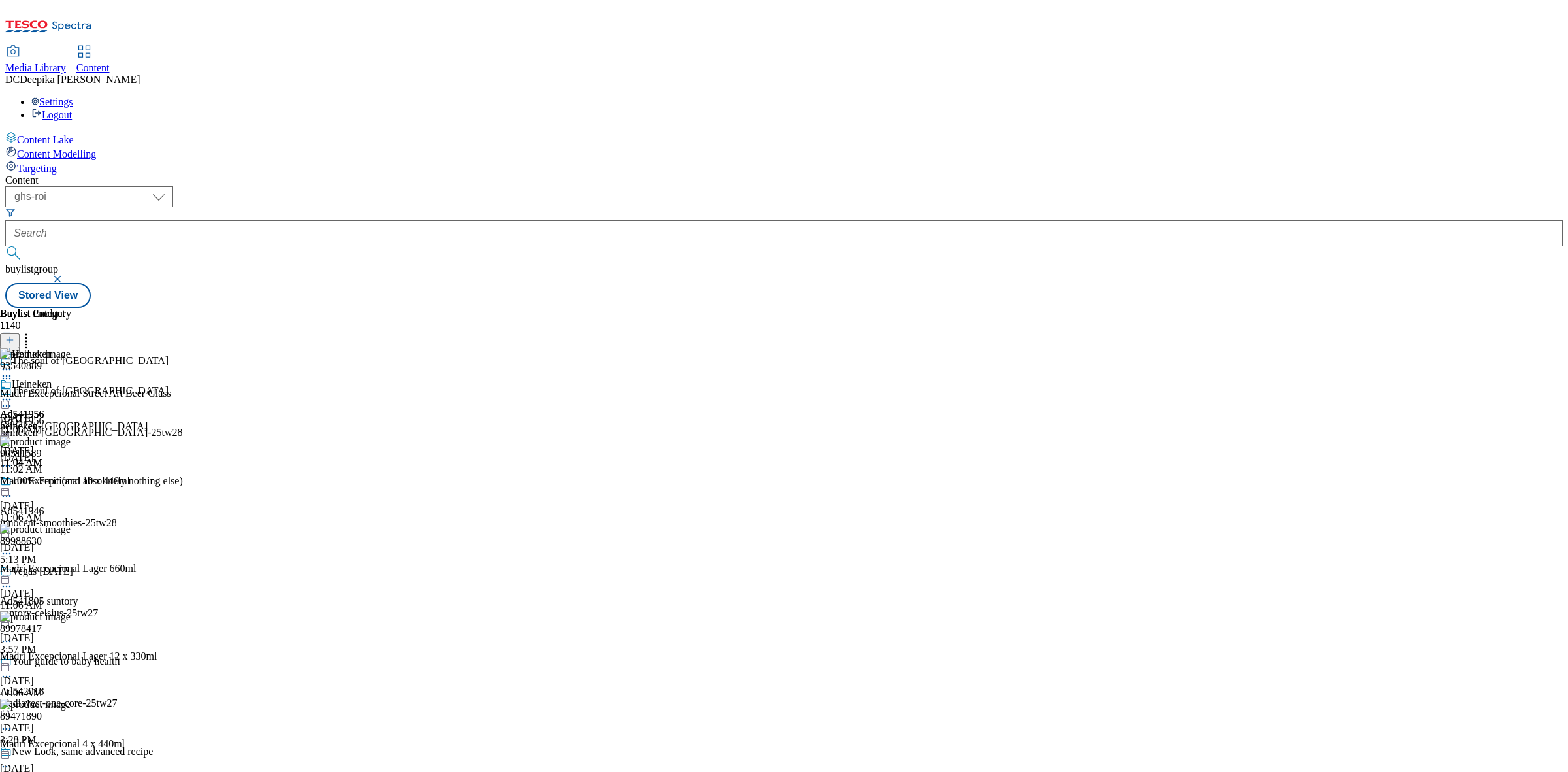
scroll to position [599, 0]
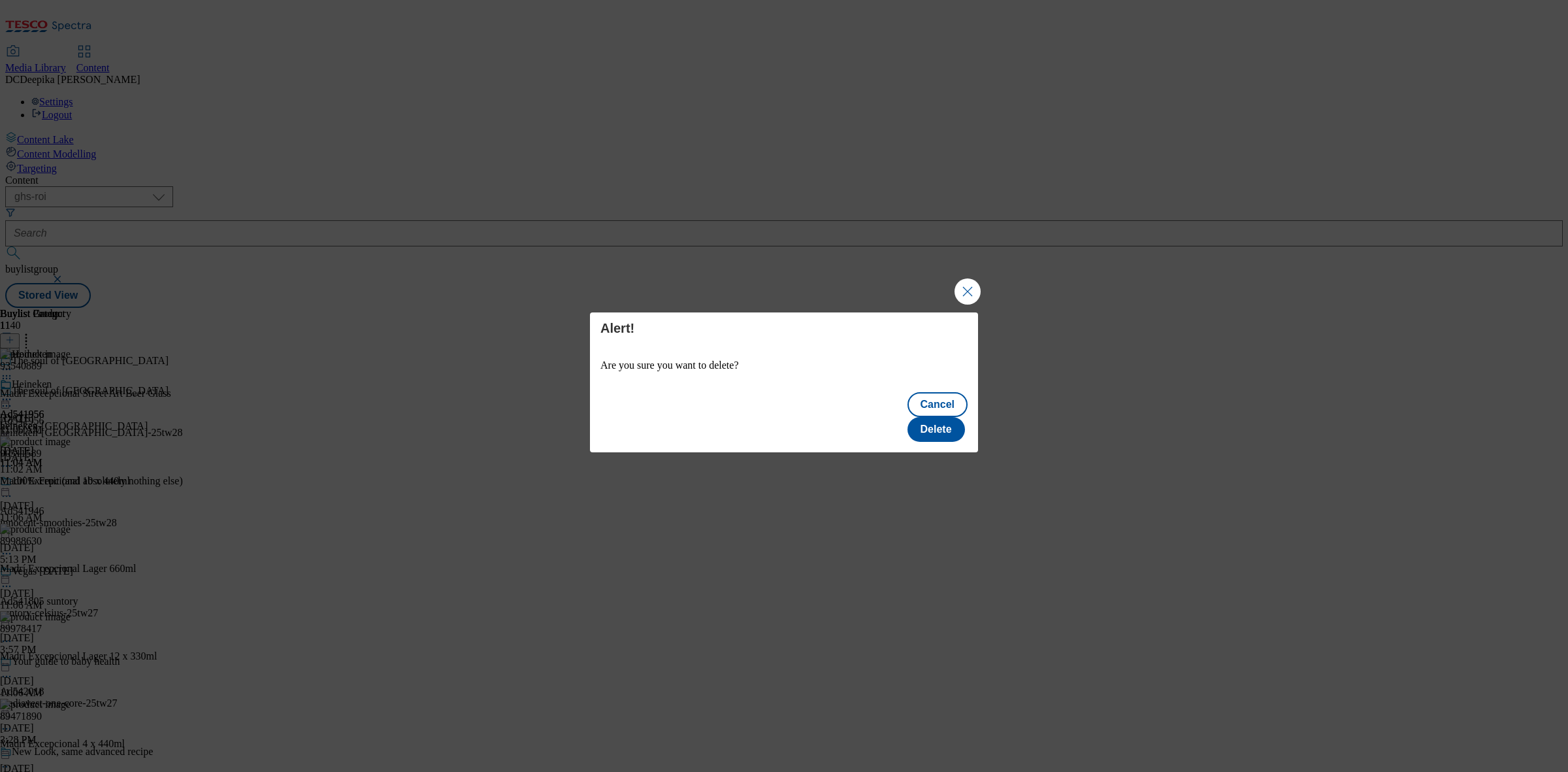
scroll to position [0, 0]
click at [958, 420] on button "Delete" at bounding box center [936, 430] width 58 height 25
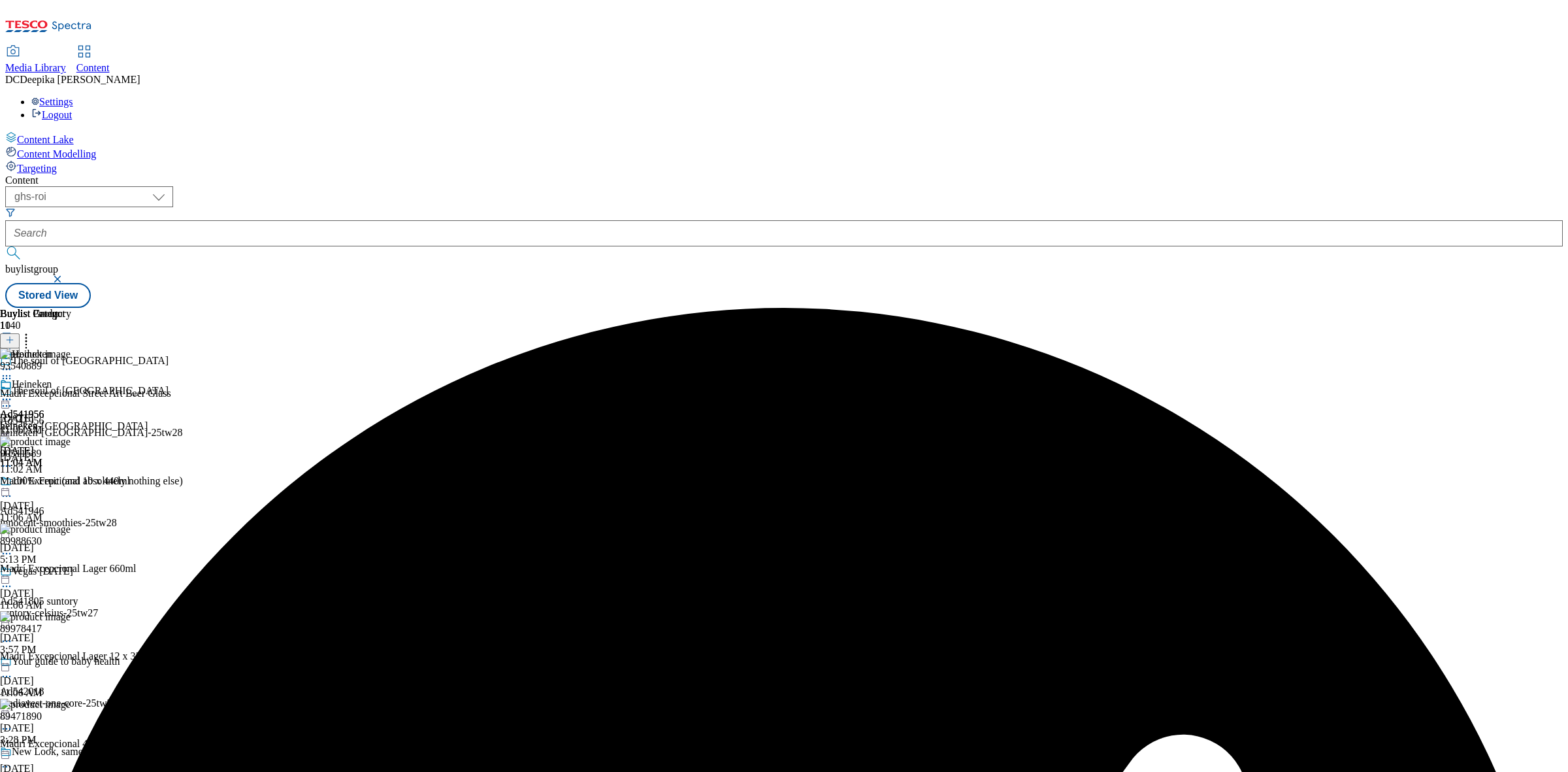
scroll to position [938, 0]
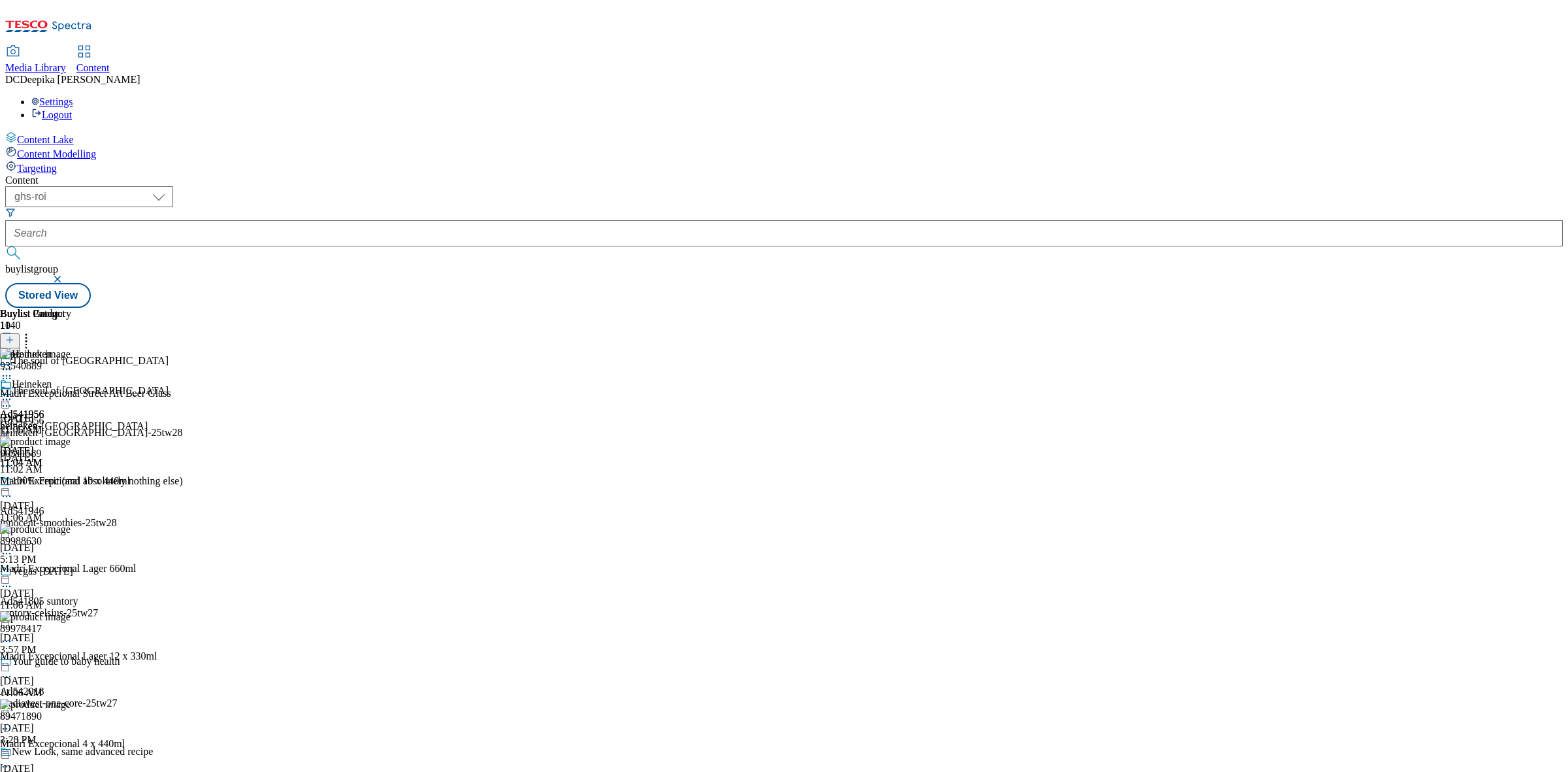
click at [1196, 308] on div "Buylist Group 1140 The soul of madrid The soul of madrid Ad541956 heineken-madr…" at bounding box center [784, 308] width 1557 height 0
click at [1170, 308] on div "Buylist Group 1140 The soul of madrid The soul of madrid Ad541956 heineken-madr…" at bounding box center [784, 308] width 1557 height 0
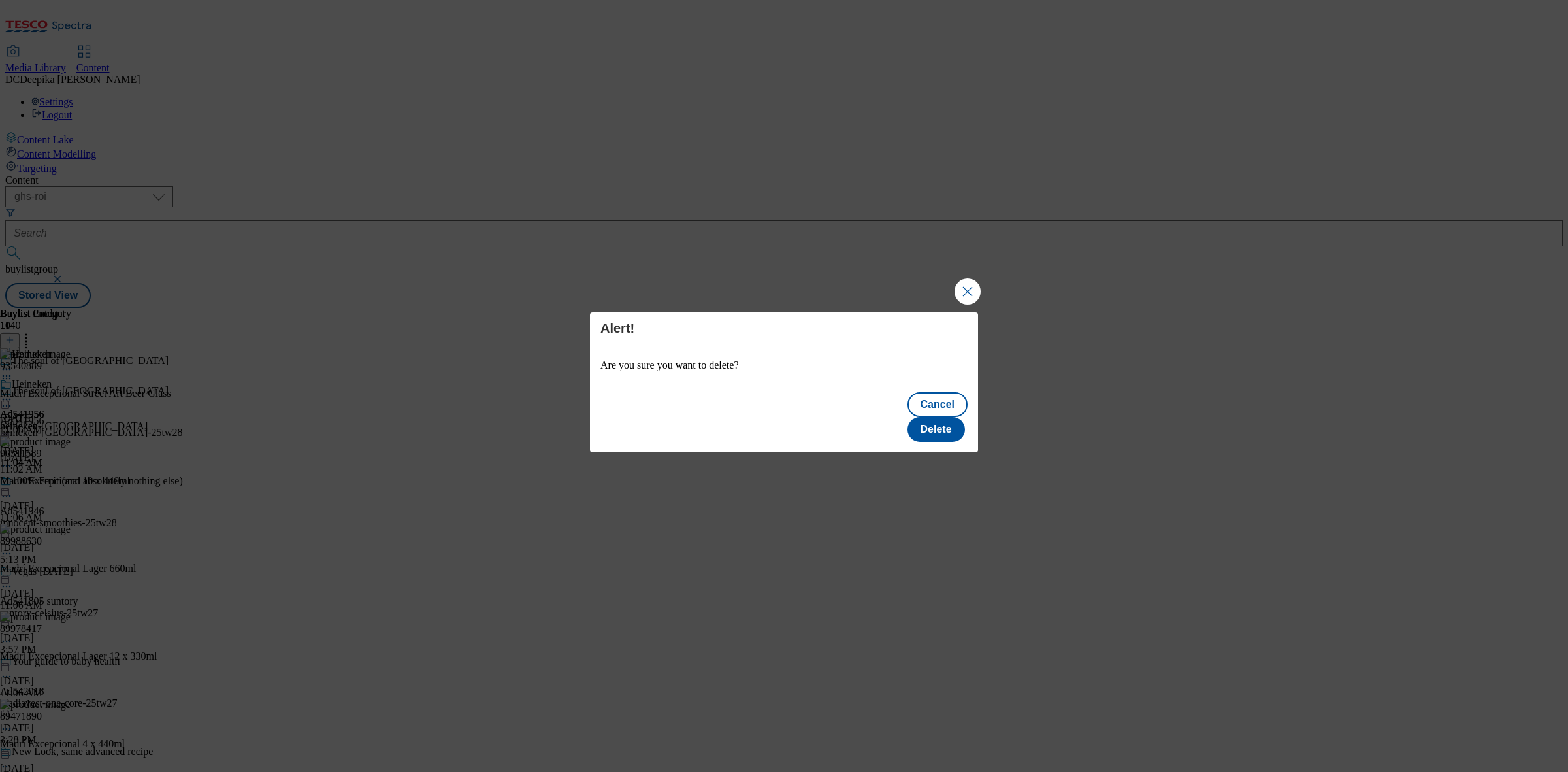
scroll to position [0, 0]
click at [951, 421] on button "Delete" at bounding box center [936, 430] width 58 height 25
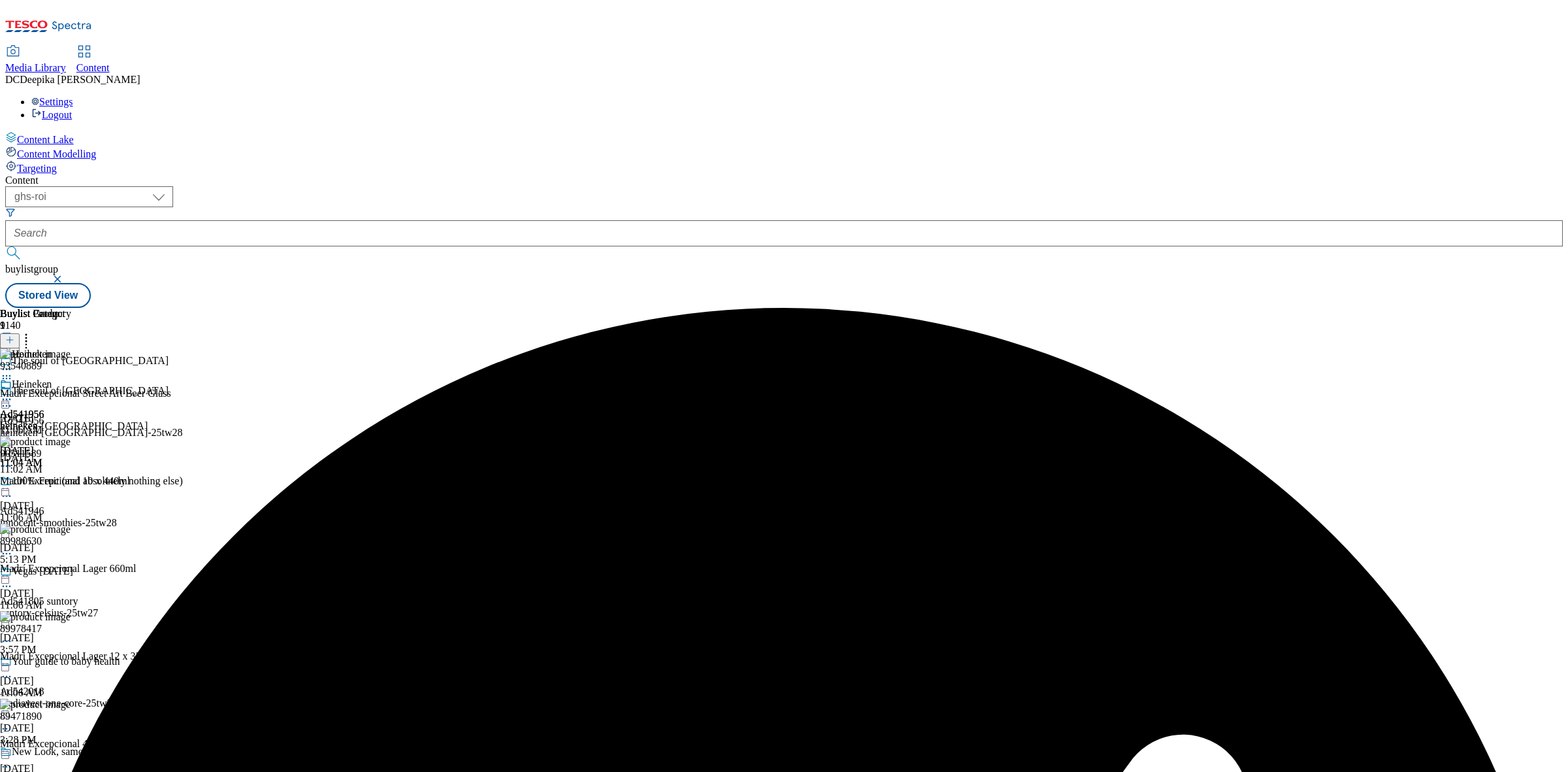
scroll to position [490, 0]
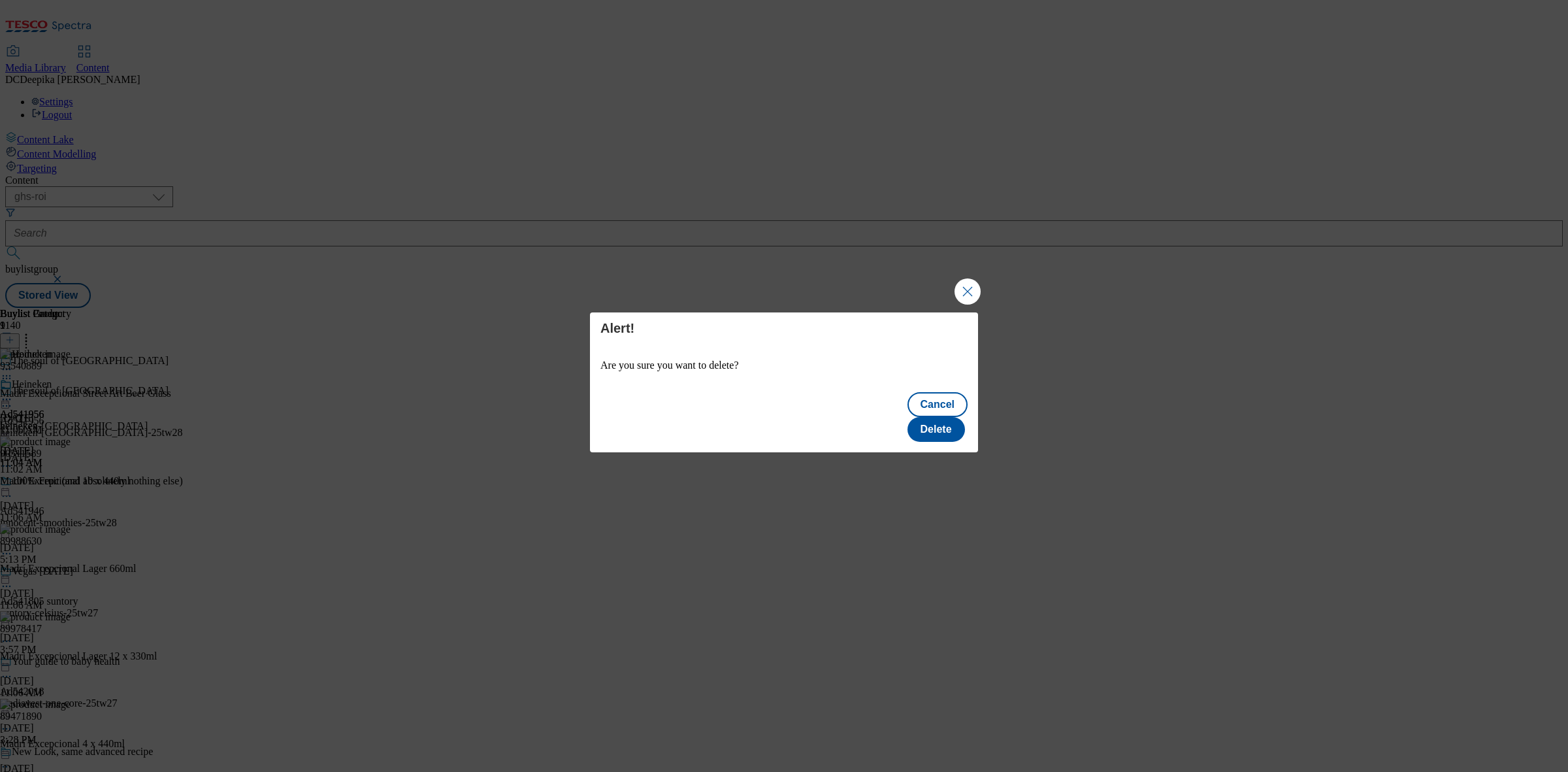
scroll to position [0, 0]
click at [942, 425] on button "Delete" at bounding box center [936, 430] width 58 height 25
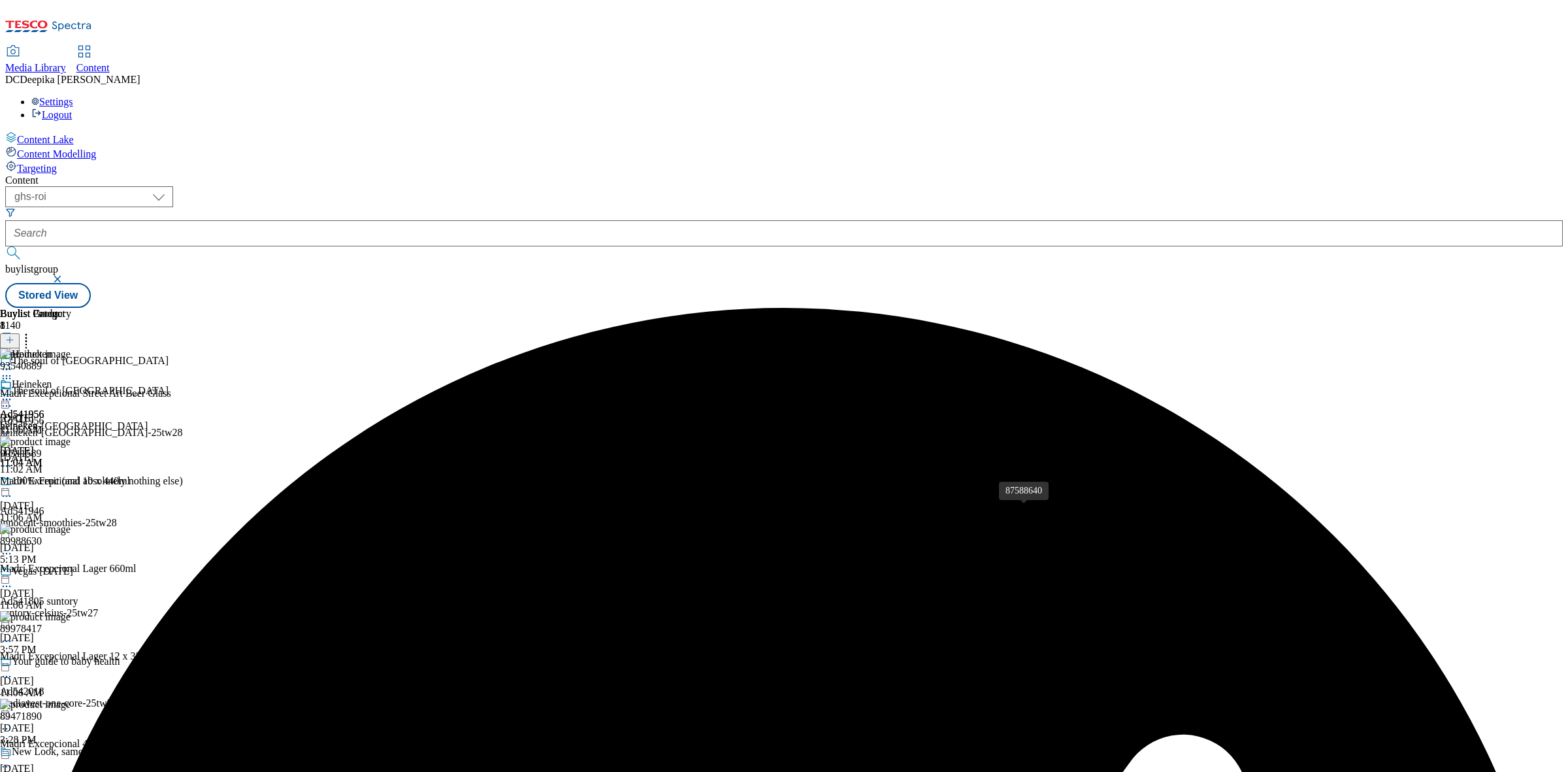
scroll to position [490, 0]
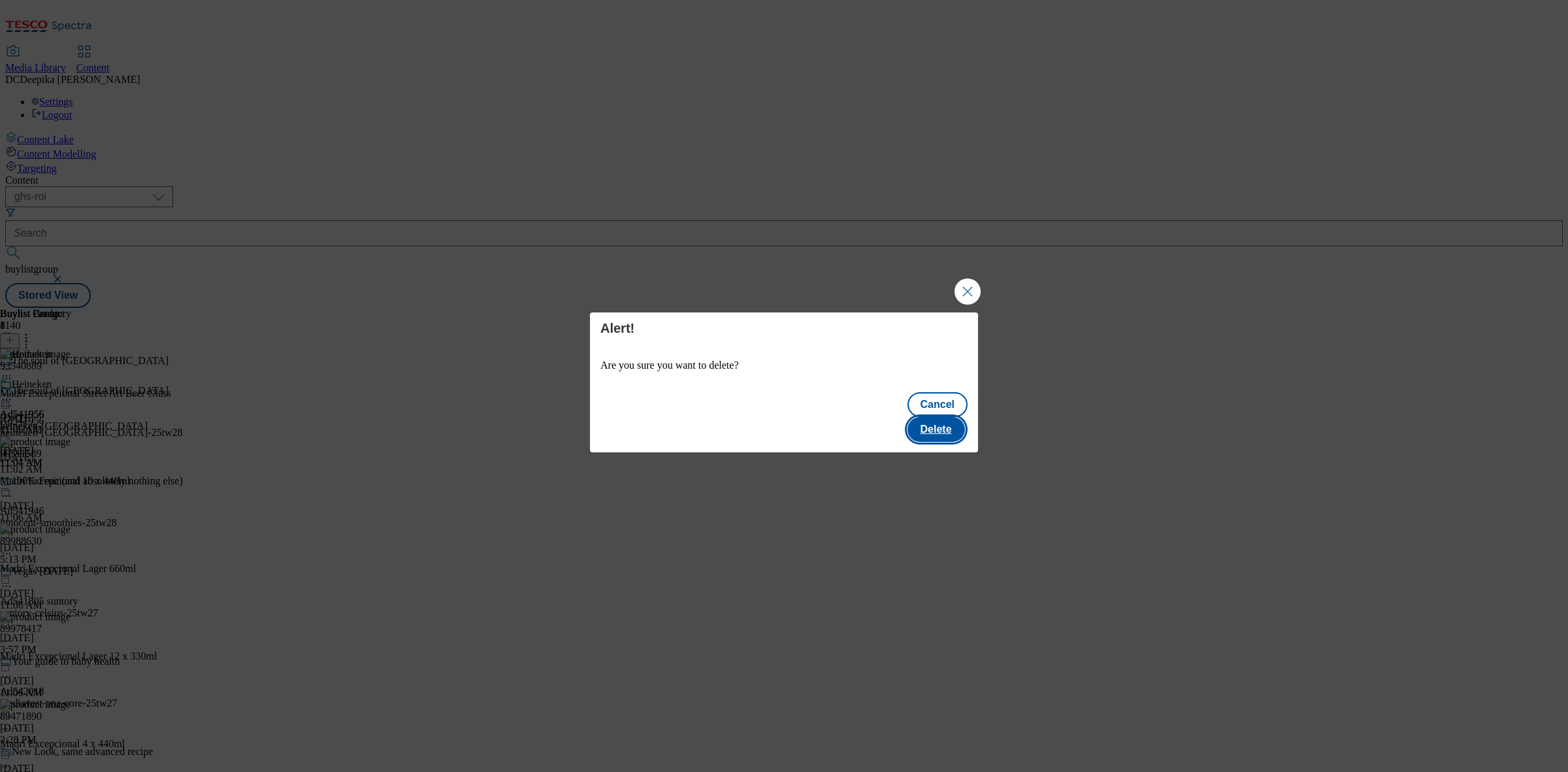
click at [940, 418] on button "Delete" at bounding box center [936, 430] width 58 height 25
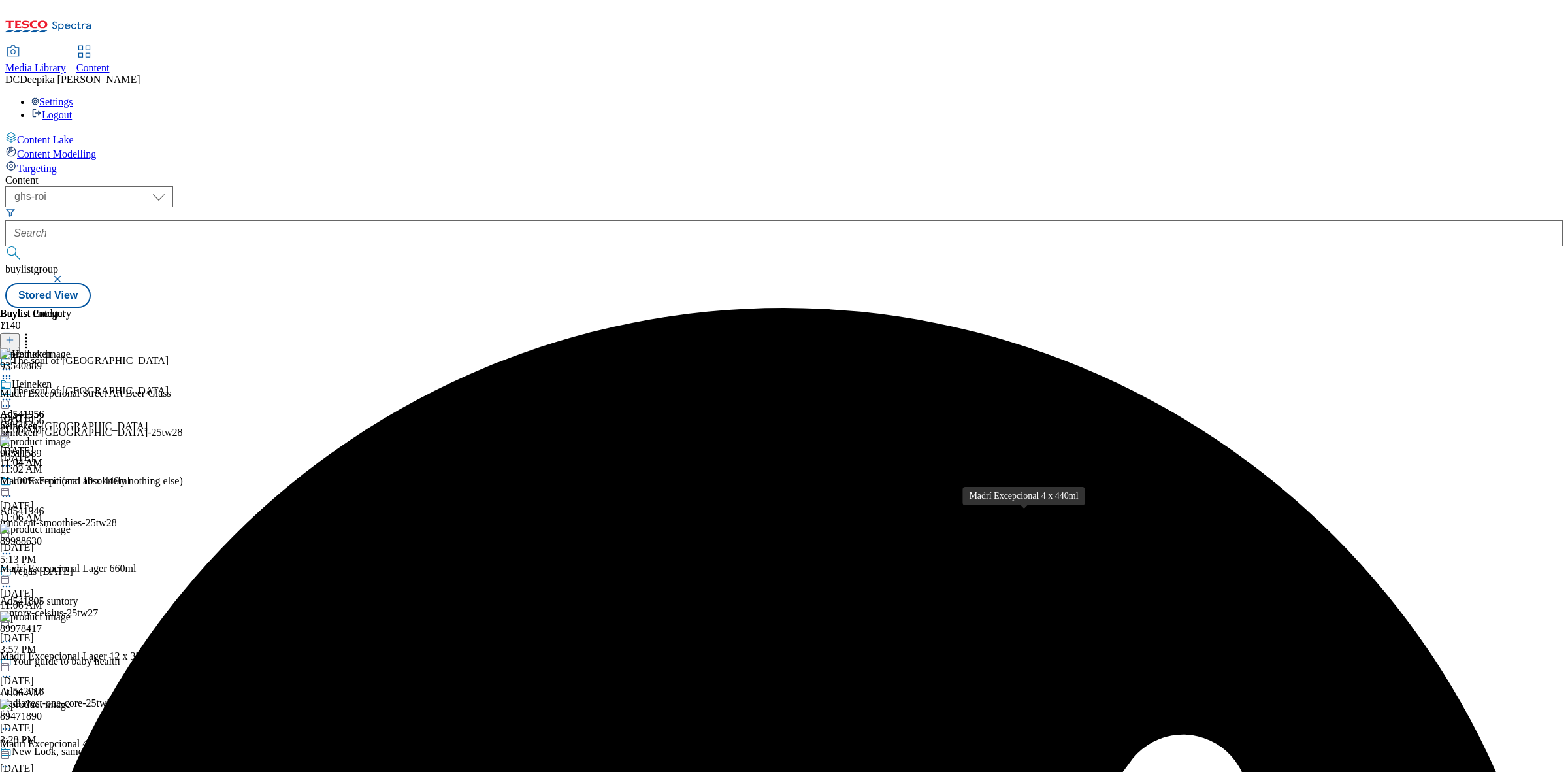
scroll to position [533, 0]
click at [1225, 308] on div "Buylist Group 1140 The soul of madrid The soul of madrid Ad541956 heineken-madr…" at bounding box center [784, 308] width 1557 height 0
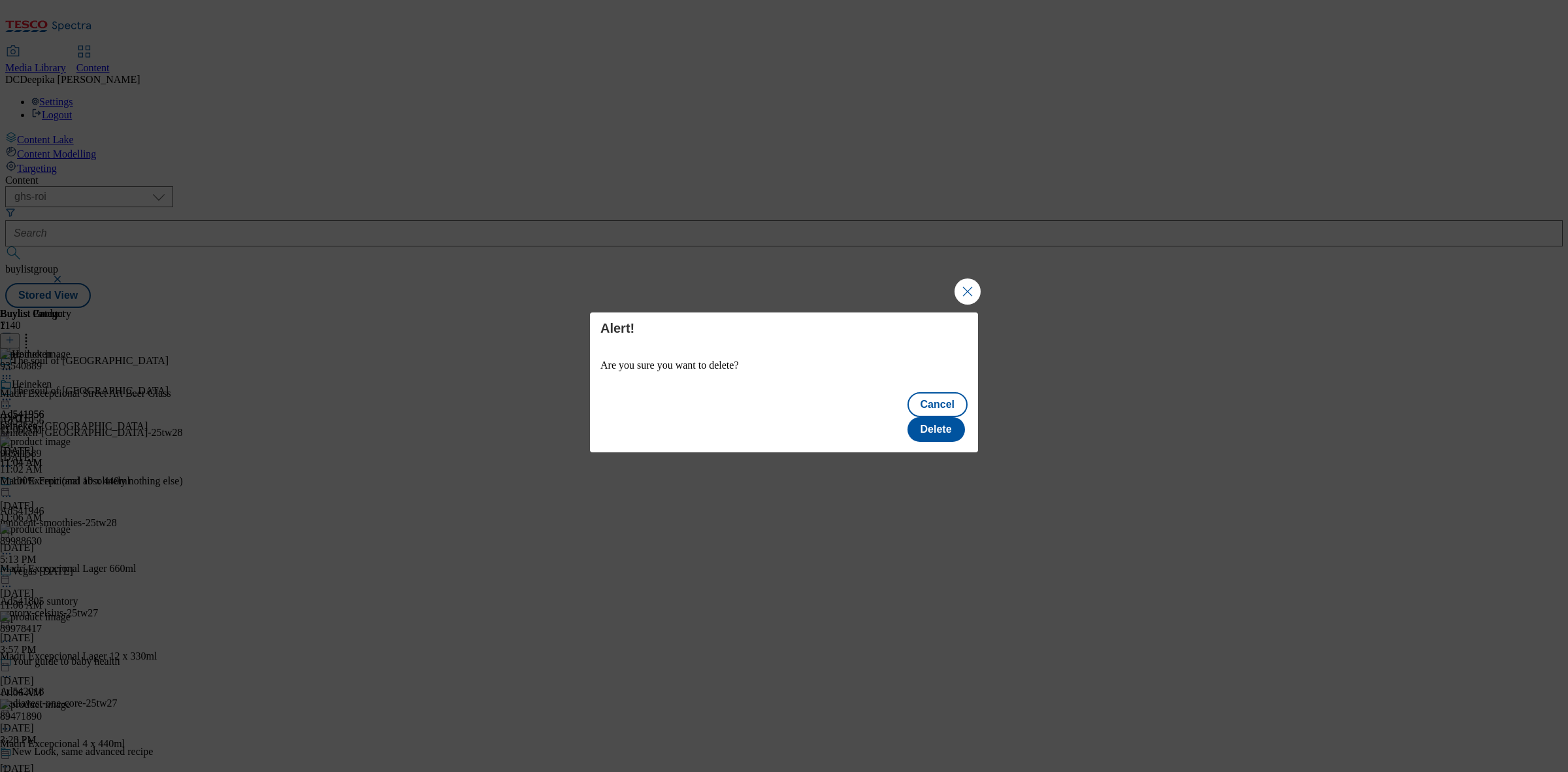
scroll to position [0, 0]
click at [933, 417] on button "Delete" at bounding box center [936, 430] width 58 height 25
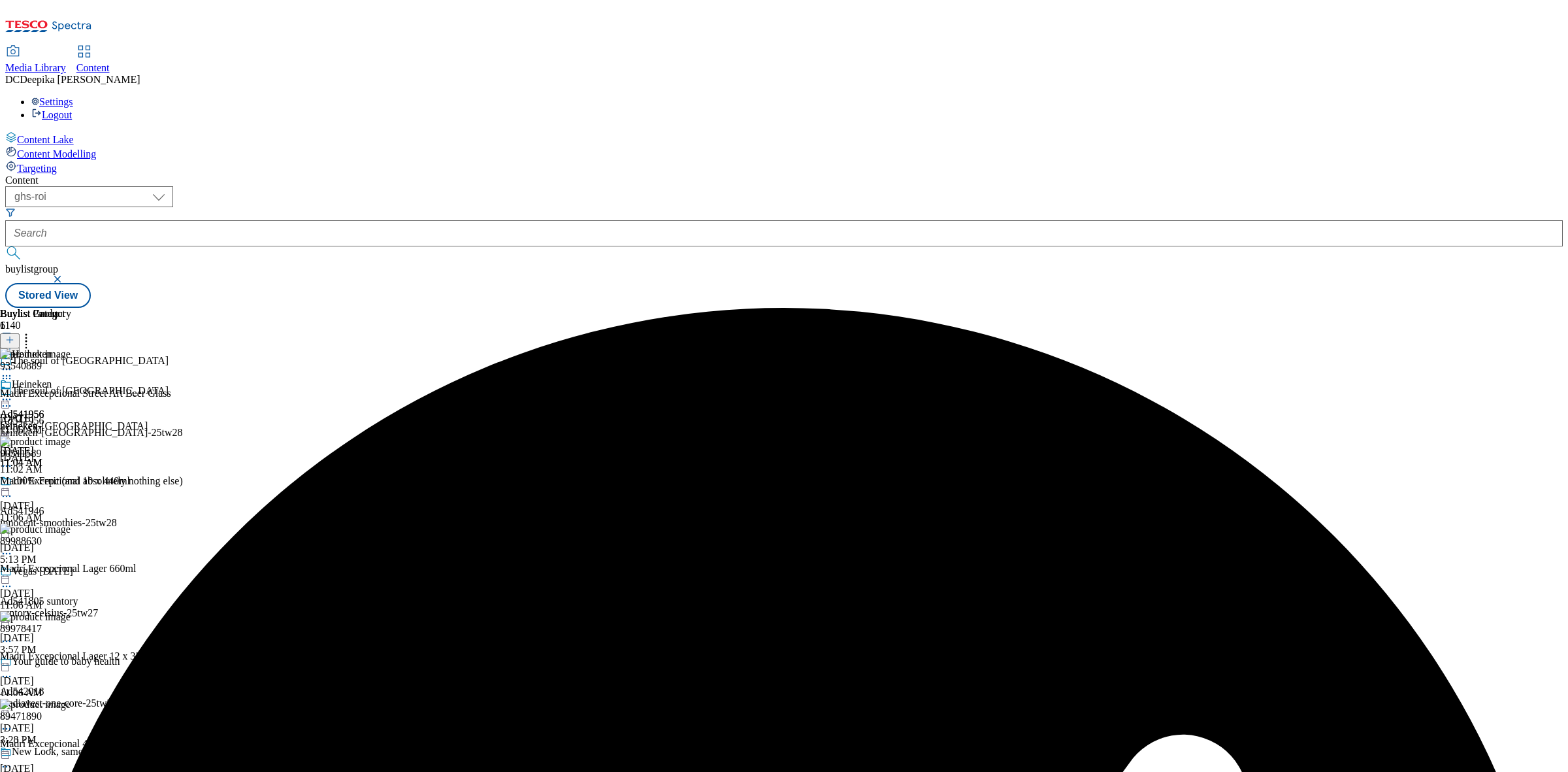
scroll to position [397, 0]
click at [1166, 308] on div "Buylist Group 1140 The soul of madrid The soul of madrid Ad541956 heineken-madr…" at bounding box center [784, 308] width 1557 height 0
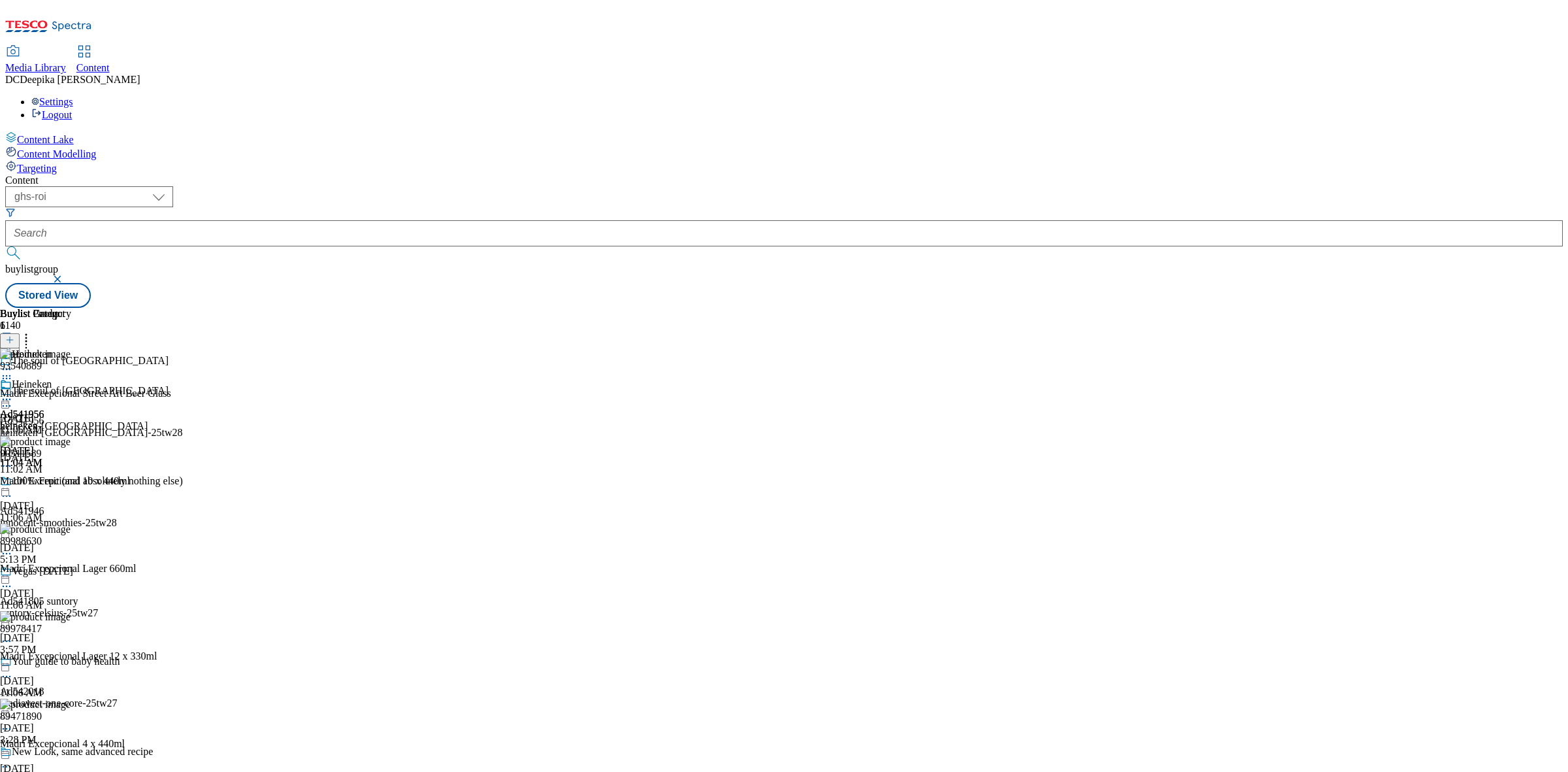
click at [1242, 308] on div "Buylist Group 1140 The soul of madrid The soul of madrid Ad541956 heineken-madr…" at bounding box center [784, 308] width 1557 height 0
click at [1189, 308] on div "Buylist Group 1140 The soul of madrid The soul of madrid Ad541956 heineken-madr…" at bounding box center [784, 308] width 1557 height 0
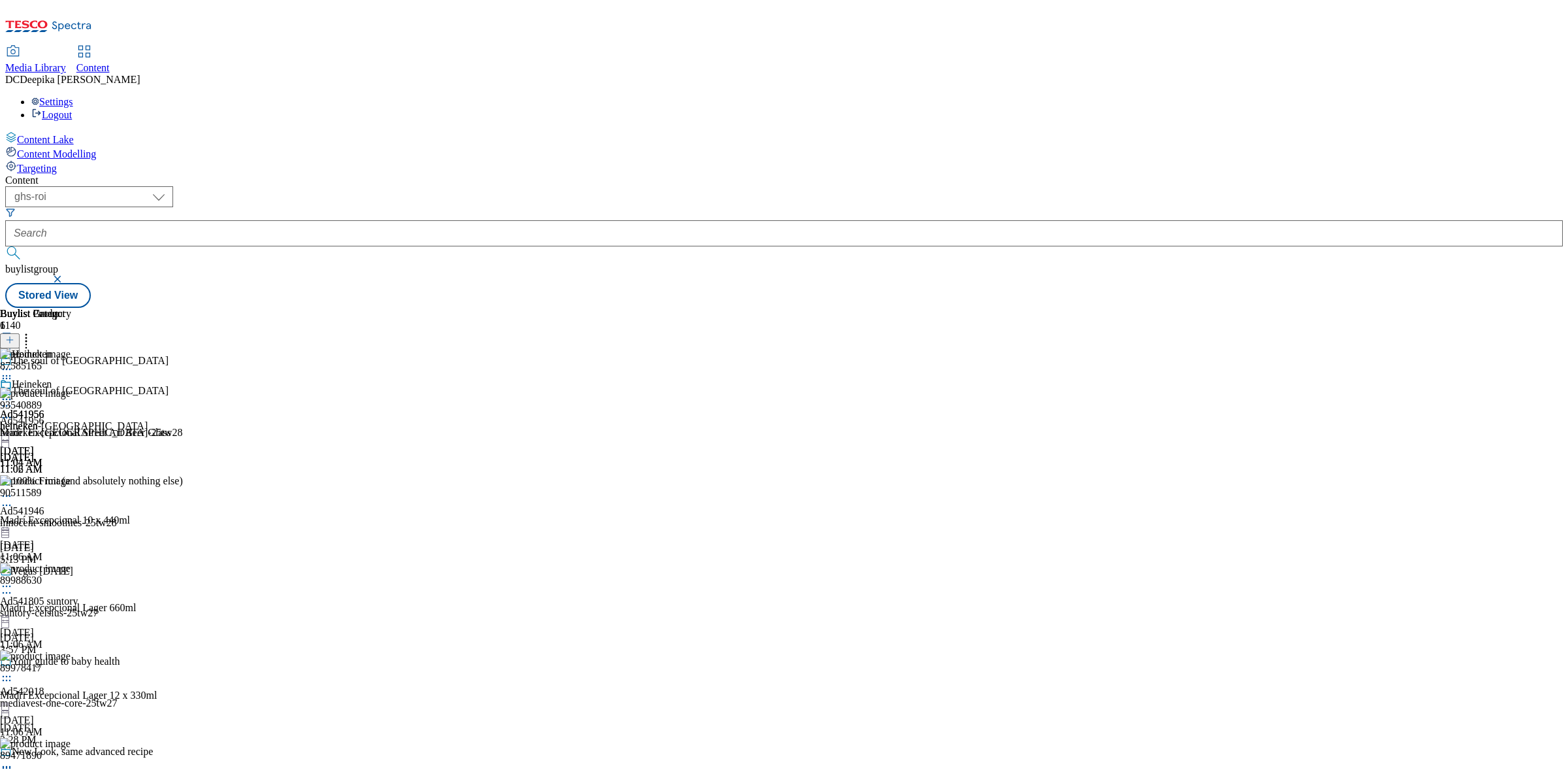
click at [1227, 308] on div "Buylist Group 1140 The soul of madrid The soul of madrid Ad541956 heineken-madr…" at bounding box center [784, 308] width 1557 height 0
click at [13, 372] on icon at bounding box center [7, 378] width 13 height 13
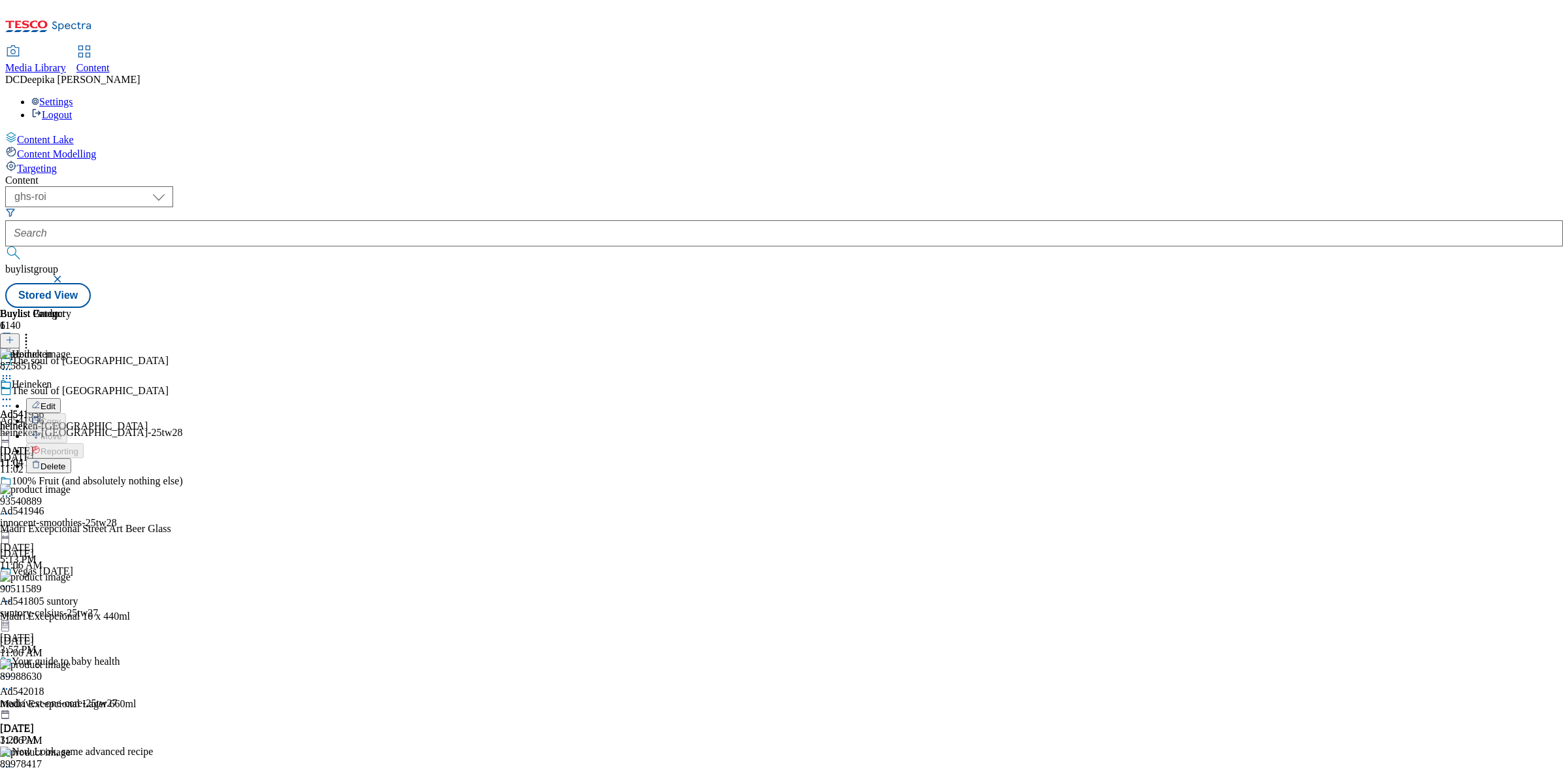
click at [66, 462] on span "Delete" at bounding box center [53, 467] width 25 height 10
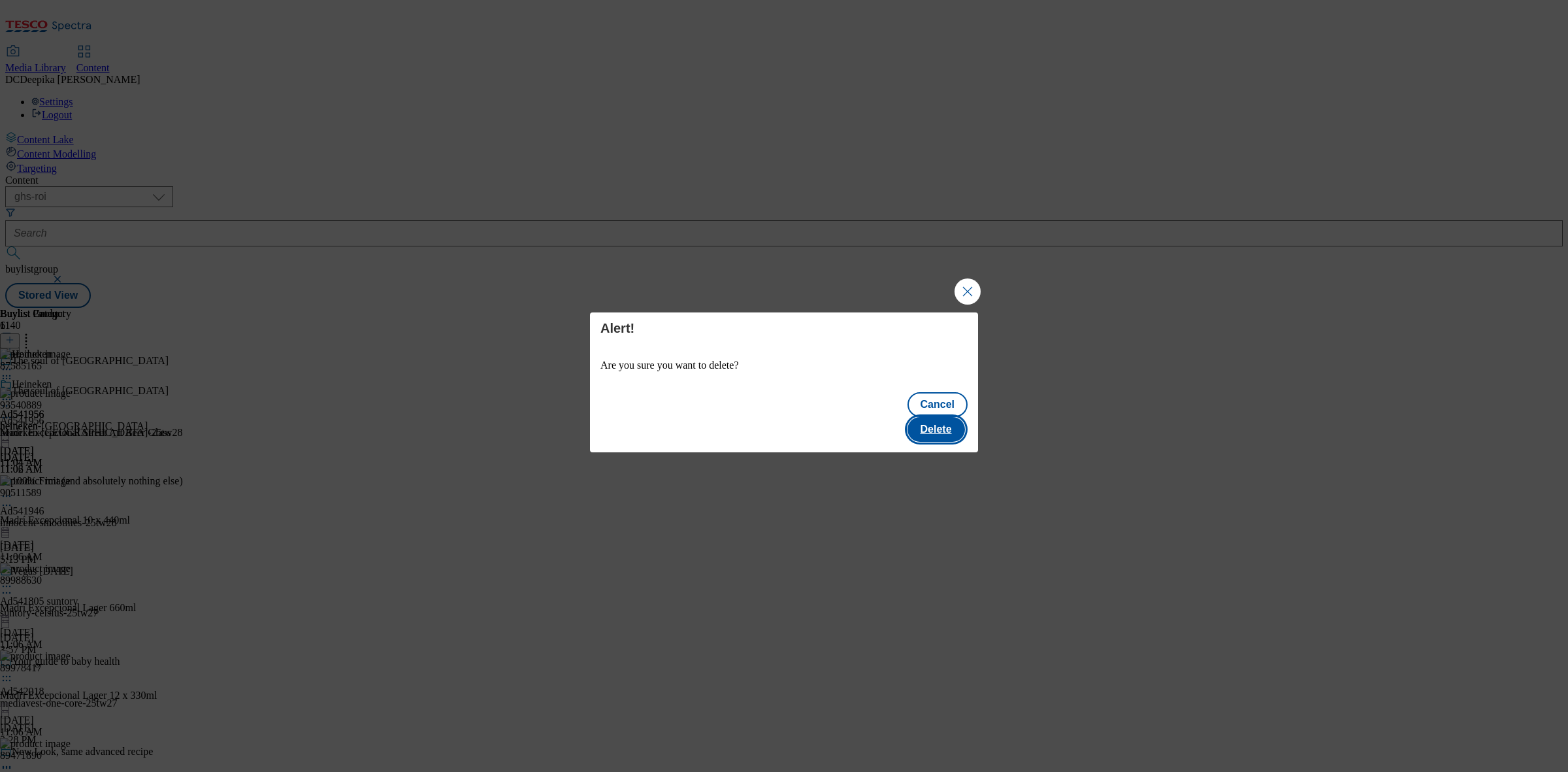
click at [931, 417] on button "Delete" at bounding box center [936, 430] width 58 height 25
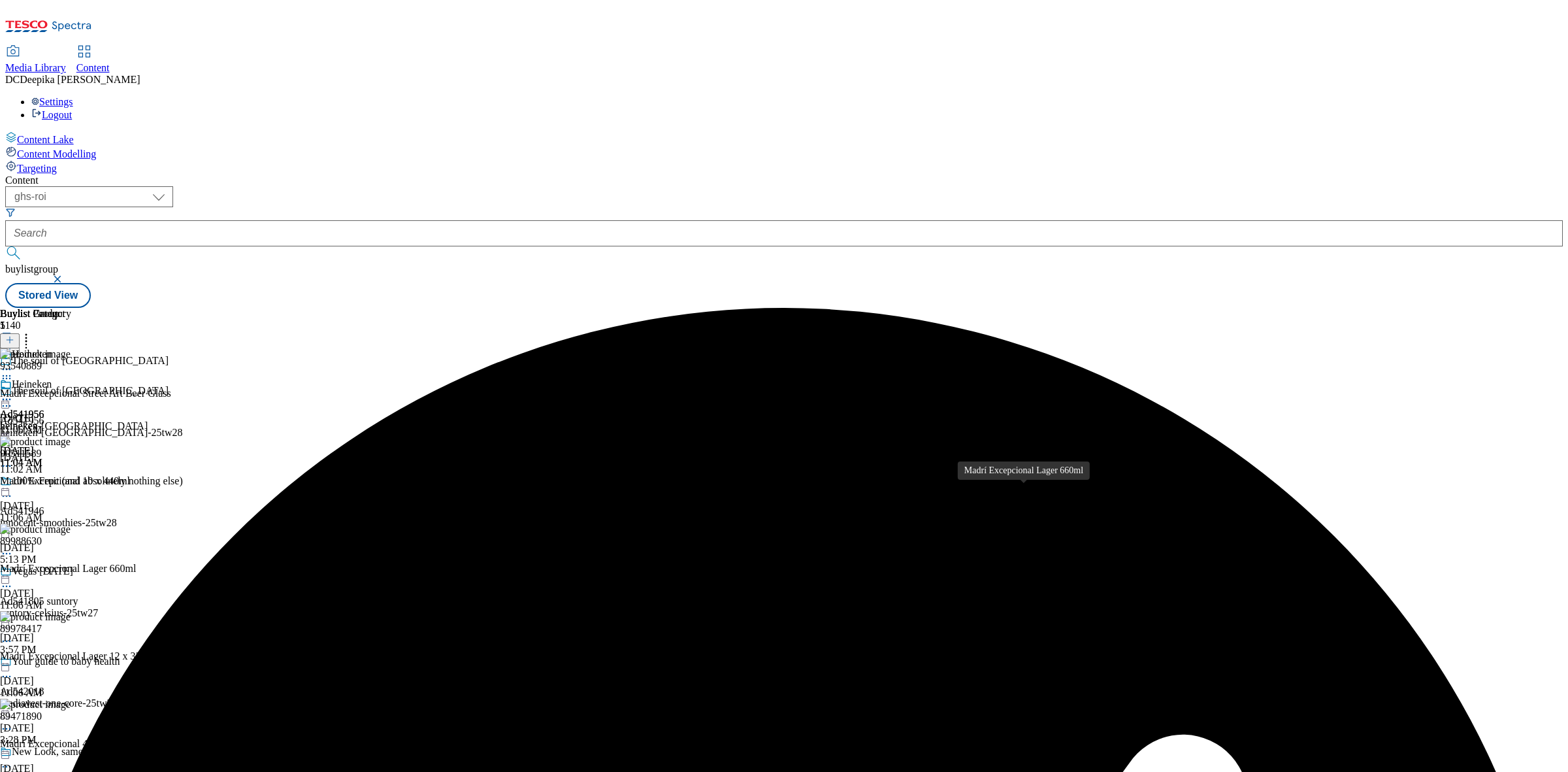
scroll to position [262, 0]
click at [1301, 308] on div "Buylist Group 1140 The soul of madrid The soul of madrid Ad541956 heineken-madr…" at bounding box center [784, 308] width 1557 height 0
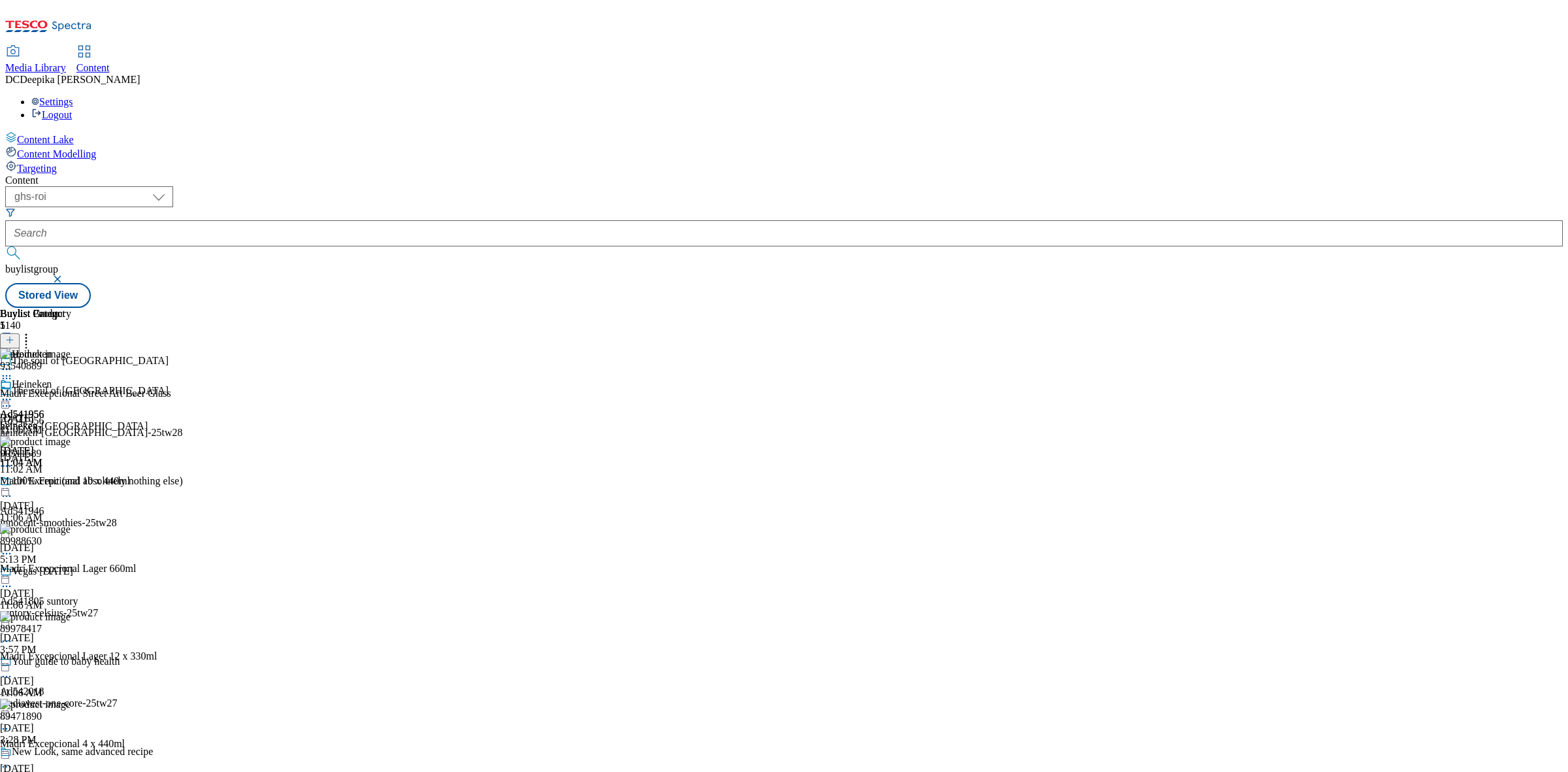
scroll to position [0, 0]
click at [13, 372] on icon at bounding box center [7, 378] width 13 height 13
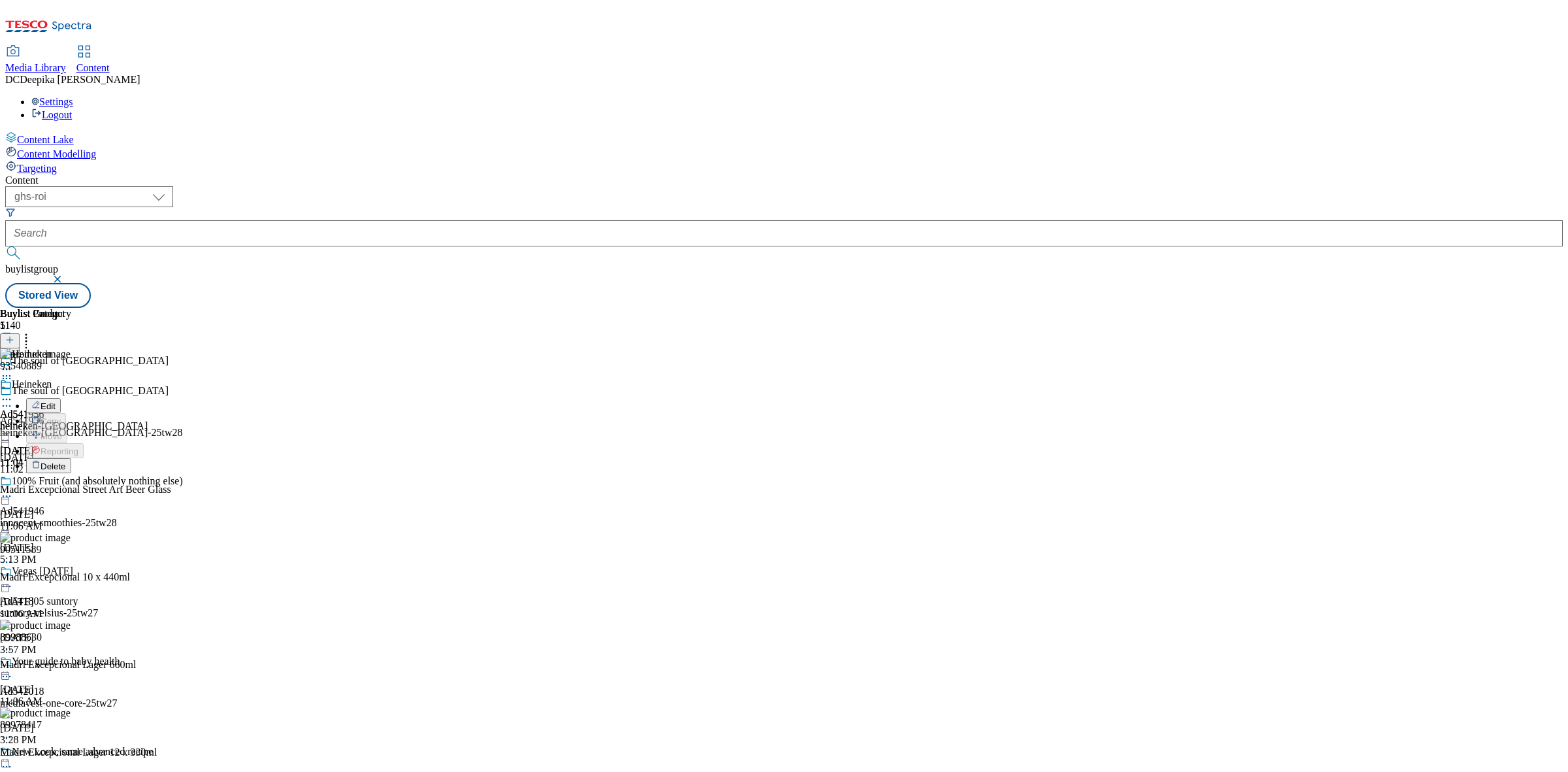
click at [1240, 308] on div "Buylist Group 1140 The soul of madrid The soul of madrid Ad541956 heineken-madr…" at bounding box center [784, 308] width 1557 height 0
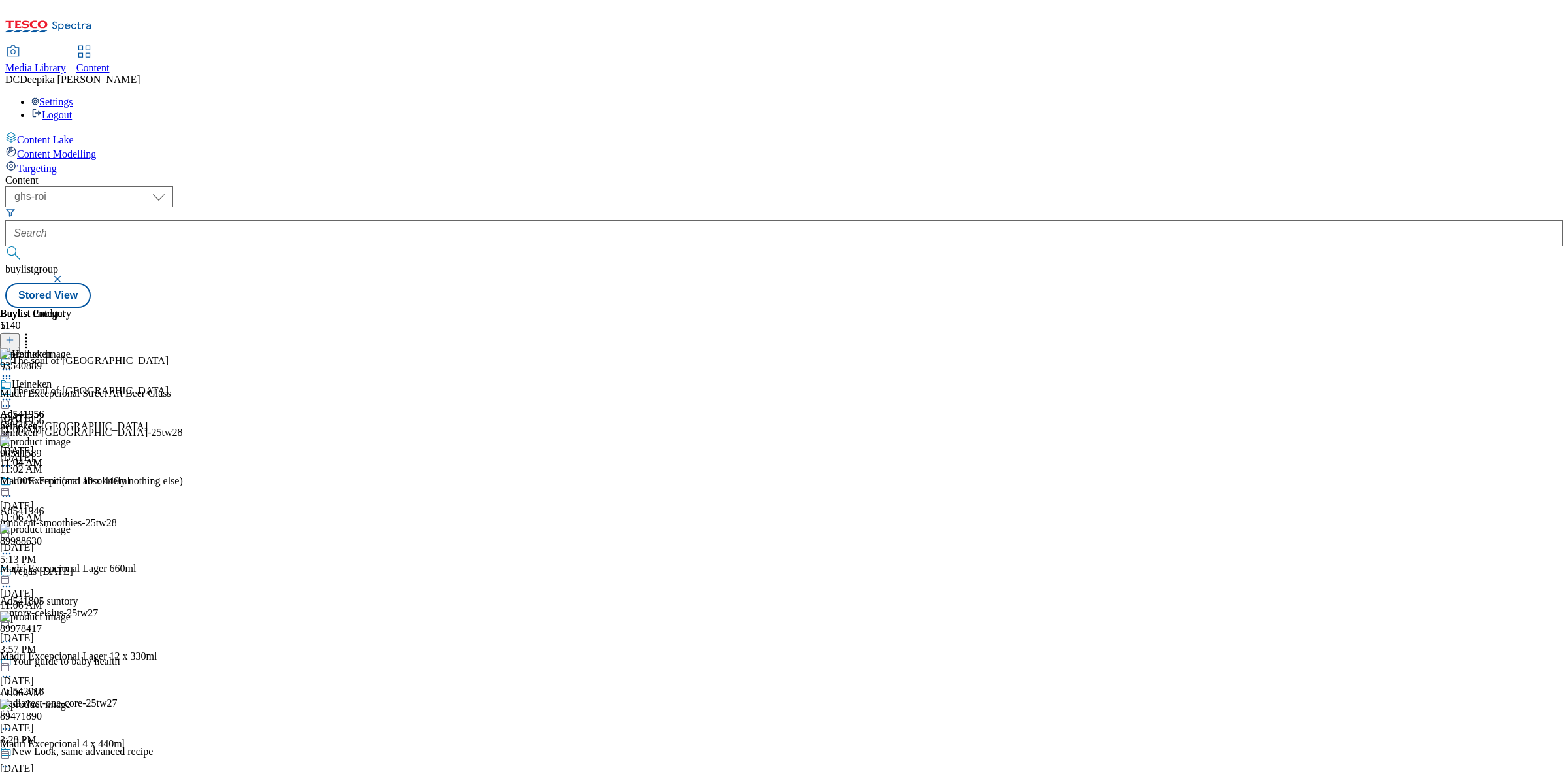
click at [13, 393] on icon at bounding box center [7, 399] width 13 height 13
click at [71, 482] on span "Preview" at bounding box center [55, 488] width 31 height 10
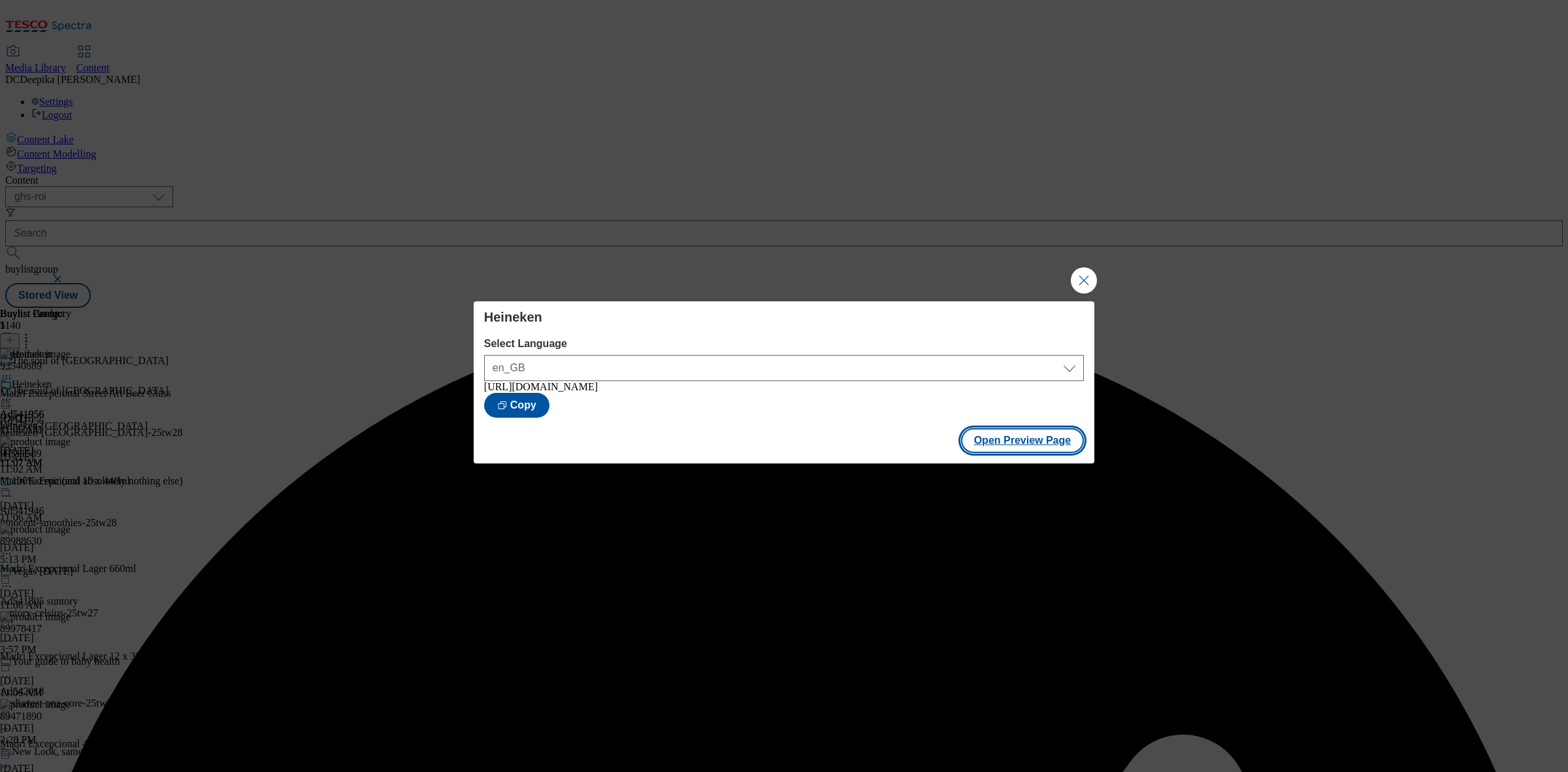
click at [1026, 439] on button "Open Preview Page" at bounding box center [1022, 441] width 123 height 25
click at [1076, 273] on button "Close Modal" at bounding box center [1083, 279] width 26 height 26
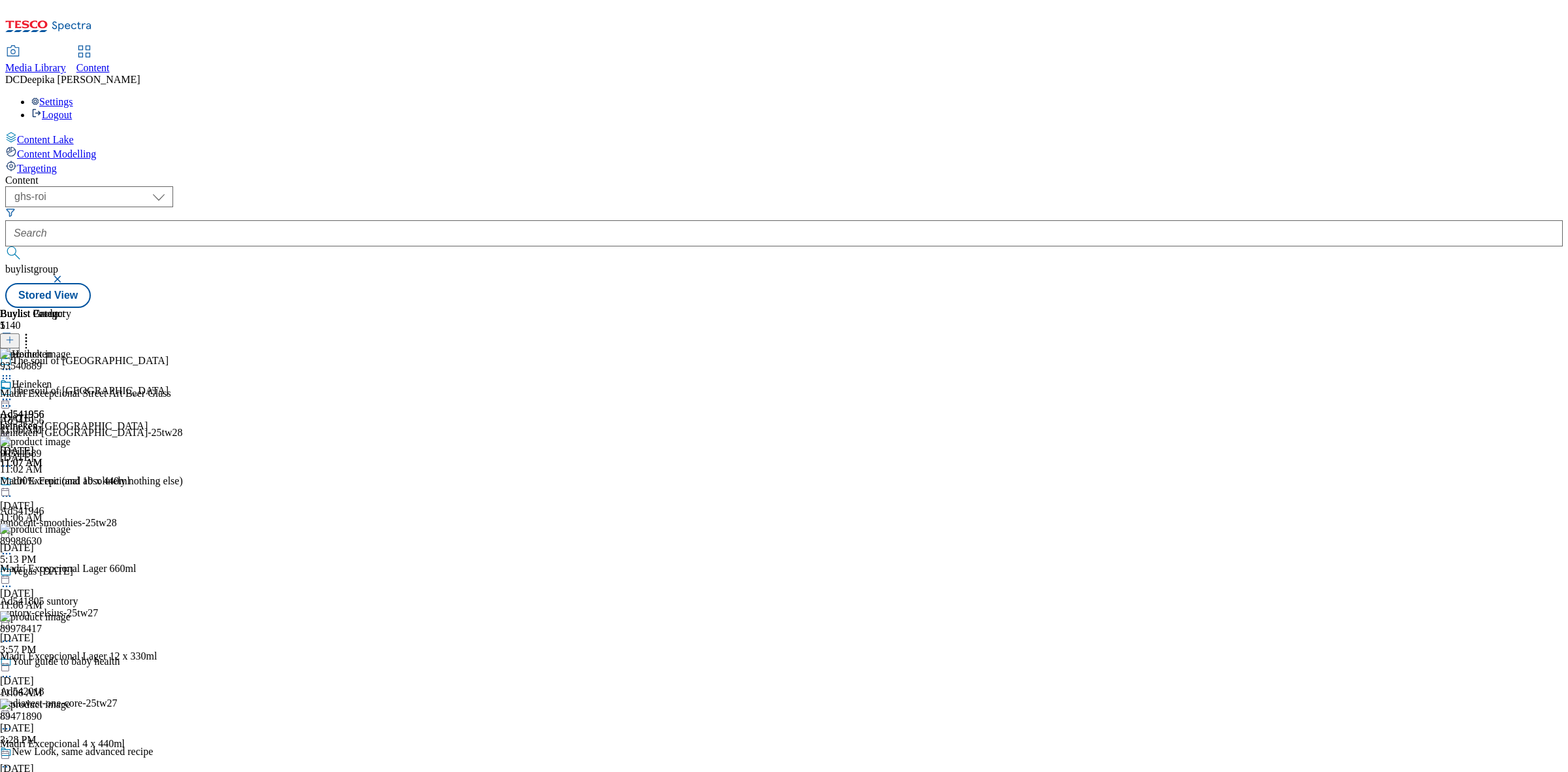
click at [13, 399] on icon at bounding box center [7, 406] width 13 height 13
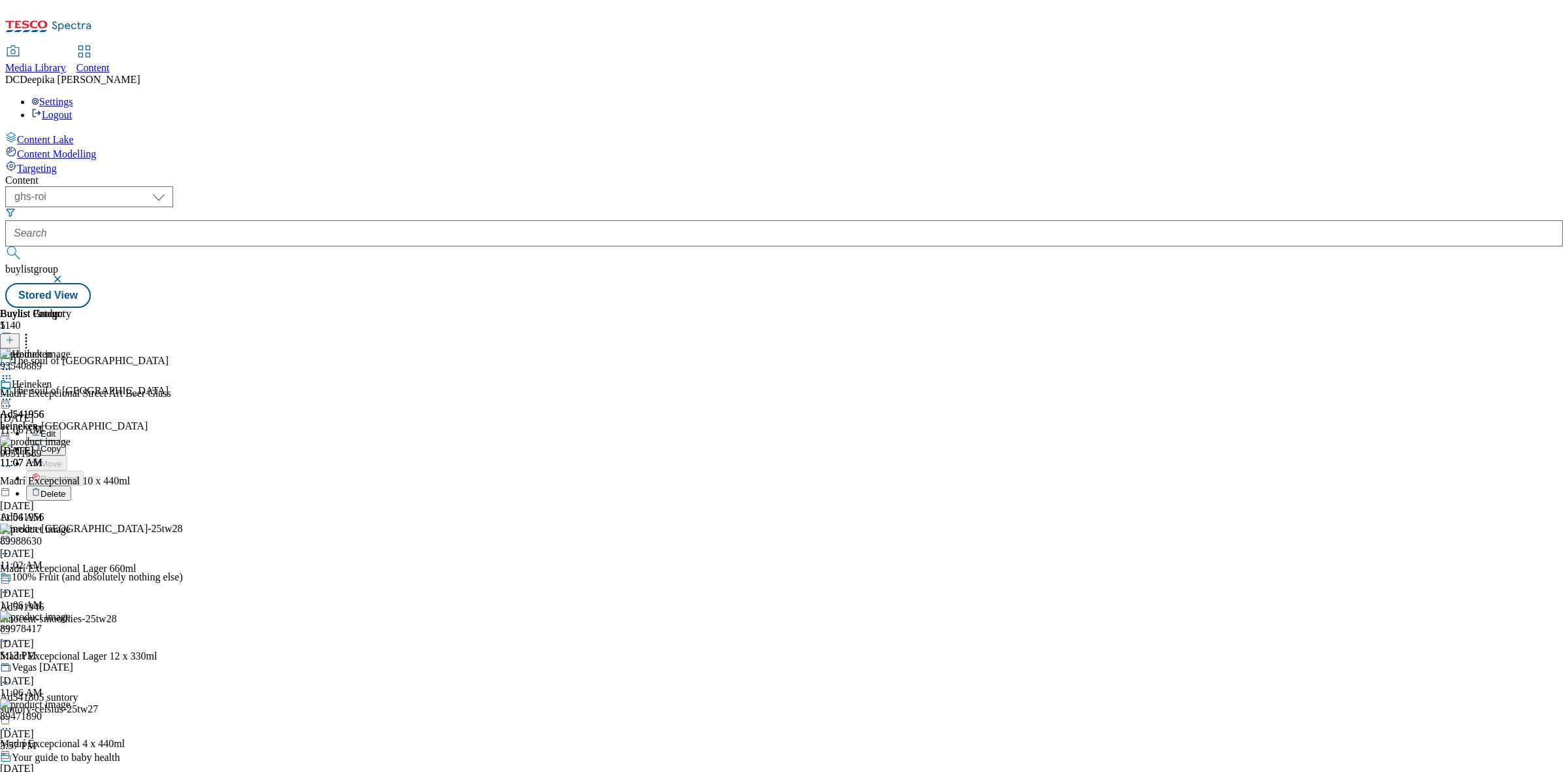
click at [55, 429] on span "Edit" at bounding box center [48, 434] width 15 height 10
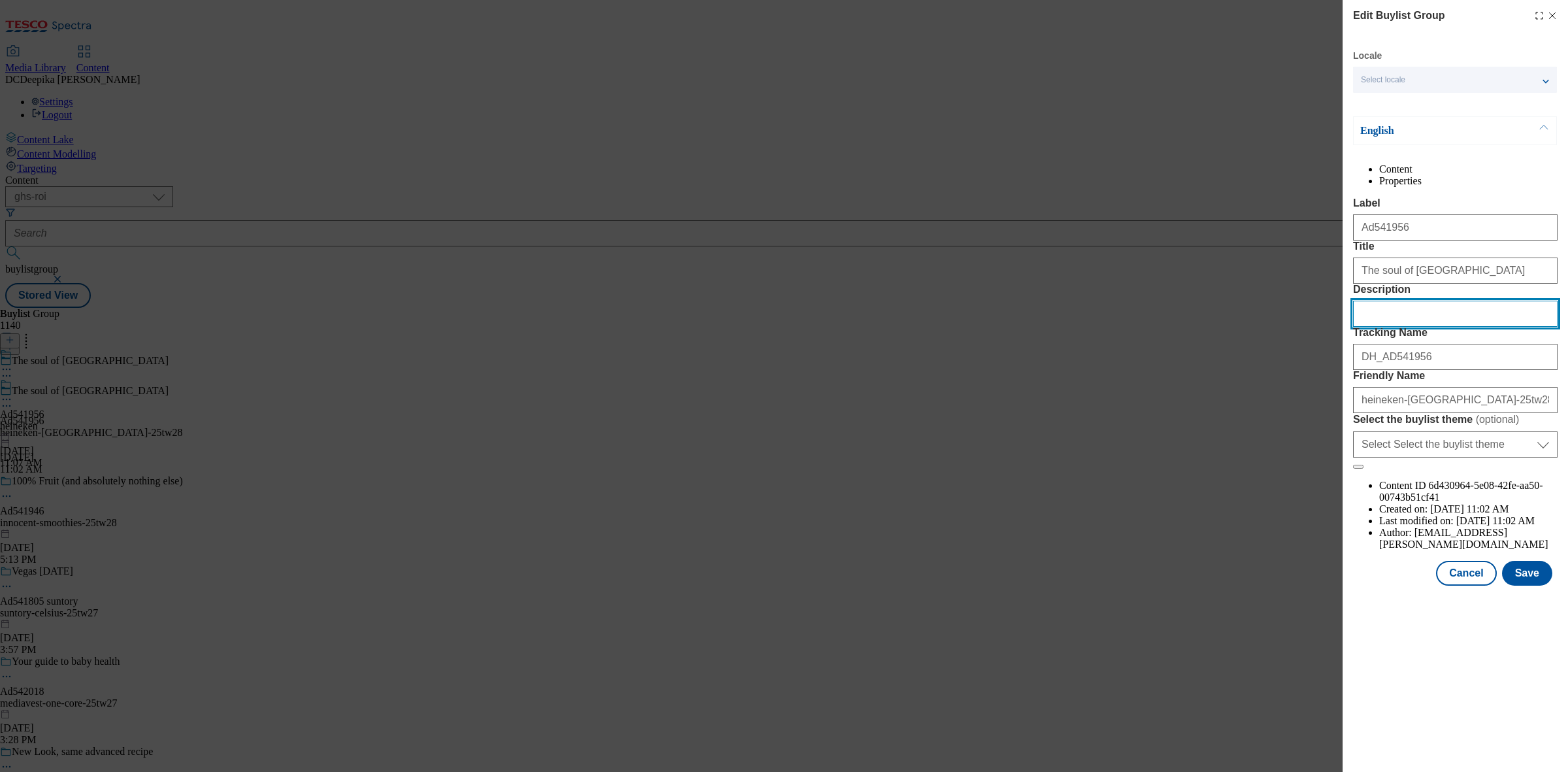
click at [1380, 326] on input "Description" at bounding box center [1456, 313] width 205 height 26
paste input "Madri Excepcional Premium Lager Beer Can 10 x 440ml"
type input "Madri Excepcional Premium Lager Beer Can 10 x 440ml"
click at [1533, 586] on button "Save" at bounding box center [1527, 573] width 50 height 25
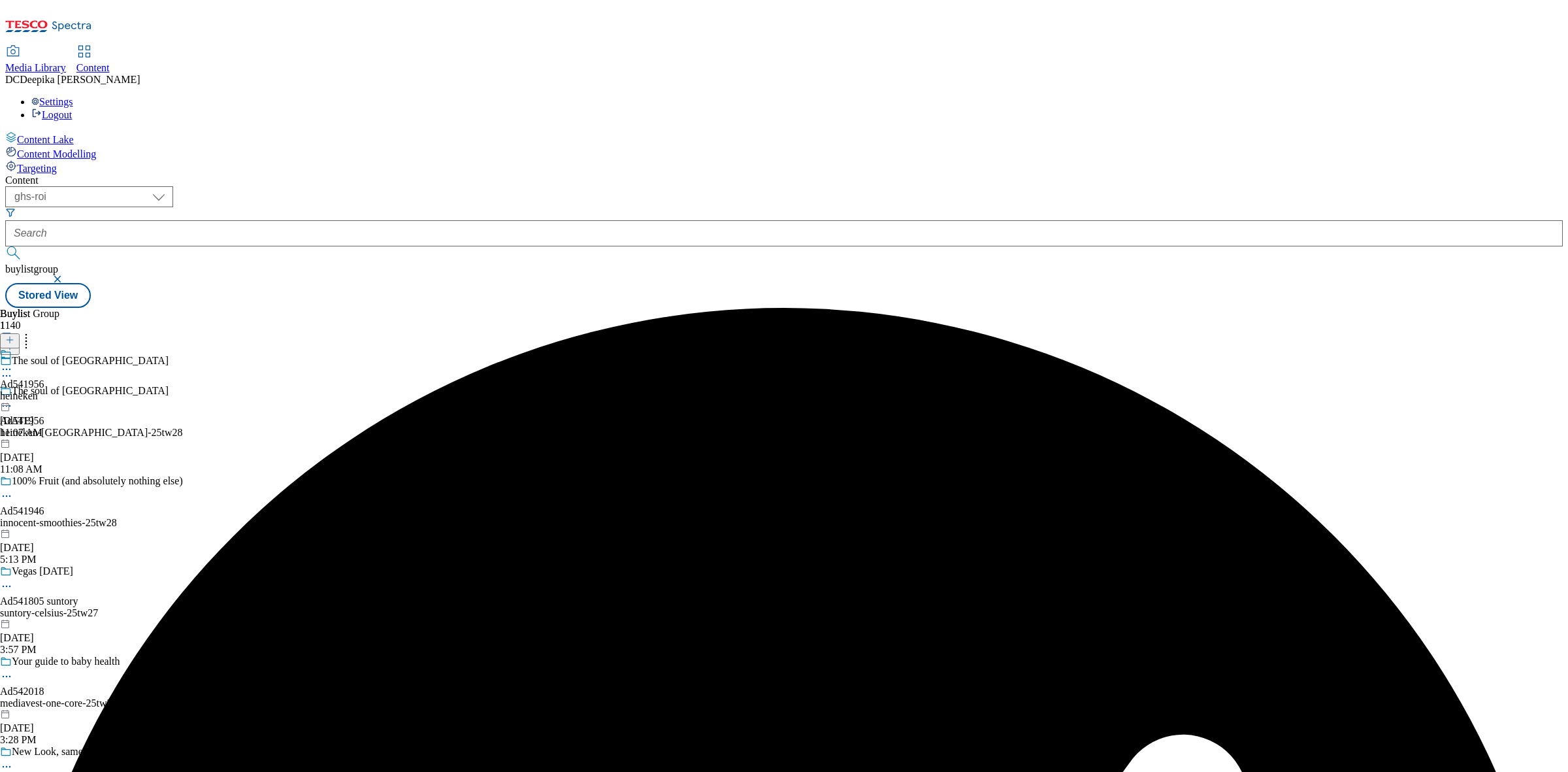
click at [13, 363] on icon at bounding box center [7, 369] width 13 height 13
click at [60, 389] on button "Edit" at bounding box center [43, 396] width 34 height 15
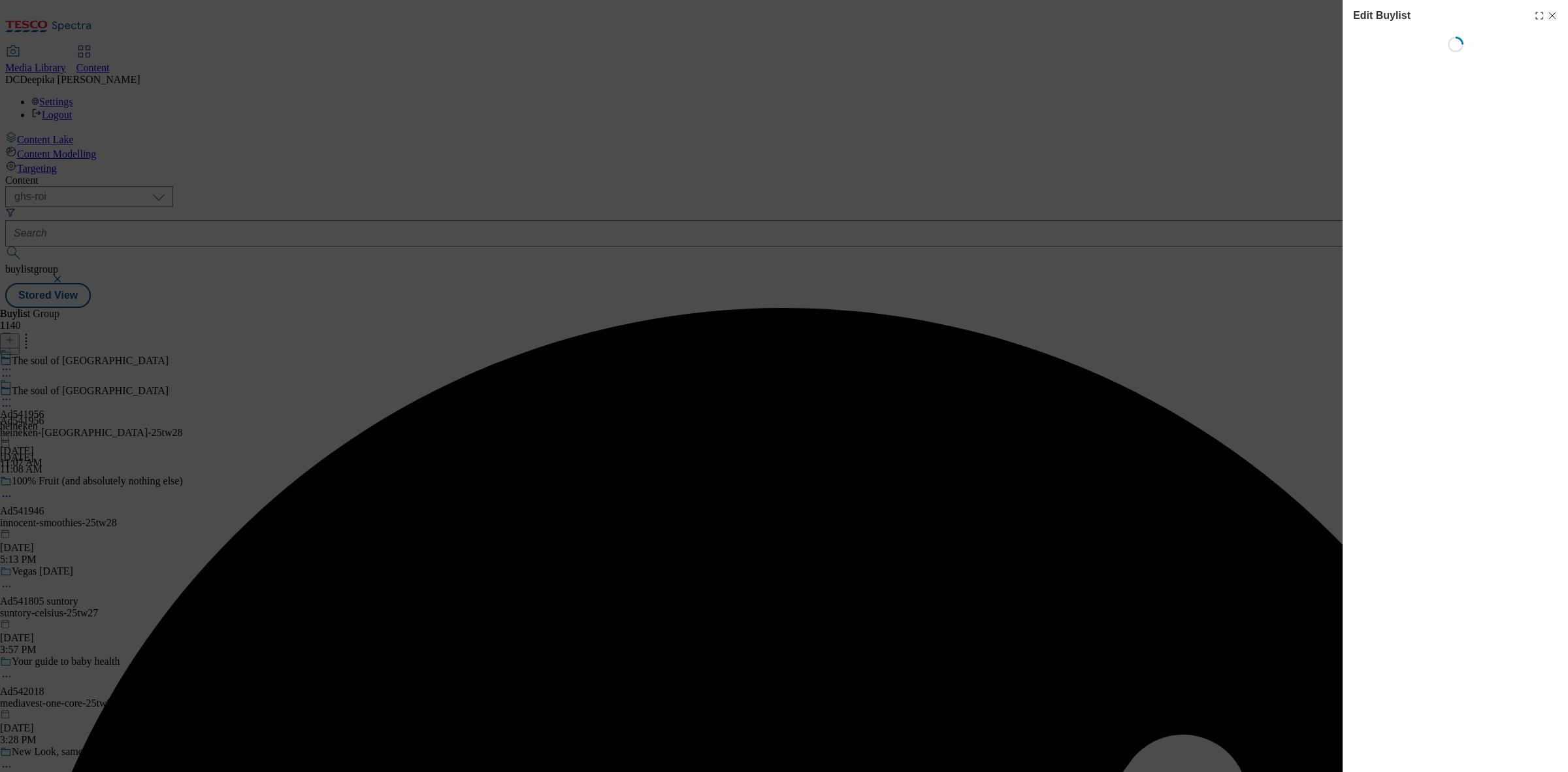
select select "tactical"
select select "supplier funded short term 1-3 weeks"
select select "dunnhumby"
select select "Banner"
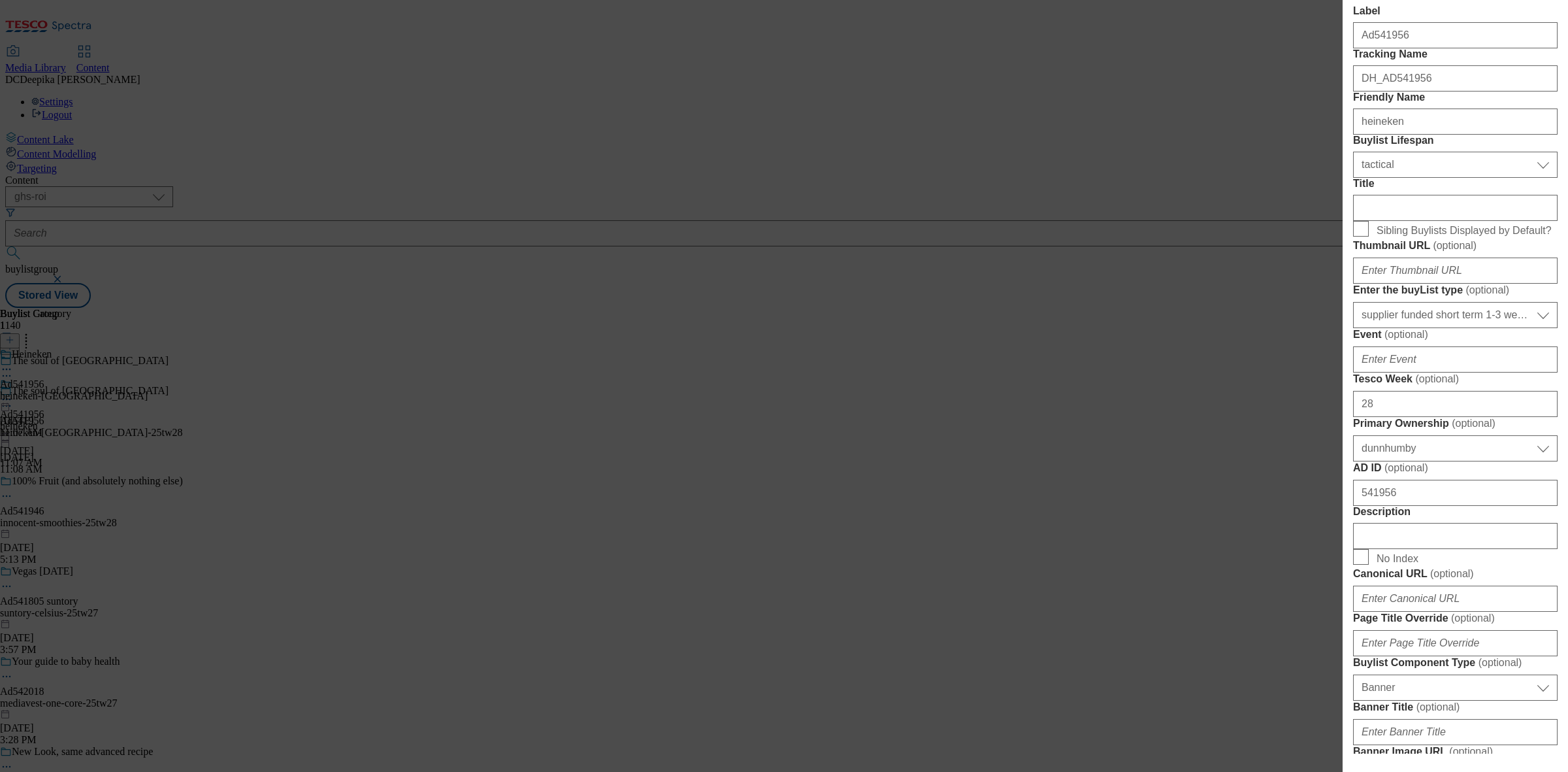
scroll to position [409, 0]
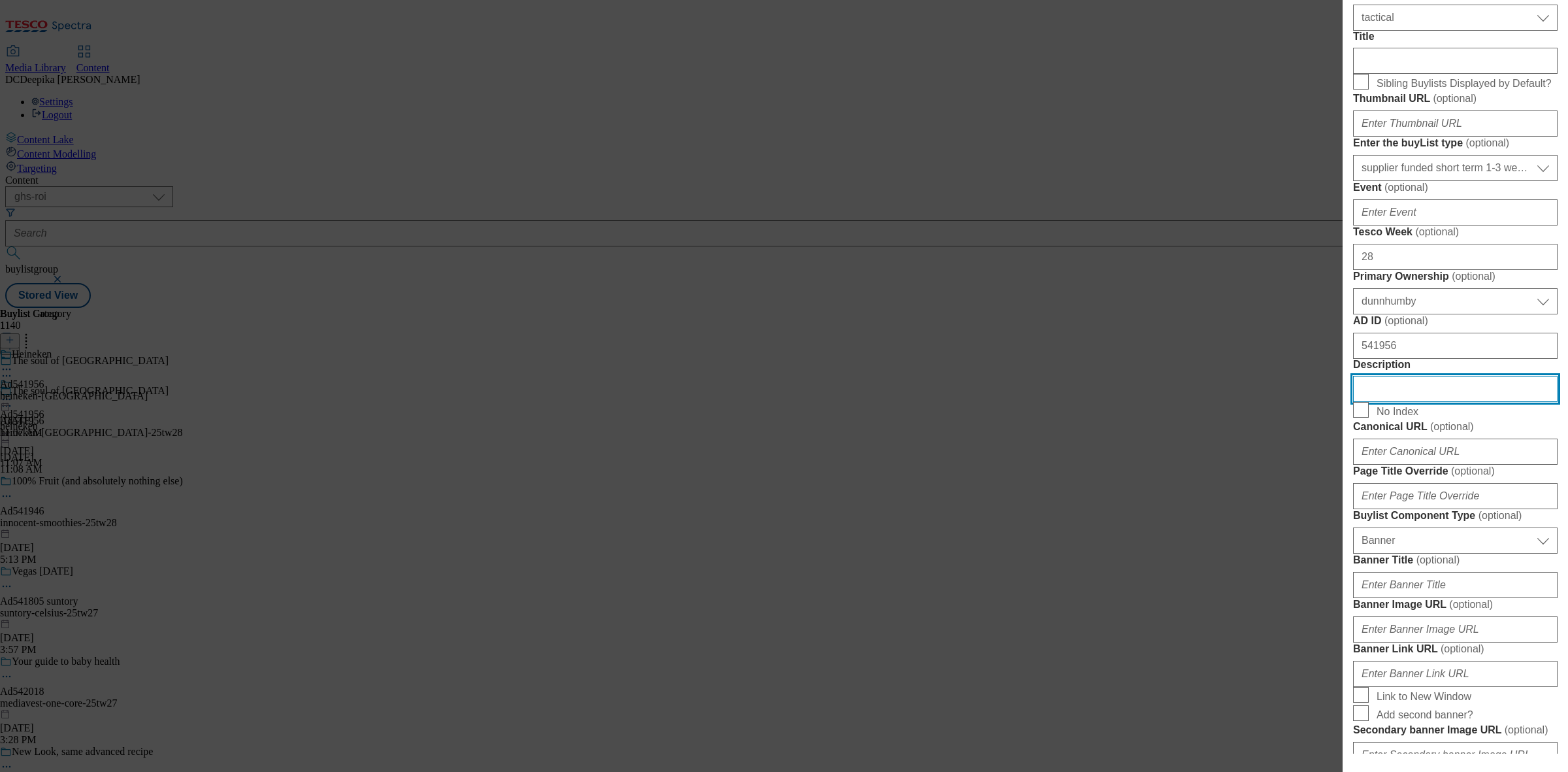
click at [1430, 402] on input "Description" at bounding box center [1456, 389] width 205 height 26
paste input "Madri Excepcional Premium Lager Beer Can 10 x 440ml"
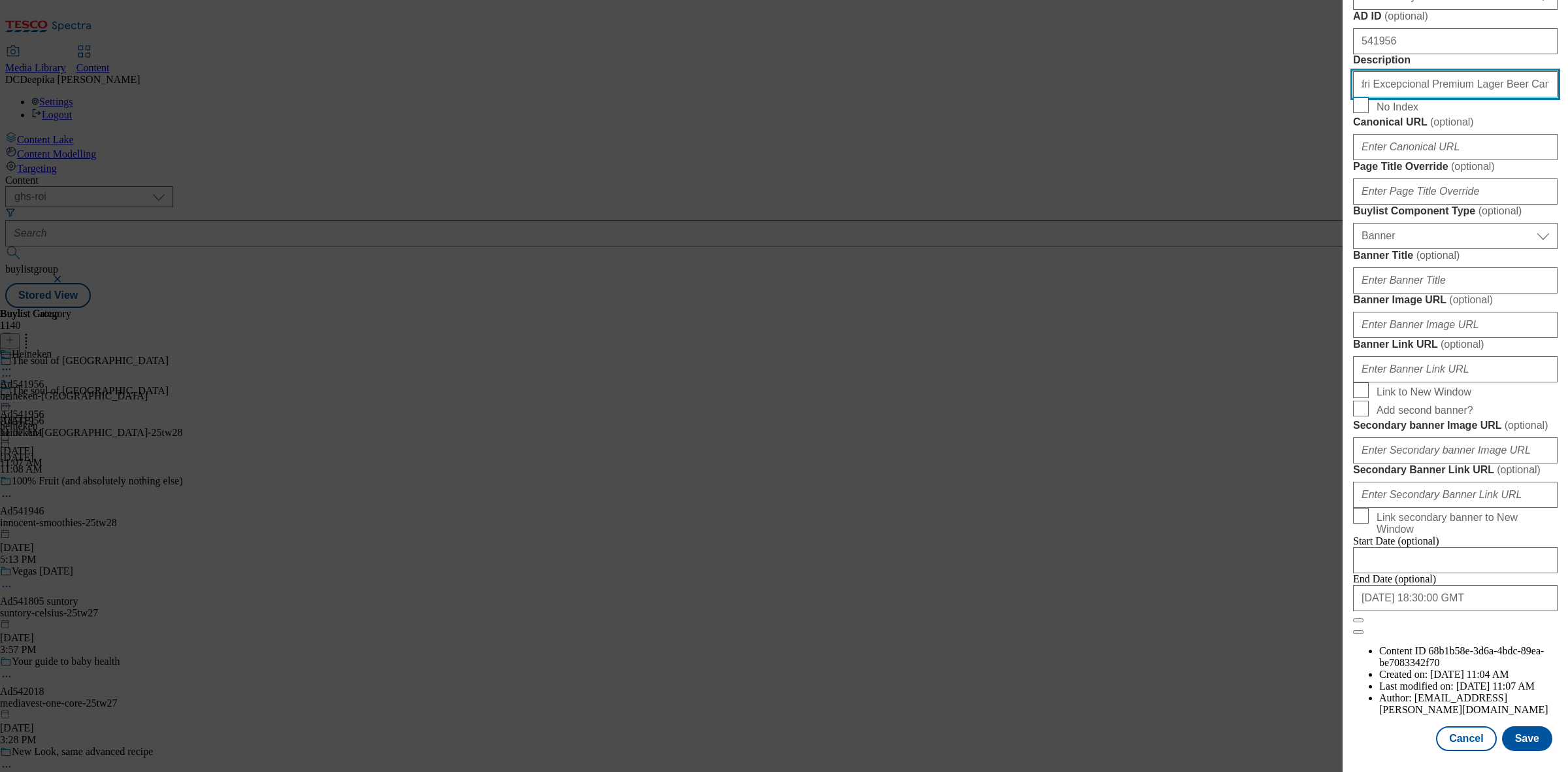
scroll to position [1209, 0]
type input "Madri Excepcional Premium Lager Beer Can 10 x 440ml"
click at [1504, 726] on button "Save" at bounding box center [1527, 738] width 50 height 25
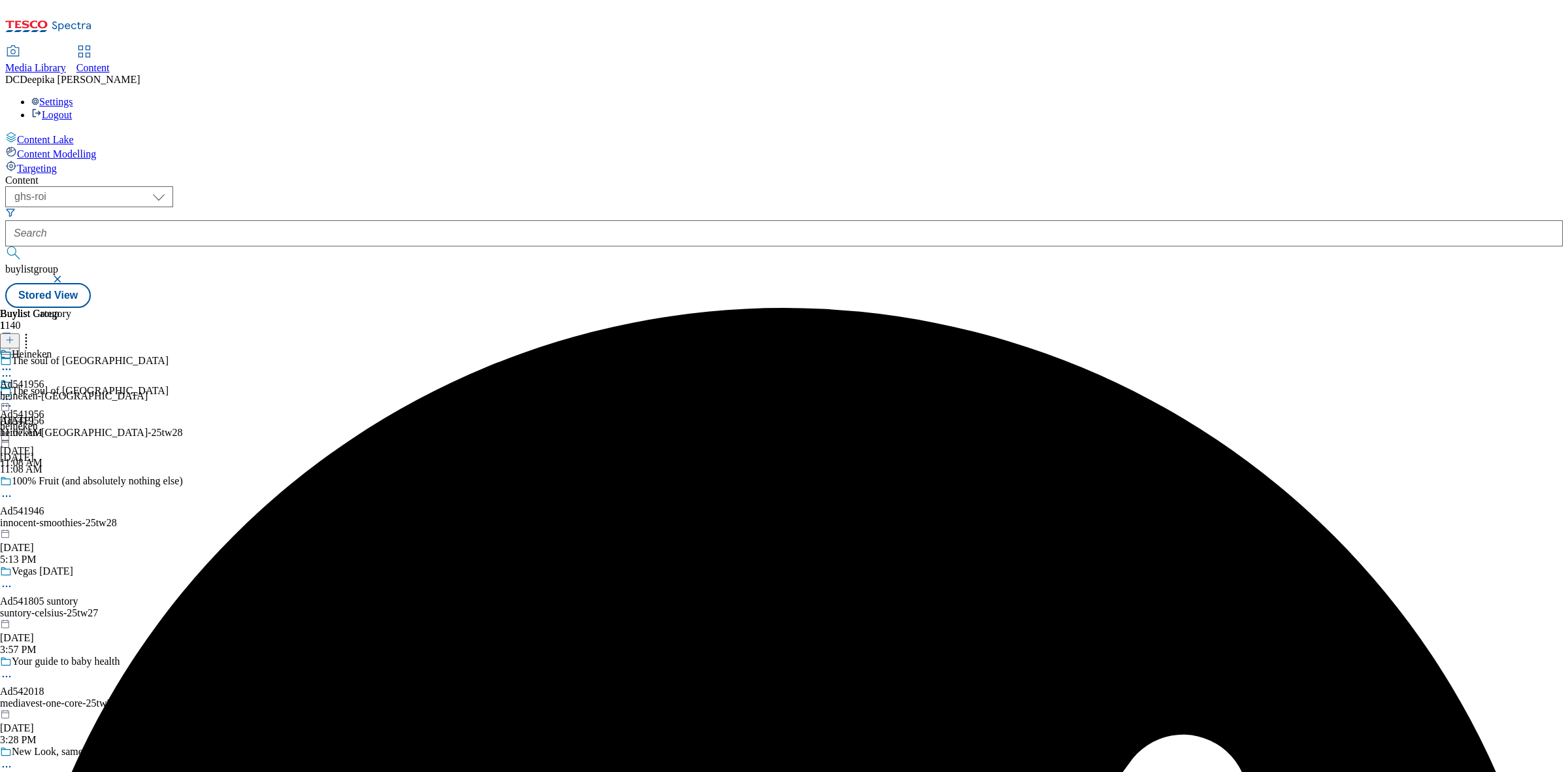
click at [13, 363] on icon at bounding box center [7, 369] width 13 height 13
click at [55, 392] on span "Edit" at bounding box center [48, 397] width 15 height 10
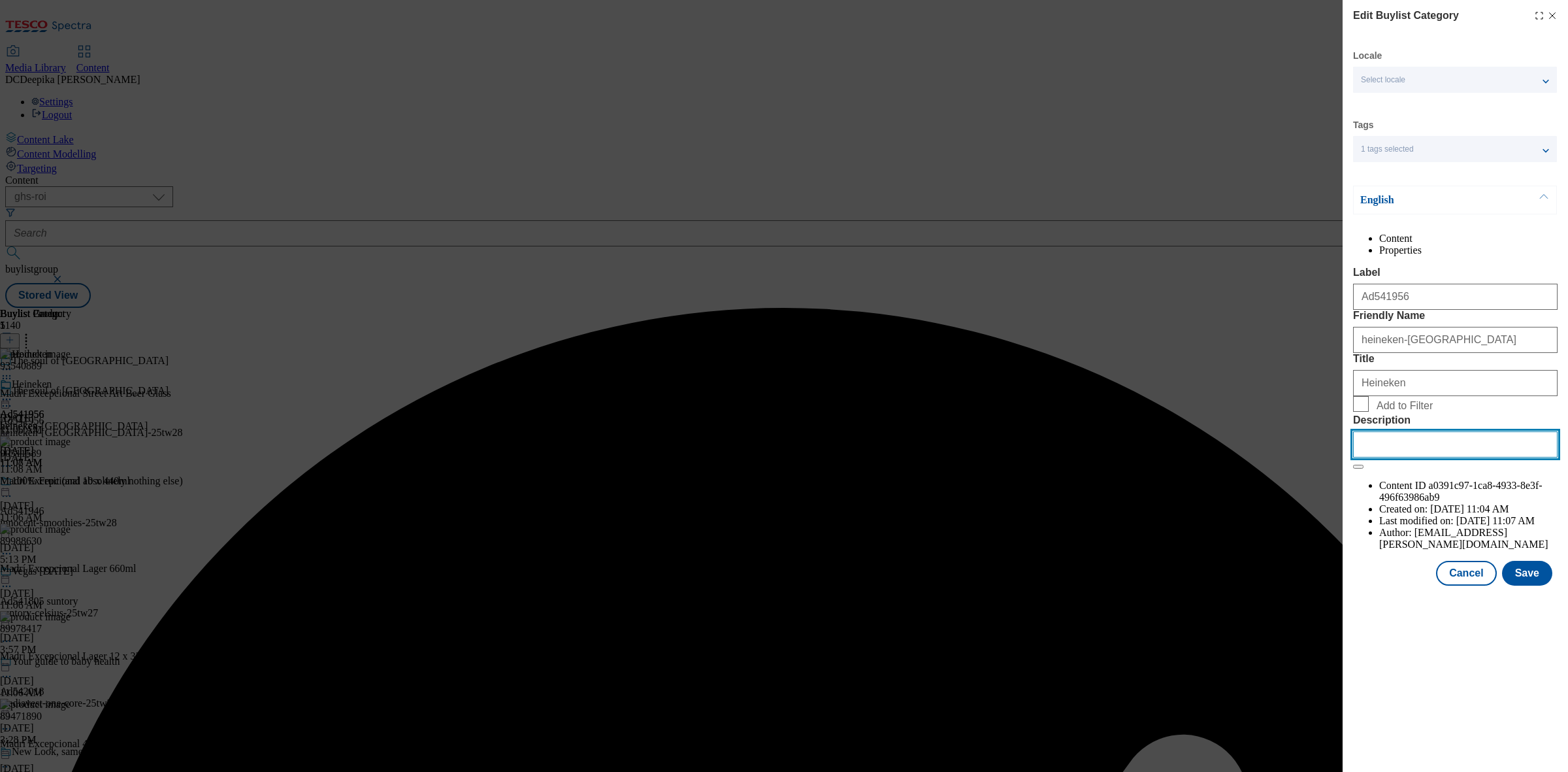
click at [1418, 457] on input "Description" at bounding box center [1456, 444] width 205 height 26
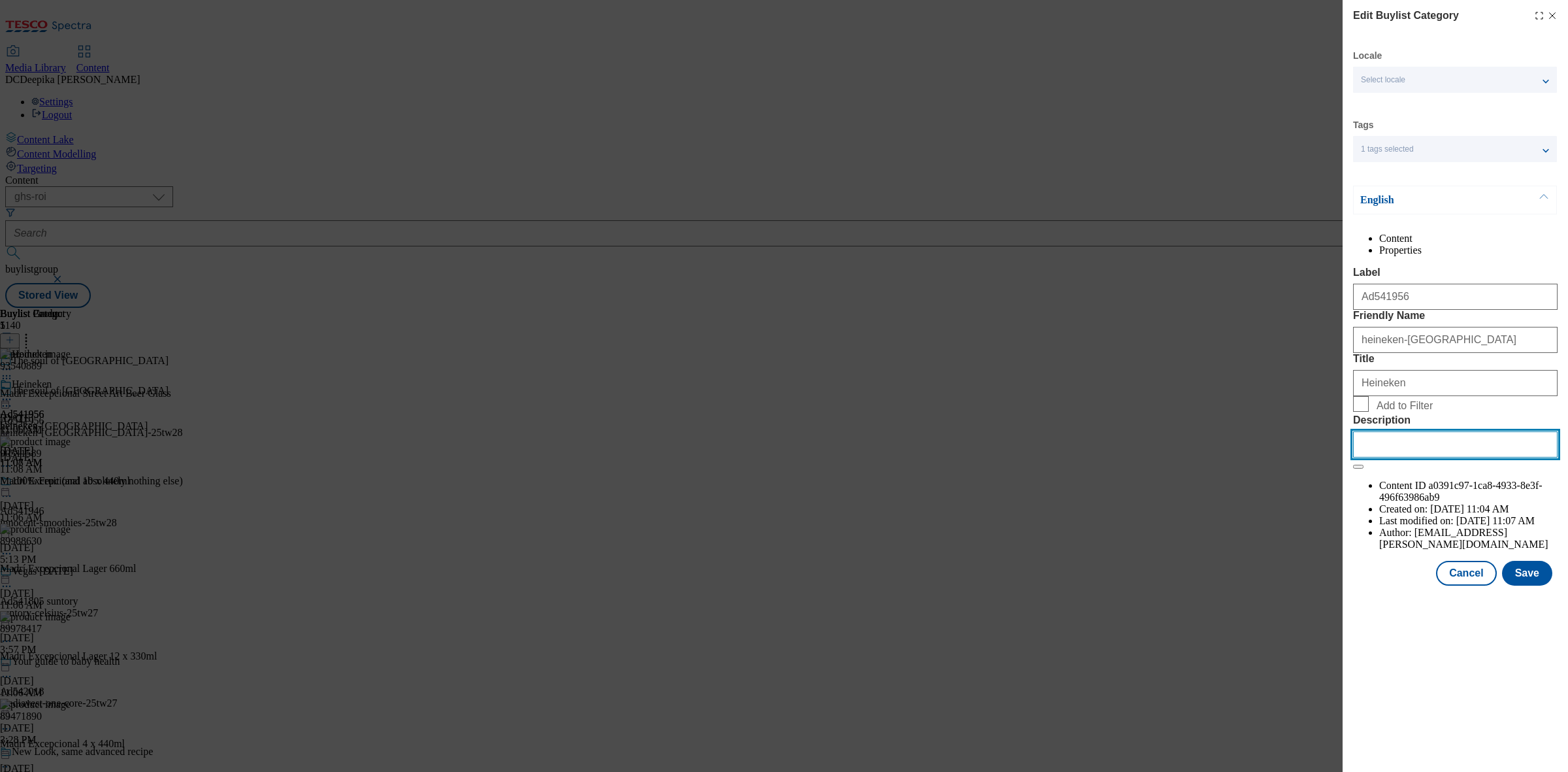
paste input "Madri Excepcional Premium Lager Beer Can 10 x 440ml"
type input "Madri Excepcional Premium Lager Beer Can 10 x 440ml"
click at [1518, 586] on button "Save" at bounding box center [1527, 573] width 50 height 25
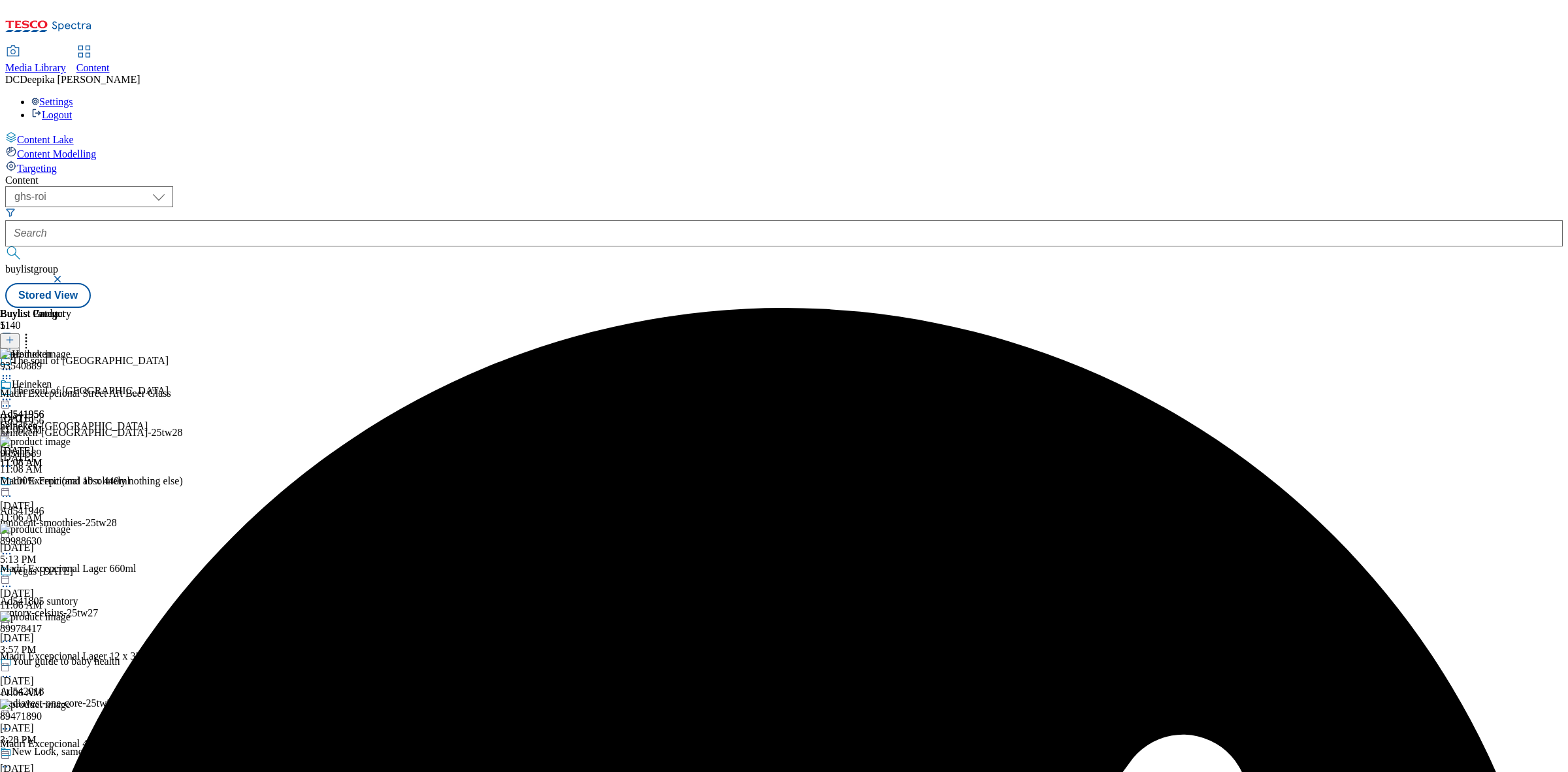
click at [1295, 308] on div "Buylist Group 1140 The soul of madrid The soul of madrid Ad541956 heineken-madr…" at bounding box center [784, 308] width 1557 height 0
click at [13, 393] on icon at bounding box center [7, 399] width 13 height 13
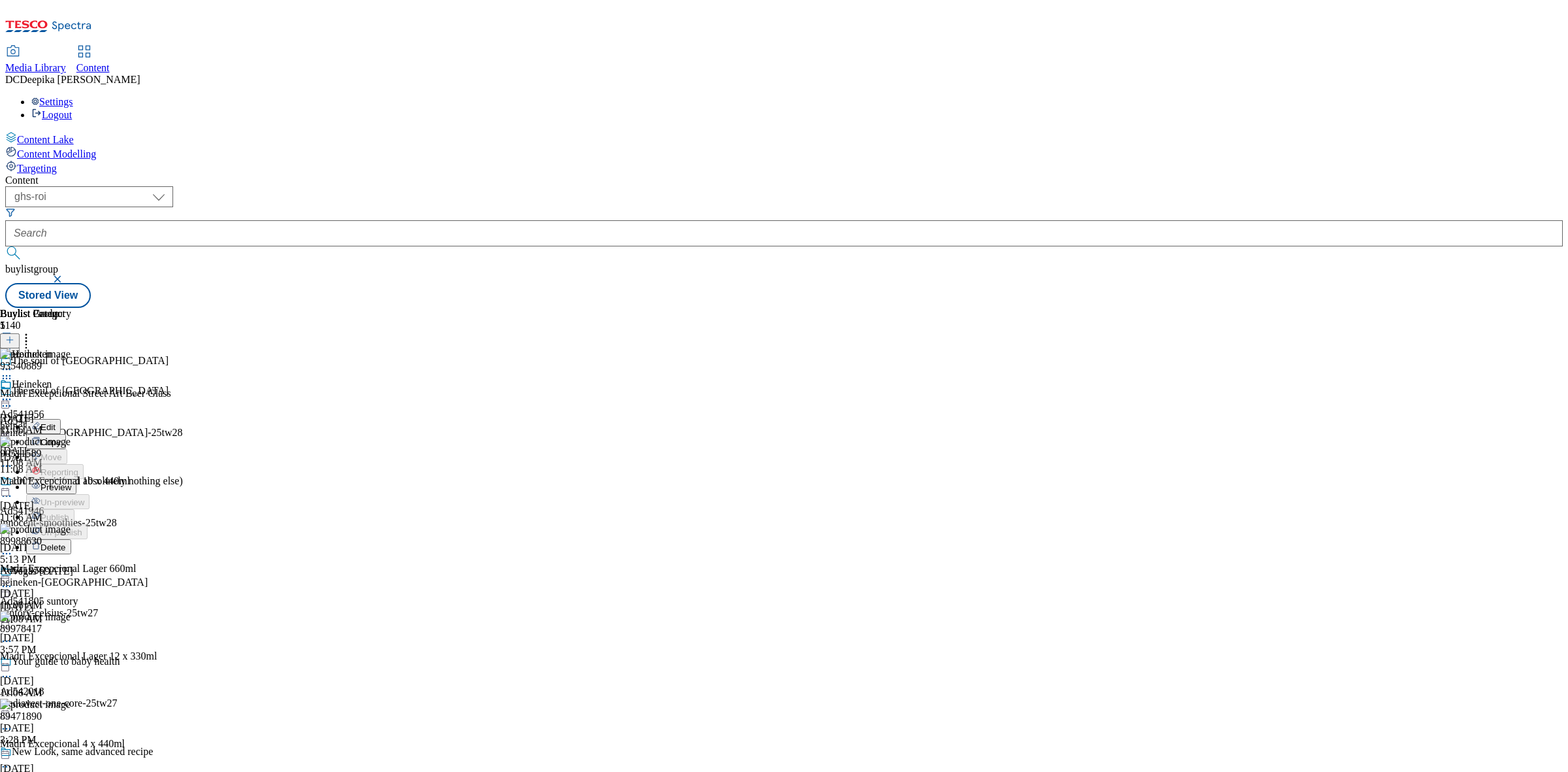
click at [71, 482] on span "Preview" at bounding box center [55, 488] width 31 height 10
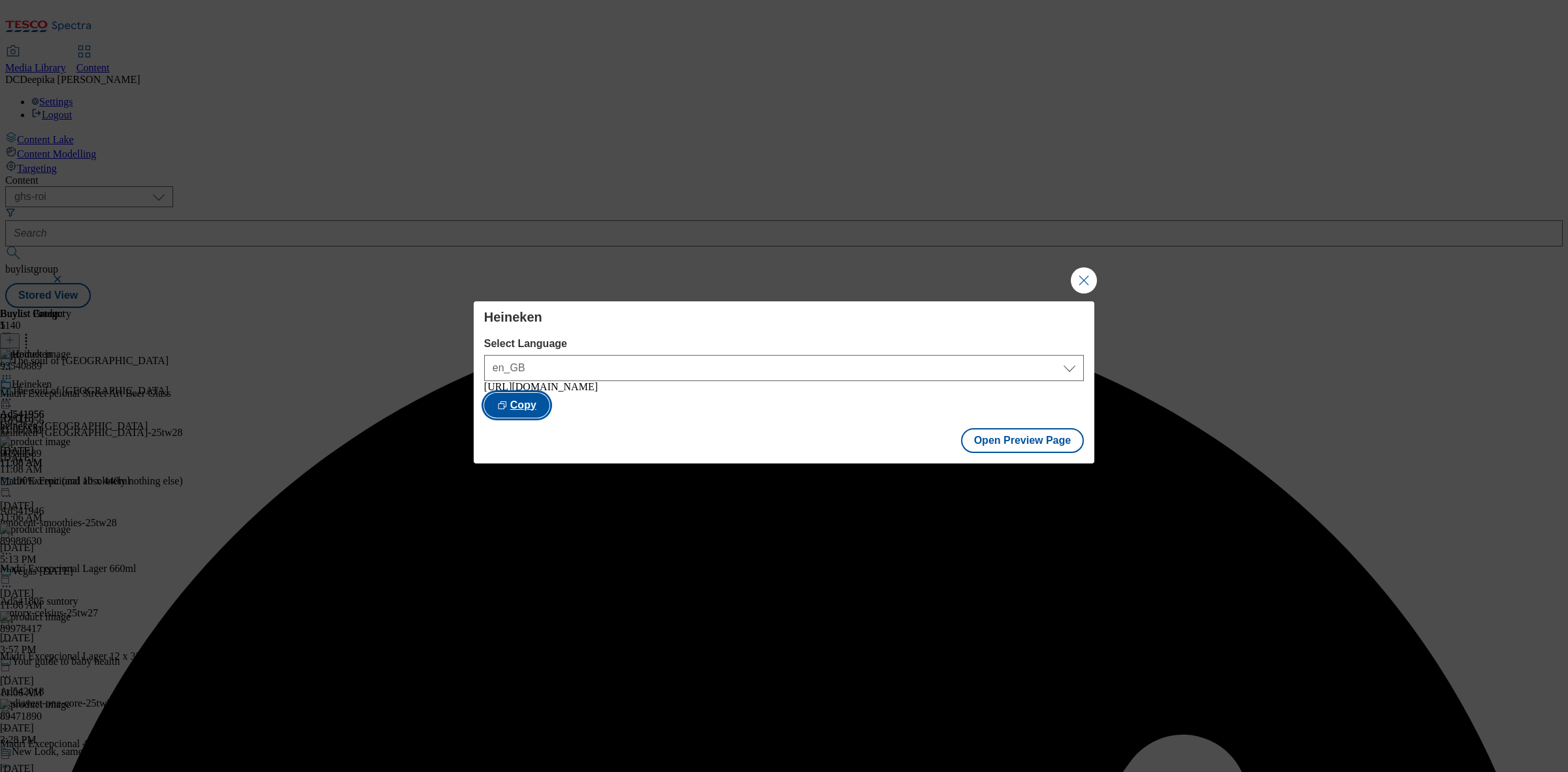
click at [550, 409] on button "Copy" at bounding box center [517, 405] width 65 height 25
